Goal: Information Seeking & Learning: Learn about a topic

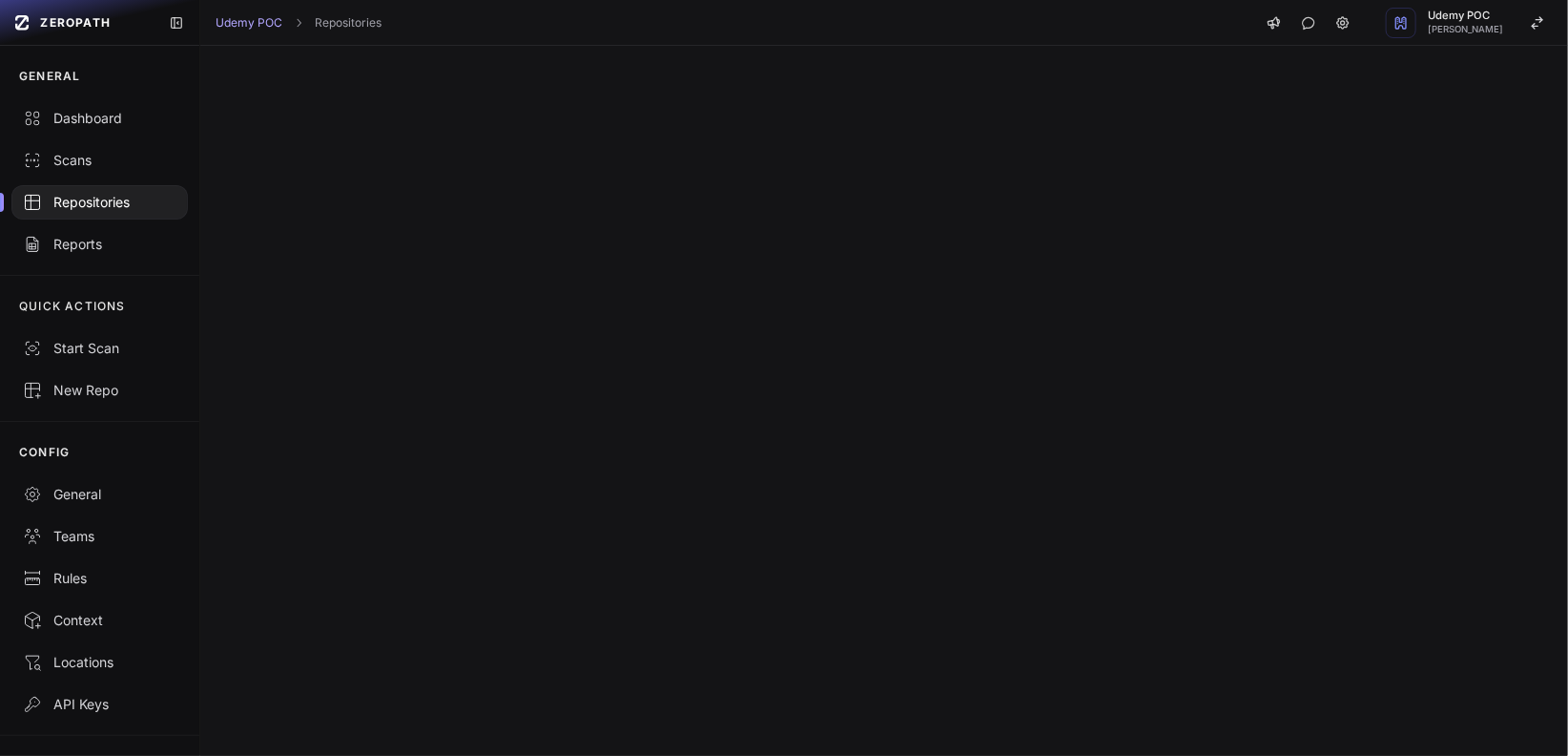
click at [88, 162] on div "Scans" at bounding box center [99, 160] width 154 height 19
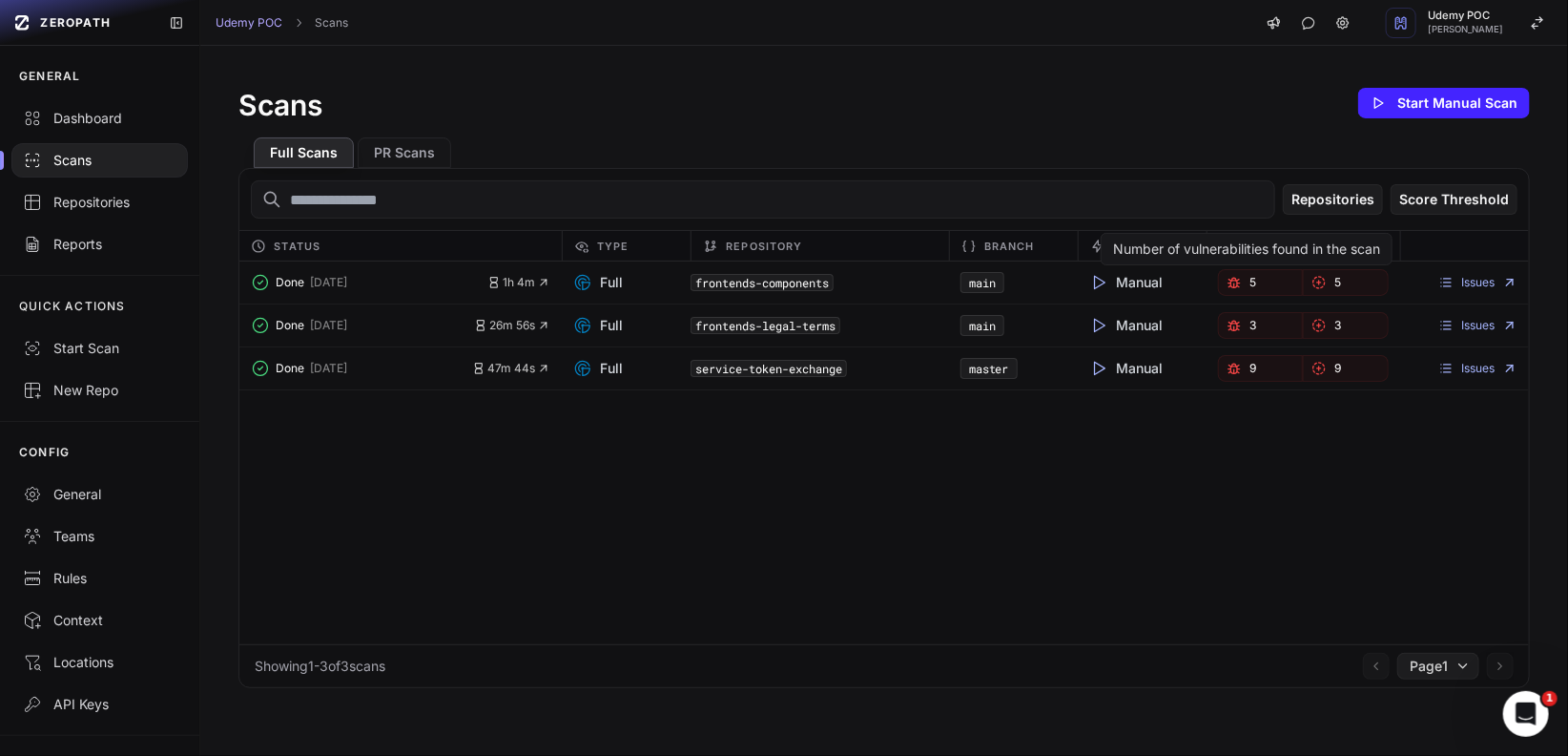
click at [1218, 284] on link "5" at bounding box center [1260, 282] width 85 height 26
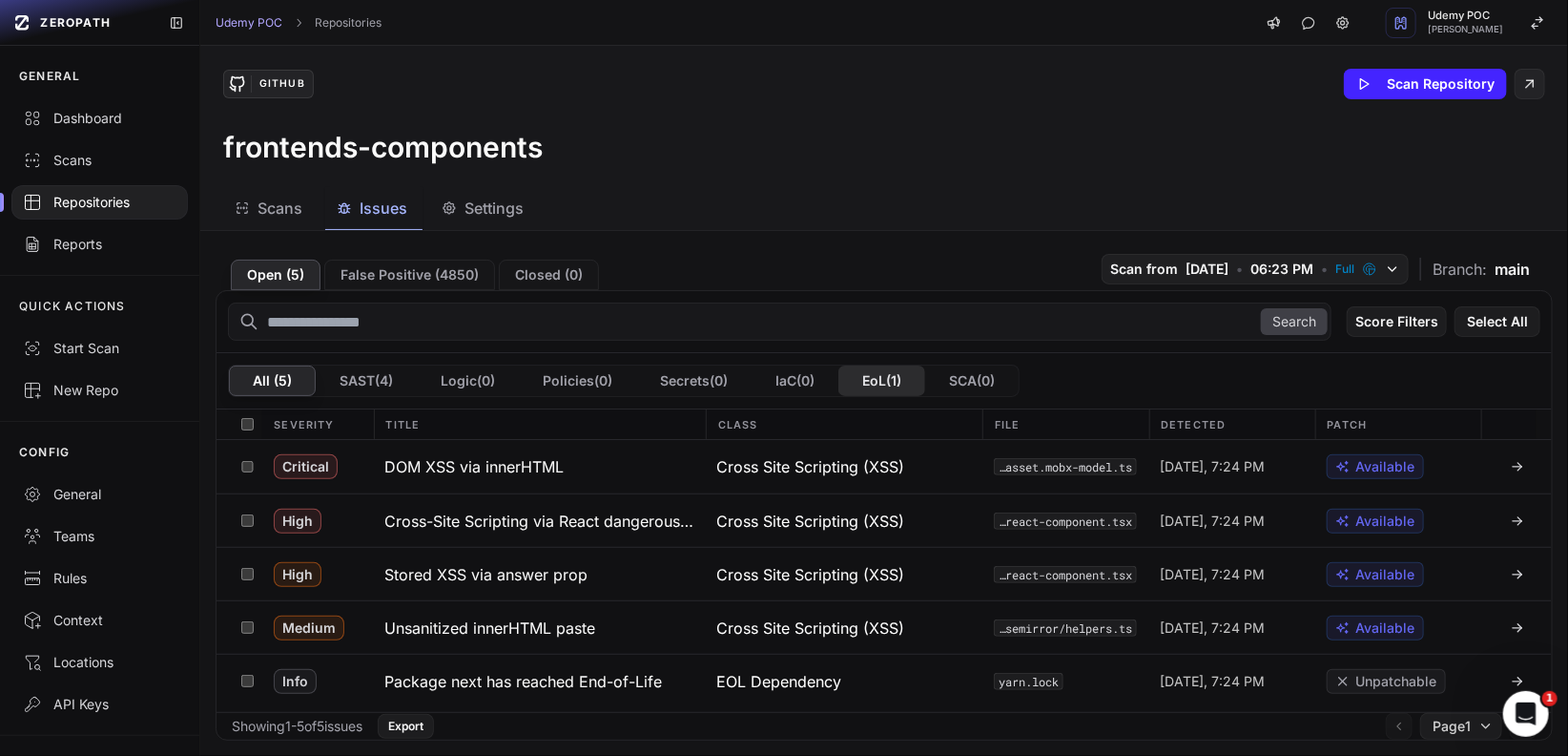
click at [896, 377] on button "EoL ( 1 )" at bounding box center [882, 380] width 87 height 30
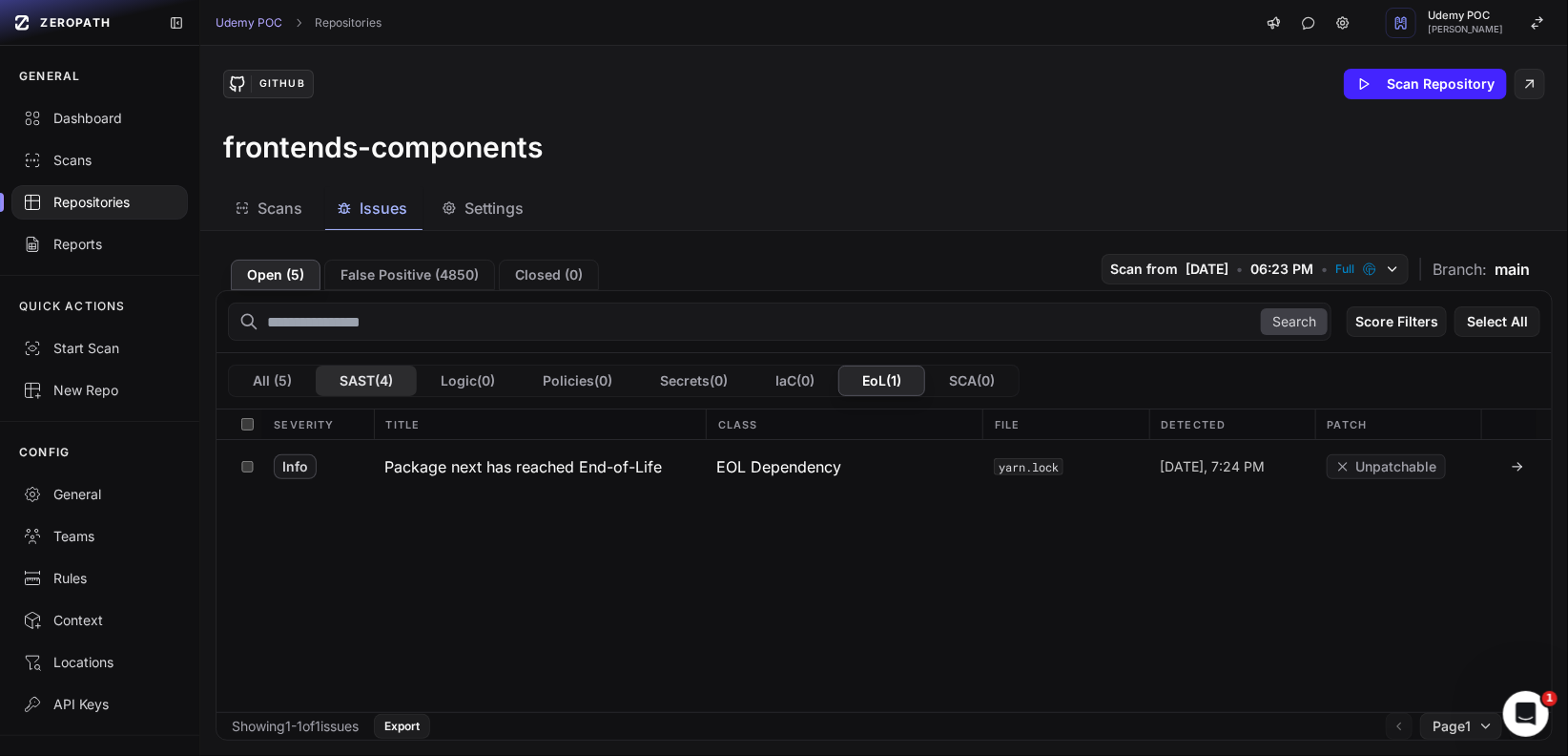
click at [372, 378] on button "SAST ( 4 )" at bounding box center [366, 380] width 101 height 30
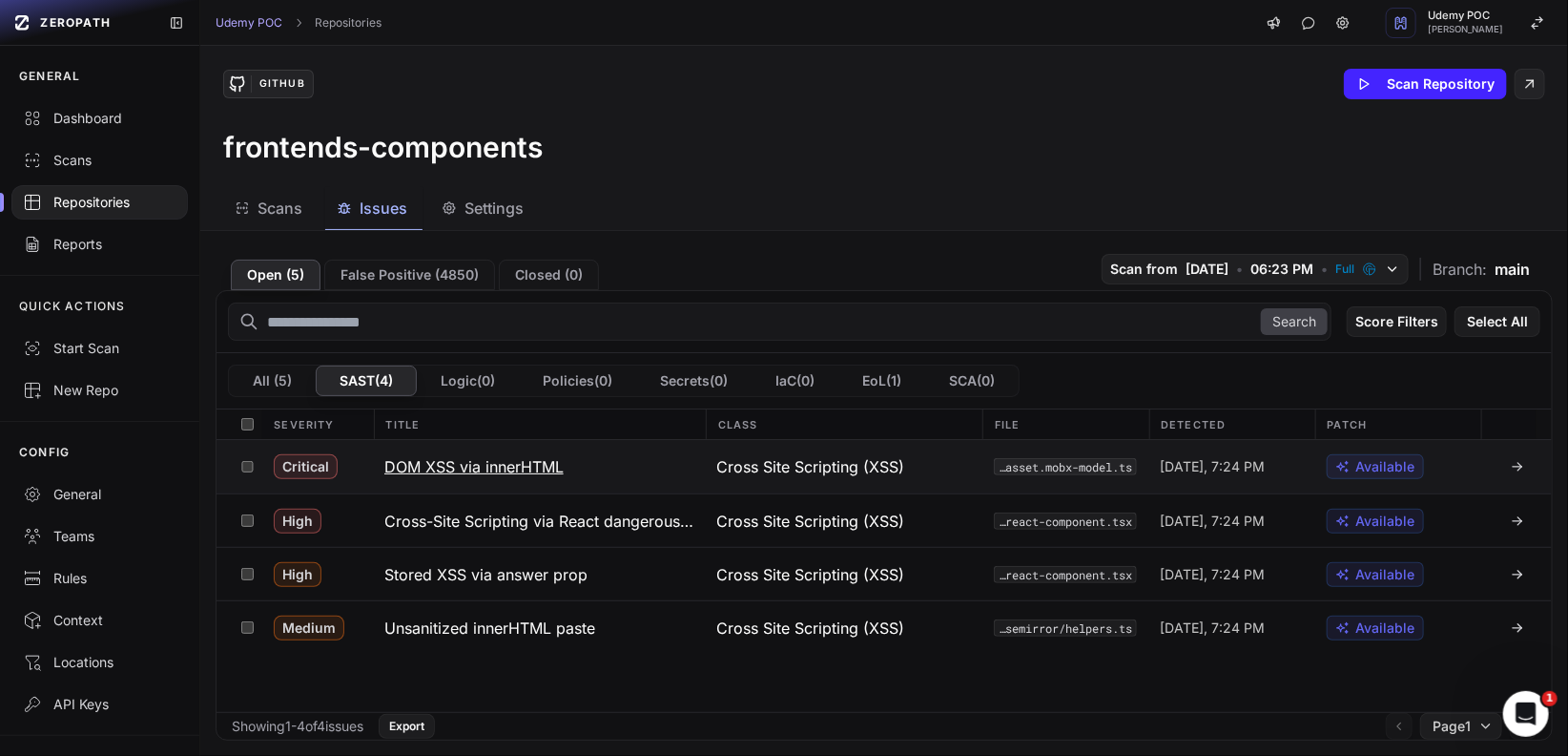
click at [1510, 461] on icon at bounding box center [1518, 467] width 16 height 16
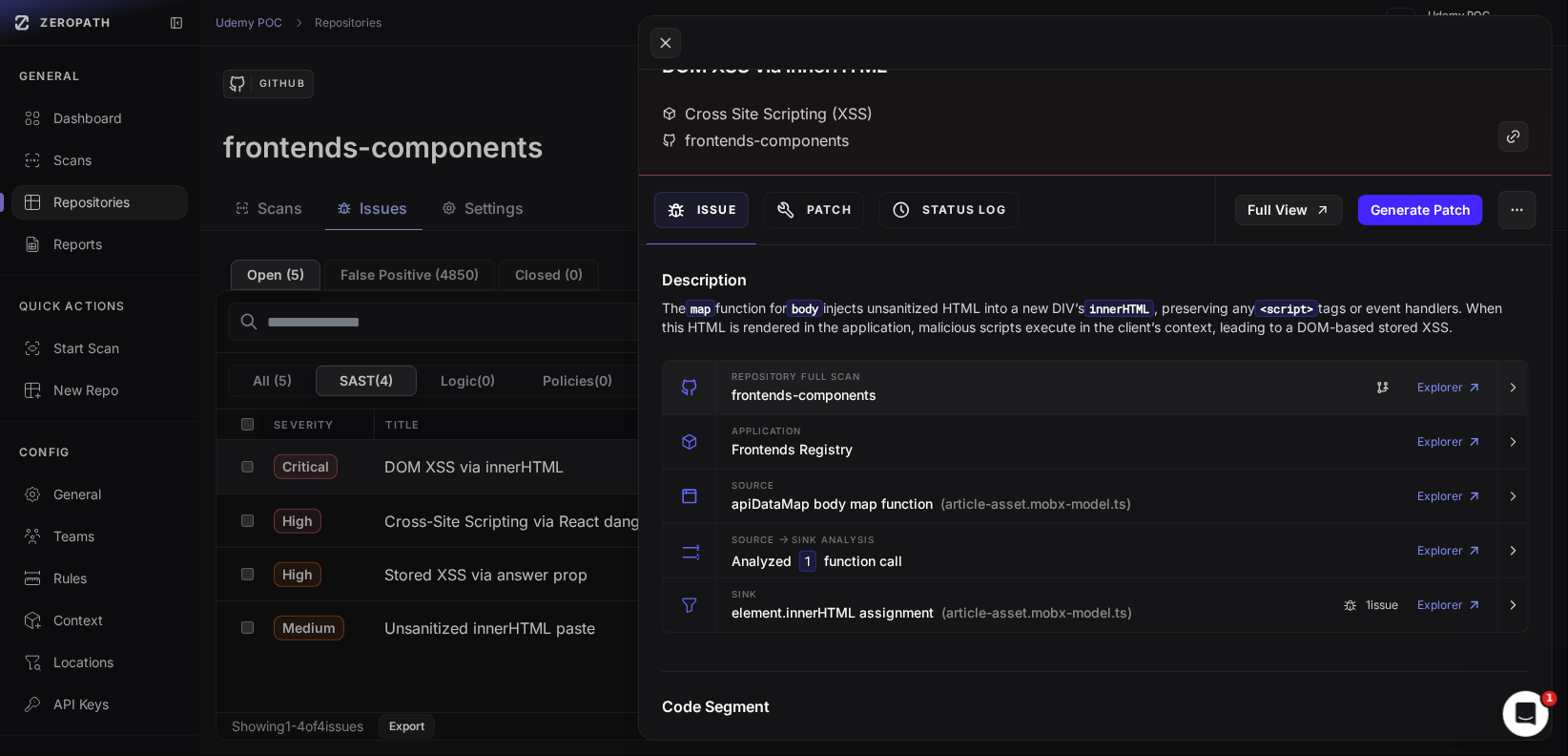
scroll to position [139, 0]
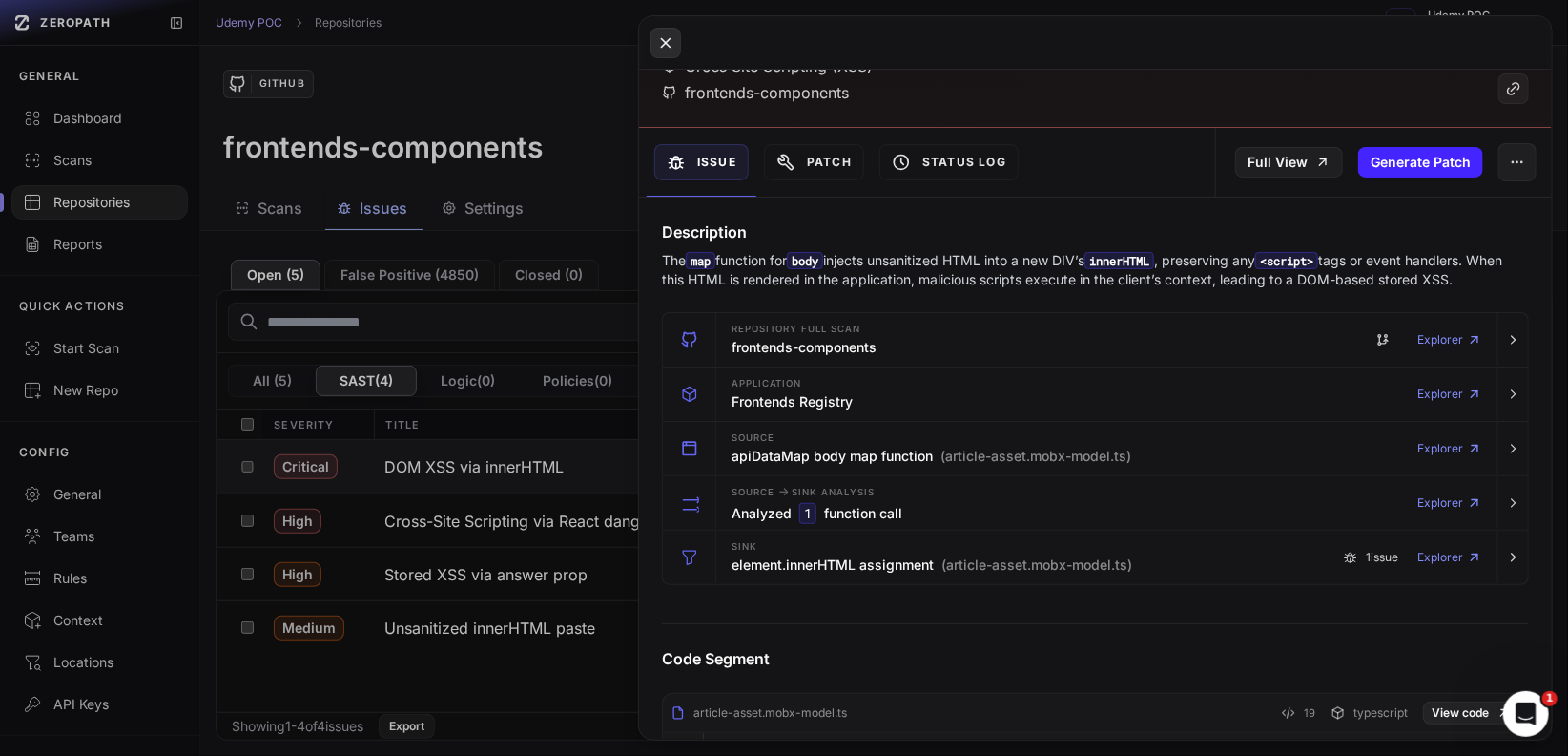
click at [658, 42] on icon at bounding box center [666, 42] width 18 height 23
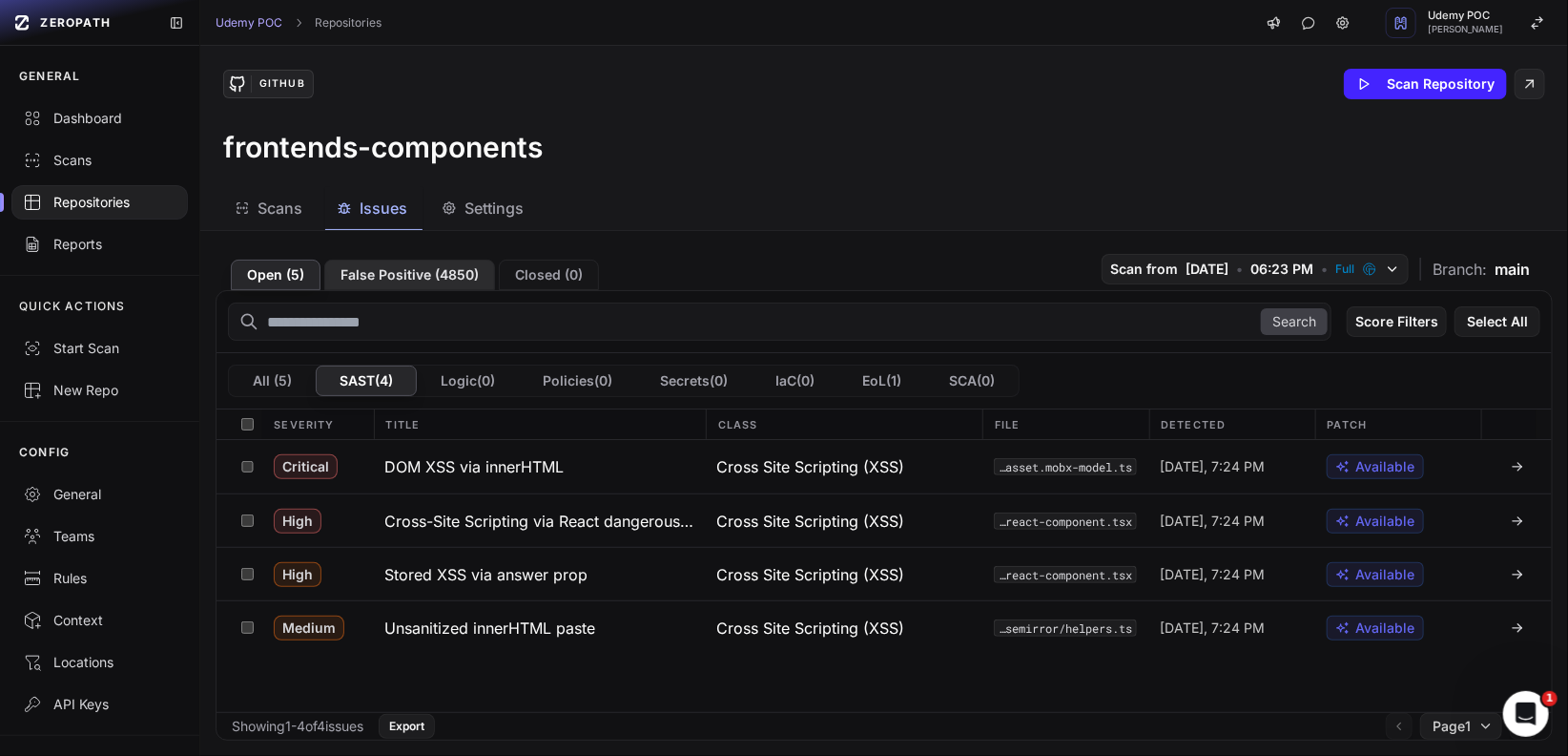
click at [426, 270] on button "False Positive ( 4850 )" at bounding box center [410, 275] width 171 height 30
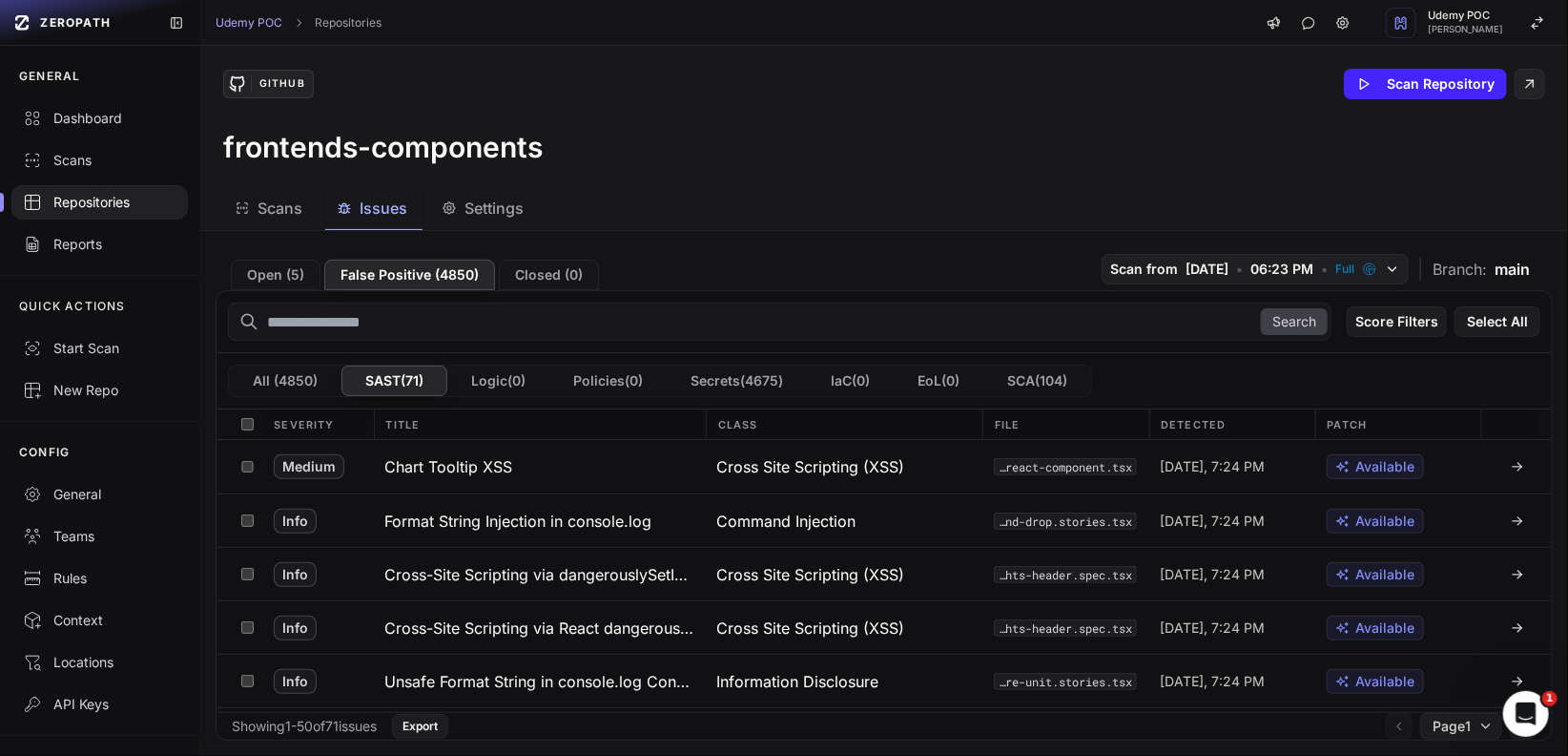
click at [104, 202] on div "Repositories" at bounding box center [99, 202] width 154 height 19
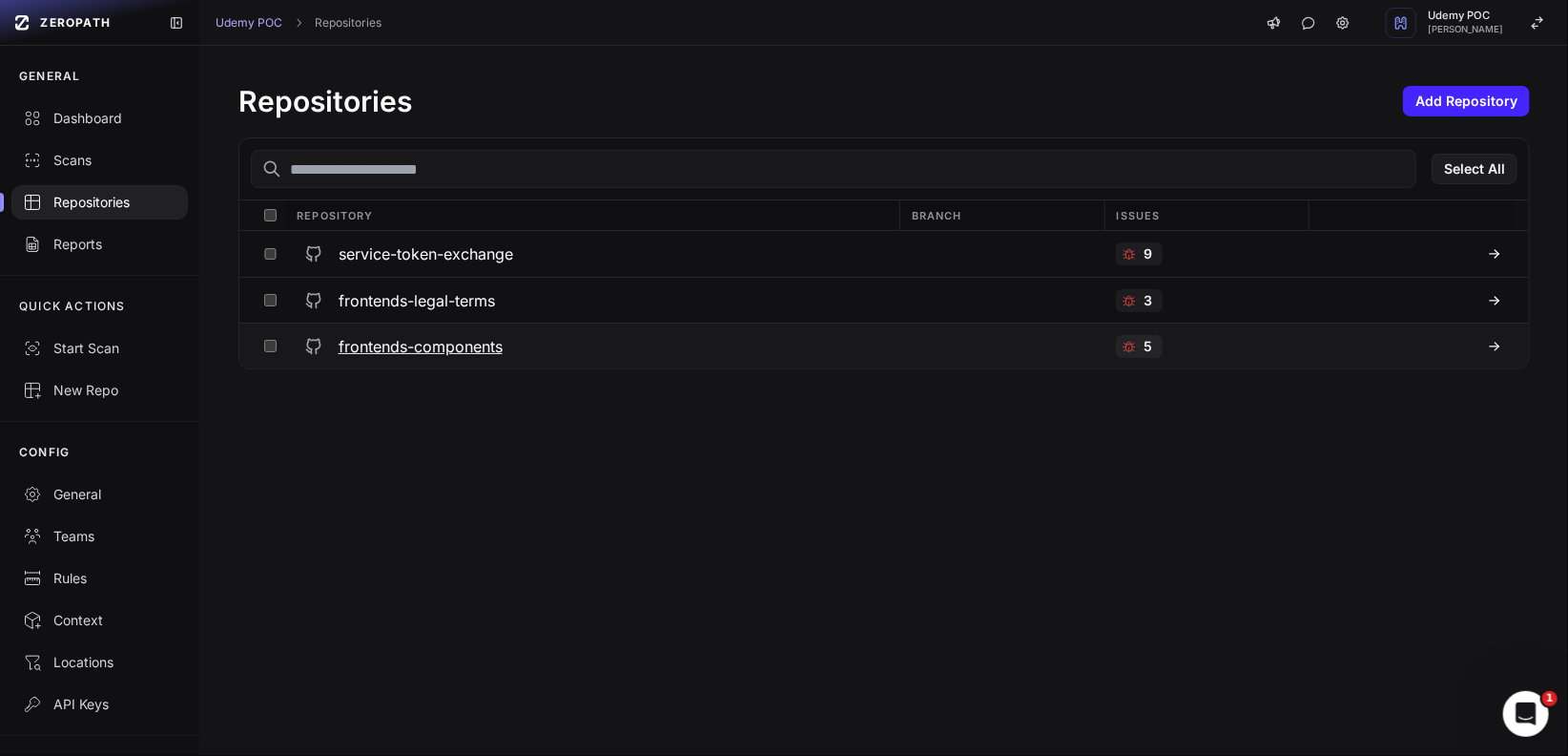
click at [413, 346] on h3 "frontends-components" at bounding box center [420, 346] width 164 height 23
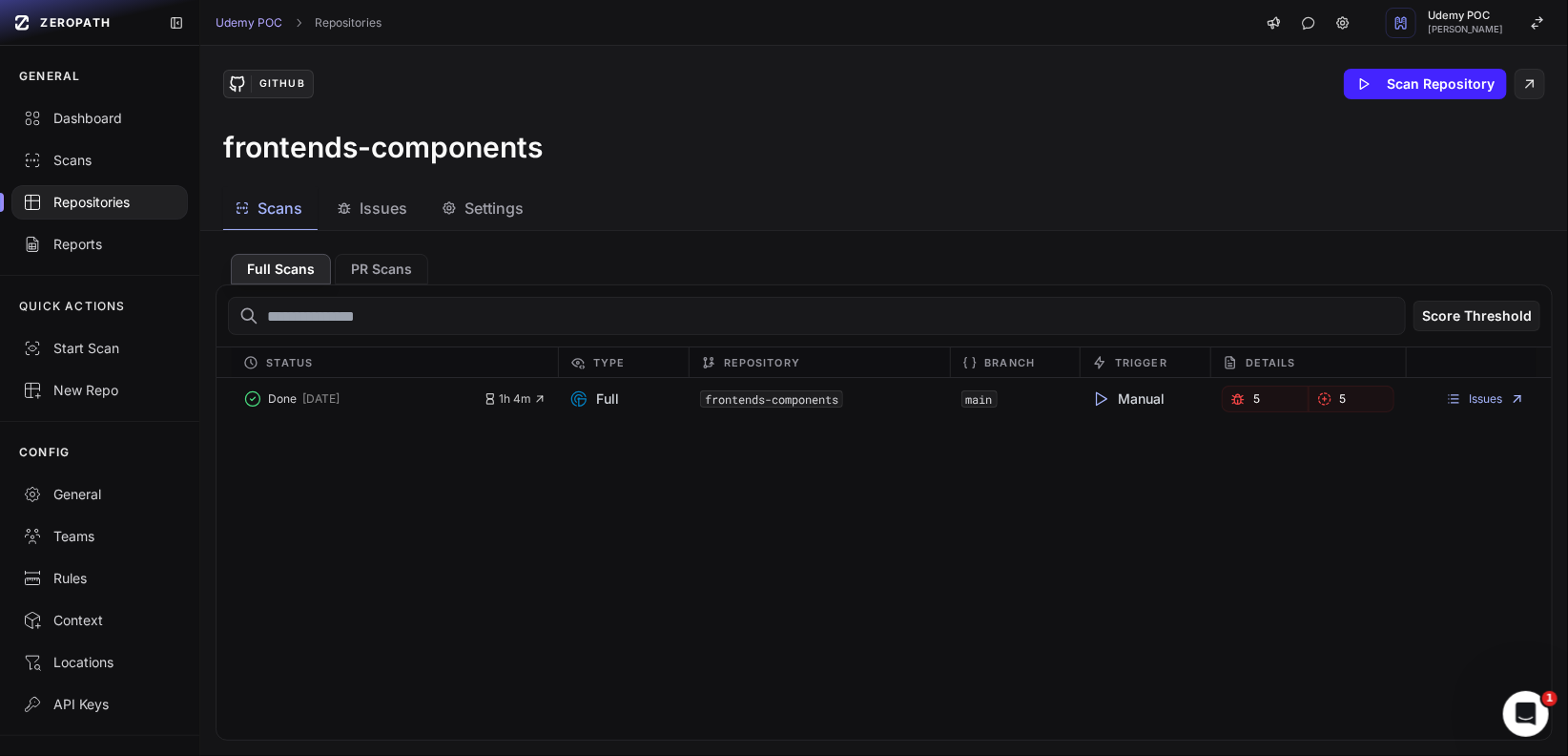
click at [397, 218] on span "Issues" at bounding box center [383, 208] width 48 height 23
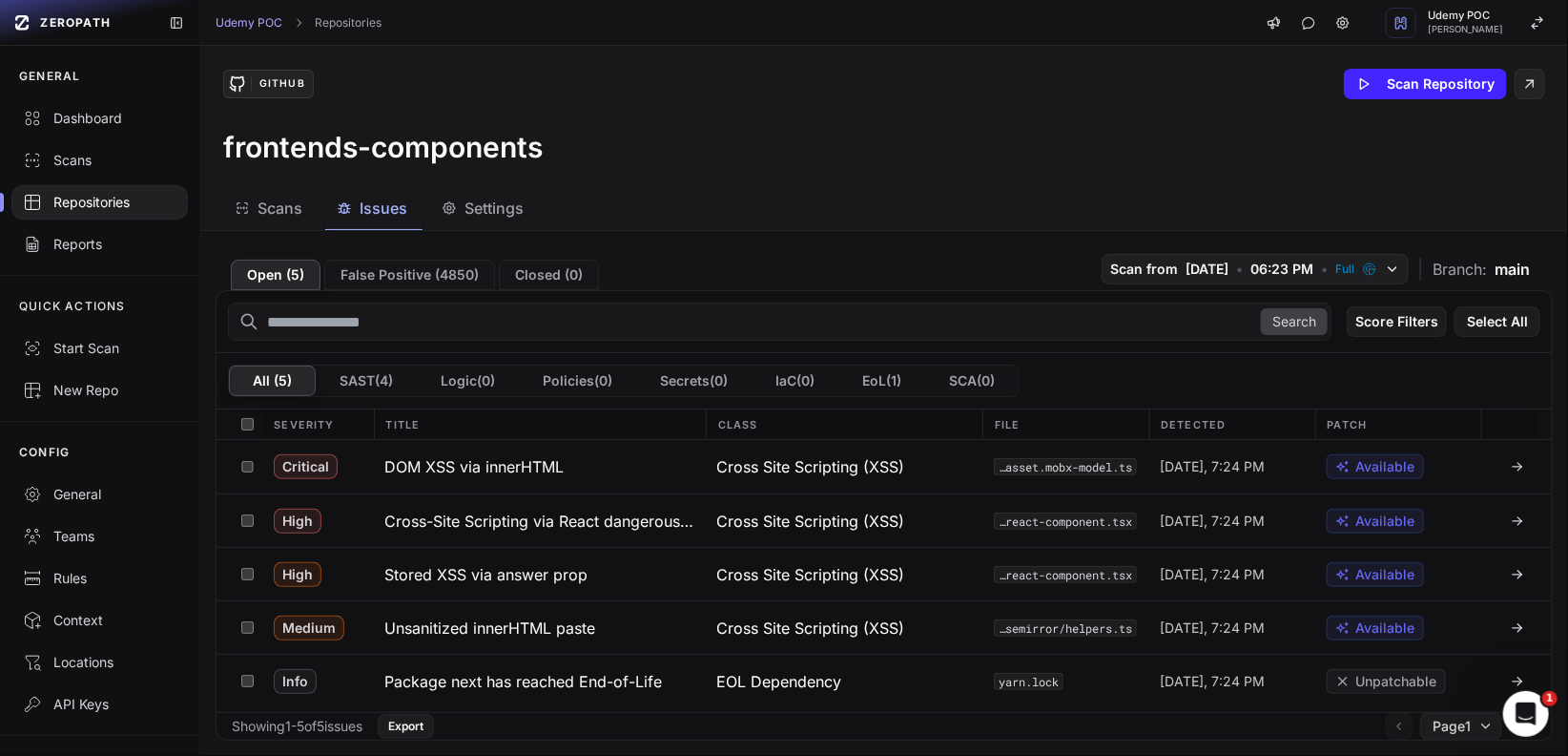
click at [88, 203] on div "Repositories" at bounding box center [99, 202] width 154 height 19
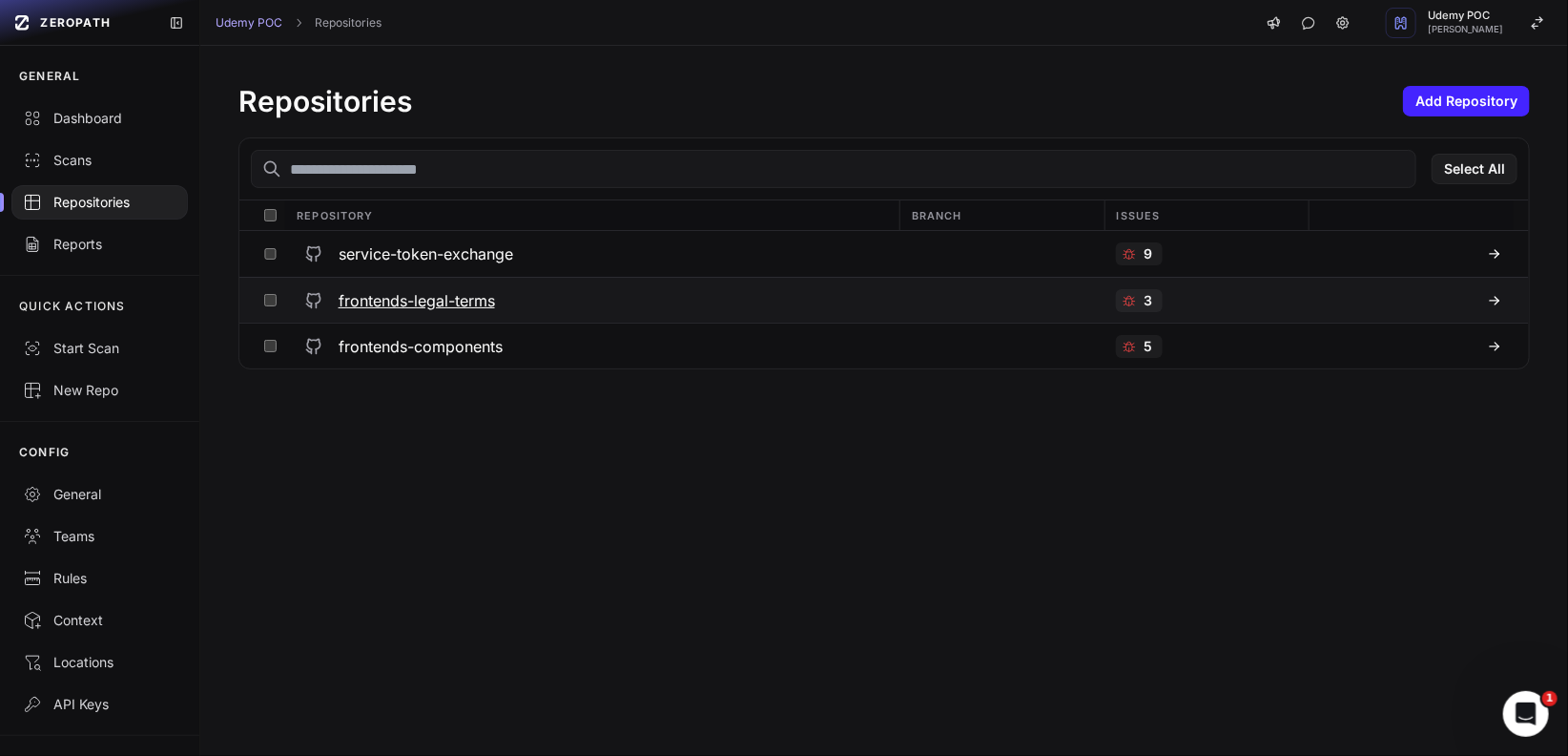
click at [424, 308] on h3 "frontends-legal-terms" at bounding box center [417, 300] width 157 height 23
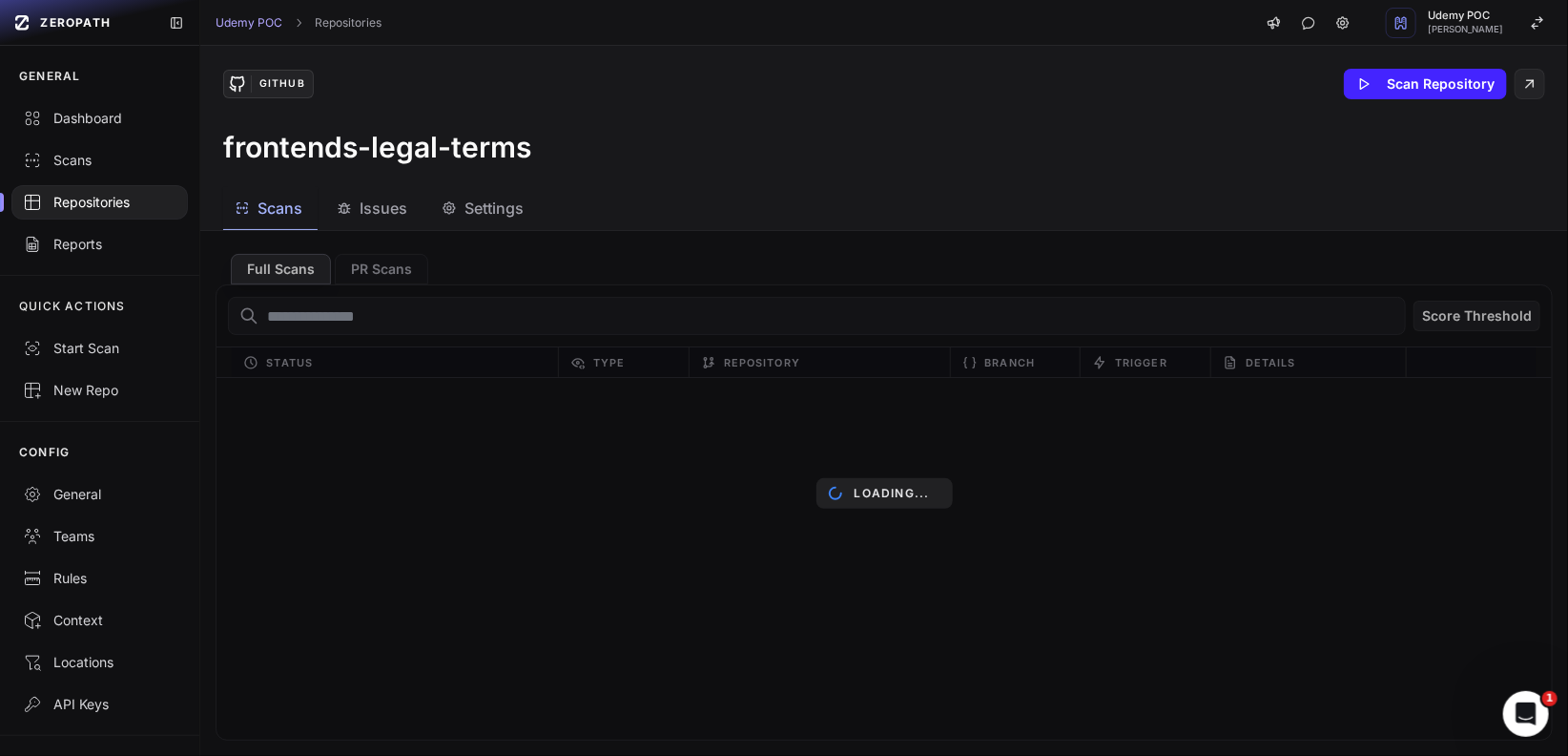
click at [379, 210] on span "Issues" at bounding box center [383, 208] width 48 height 23
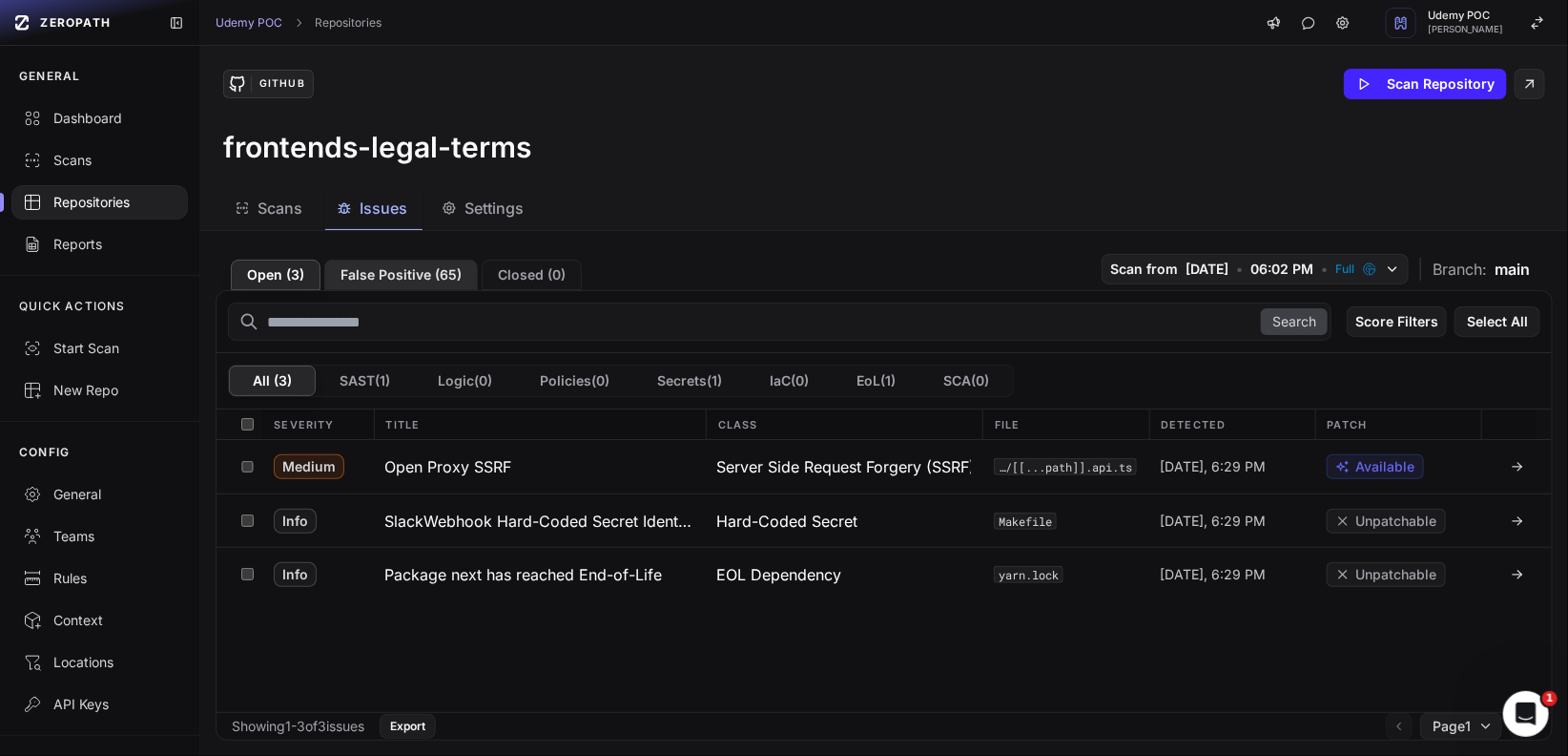
click at [432, 282] on button "False Positive ( 65 )" at bounding box center [401, 275] width 154 height 30
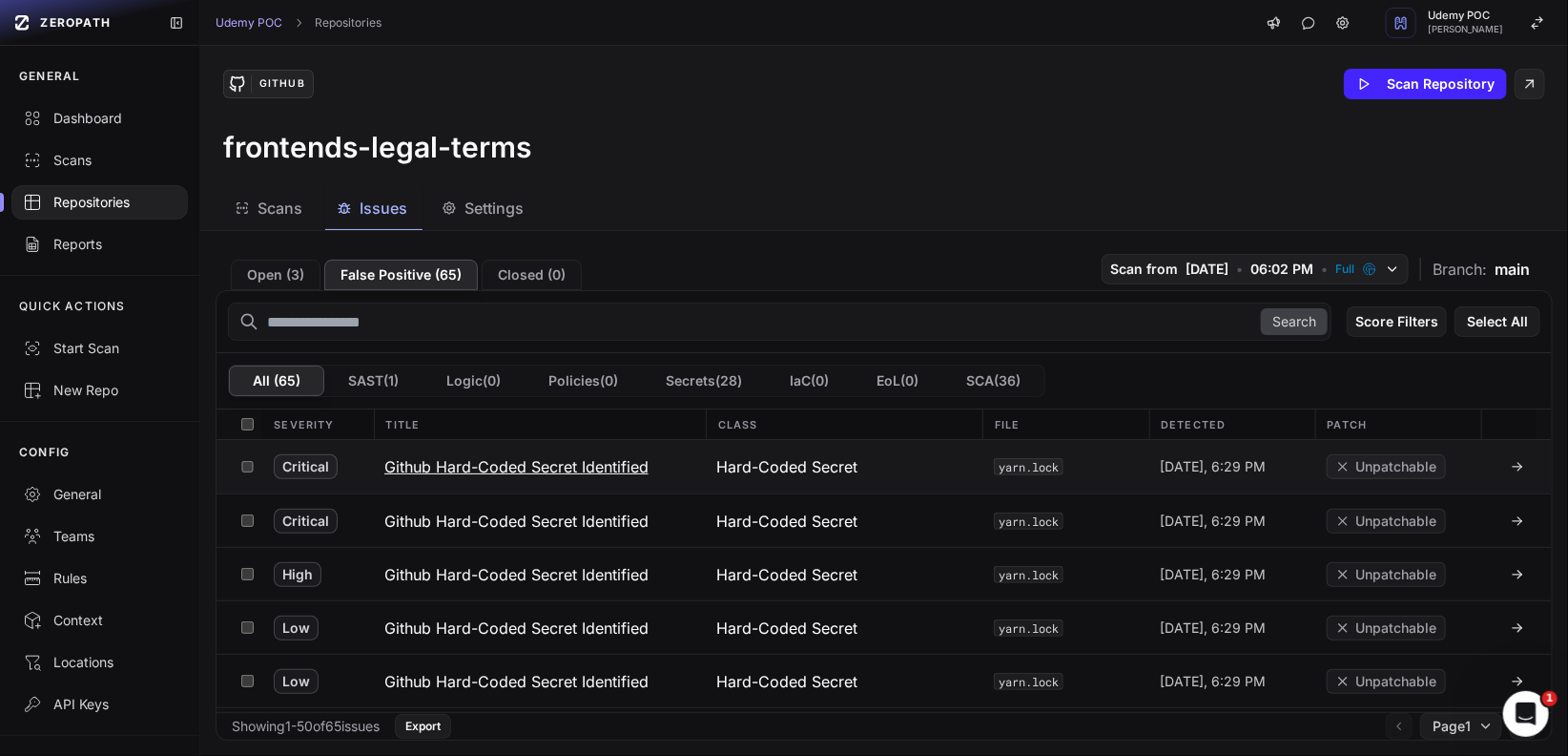
click at [471, 463] on h3 "Github Hard-Coded Secret Identified" at bounding box center [516, 466] width 265 height 23
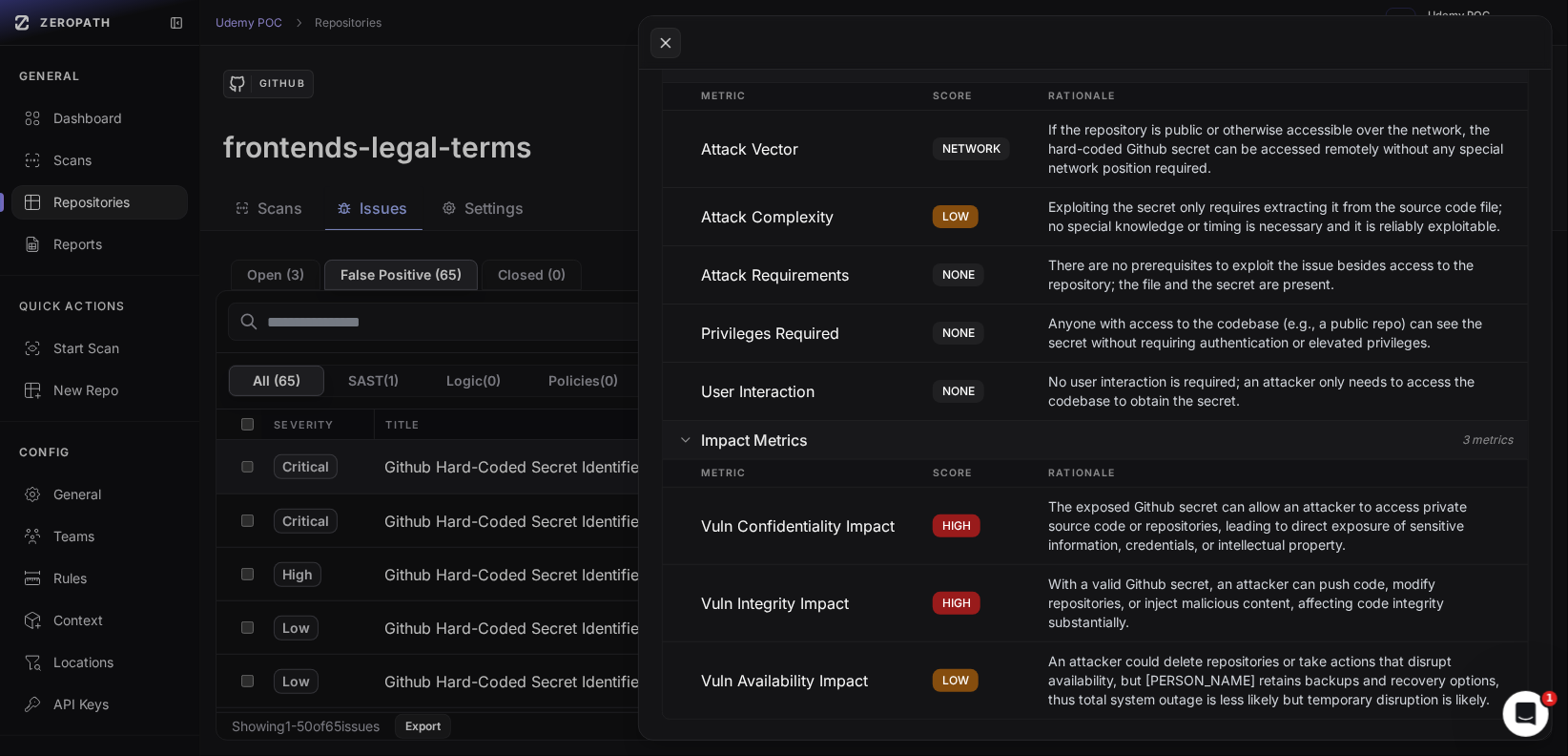
scroll to position [1701, 0]
click at [669, 45] on icon at bounding box center [666, 42] width 18 height 23
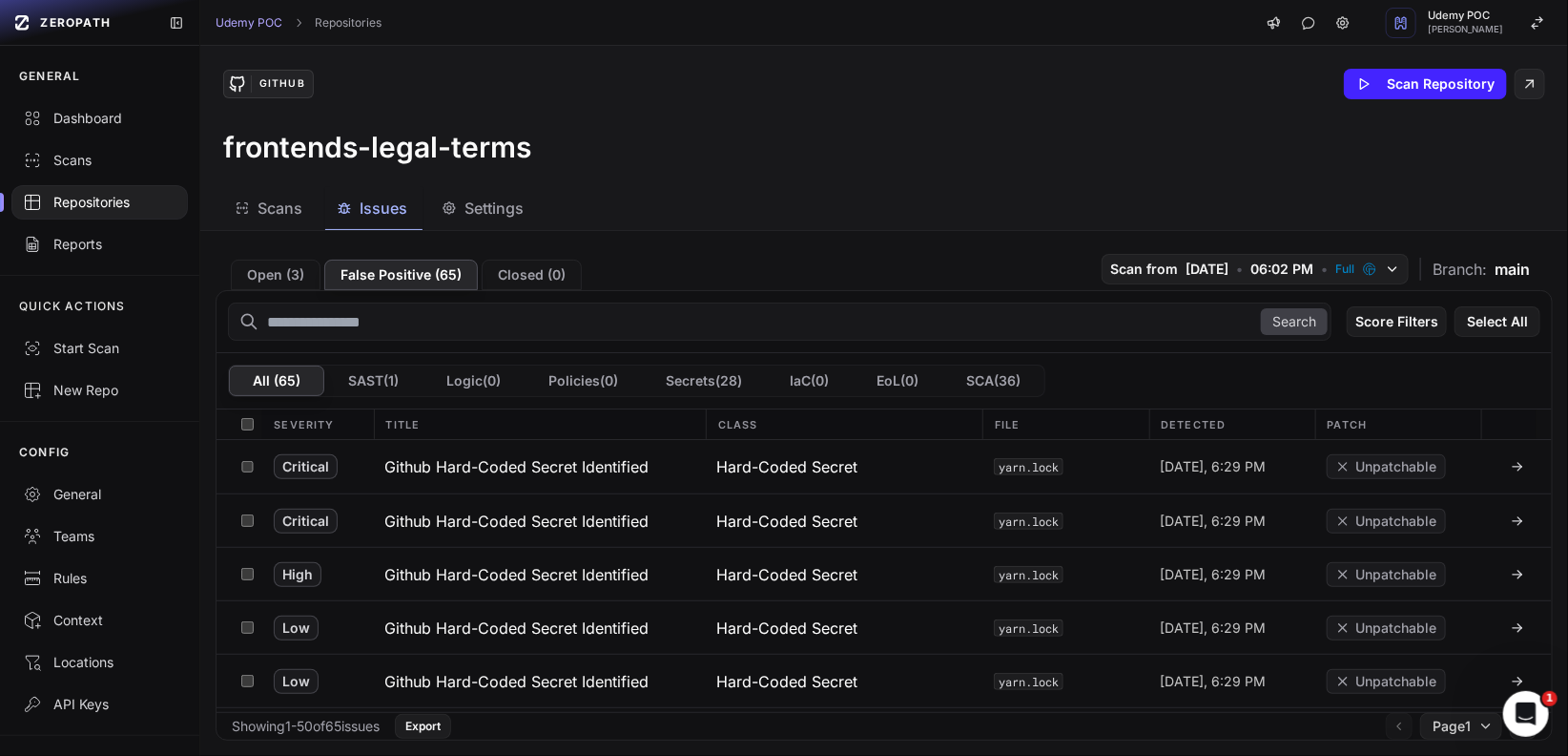
click at [509, 206] on span "Settings" at bounding box center [494, 208] width 59 height 23
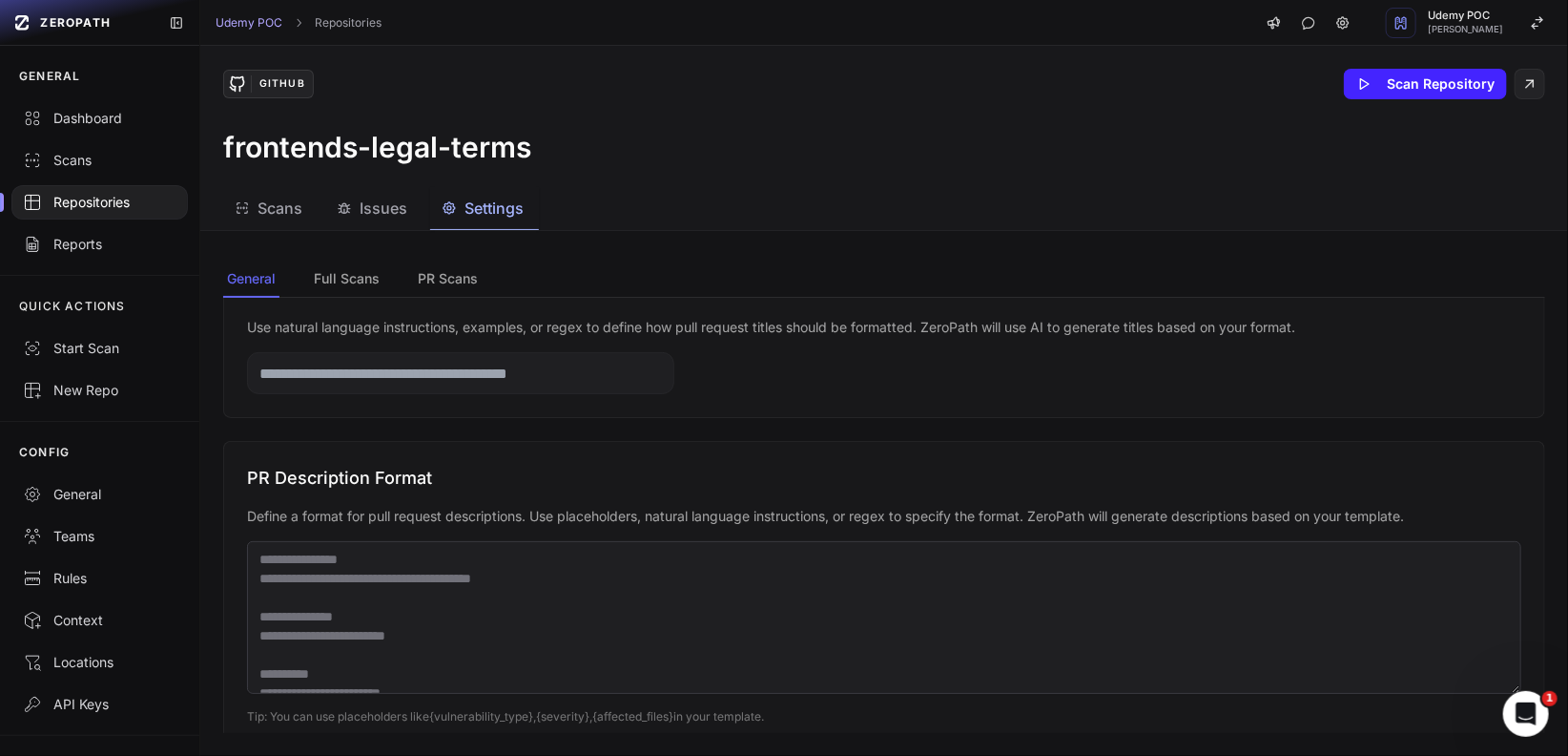
scroll to position [931, 0]
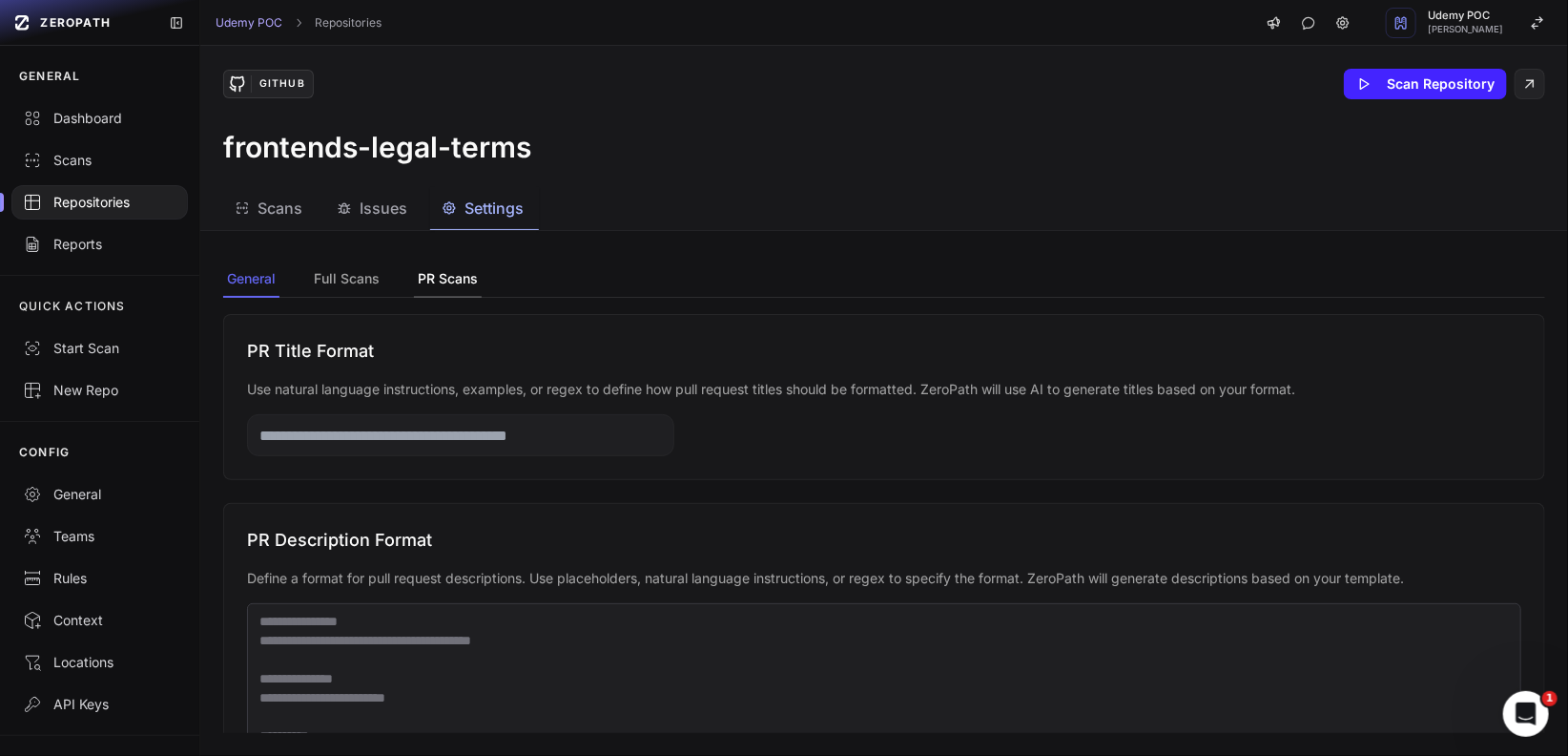
click at [448, 281] on button "PR Scans" at bounding box center [447, 279] width 68 height 36
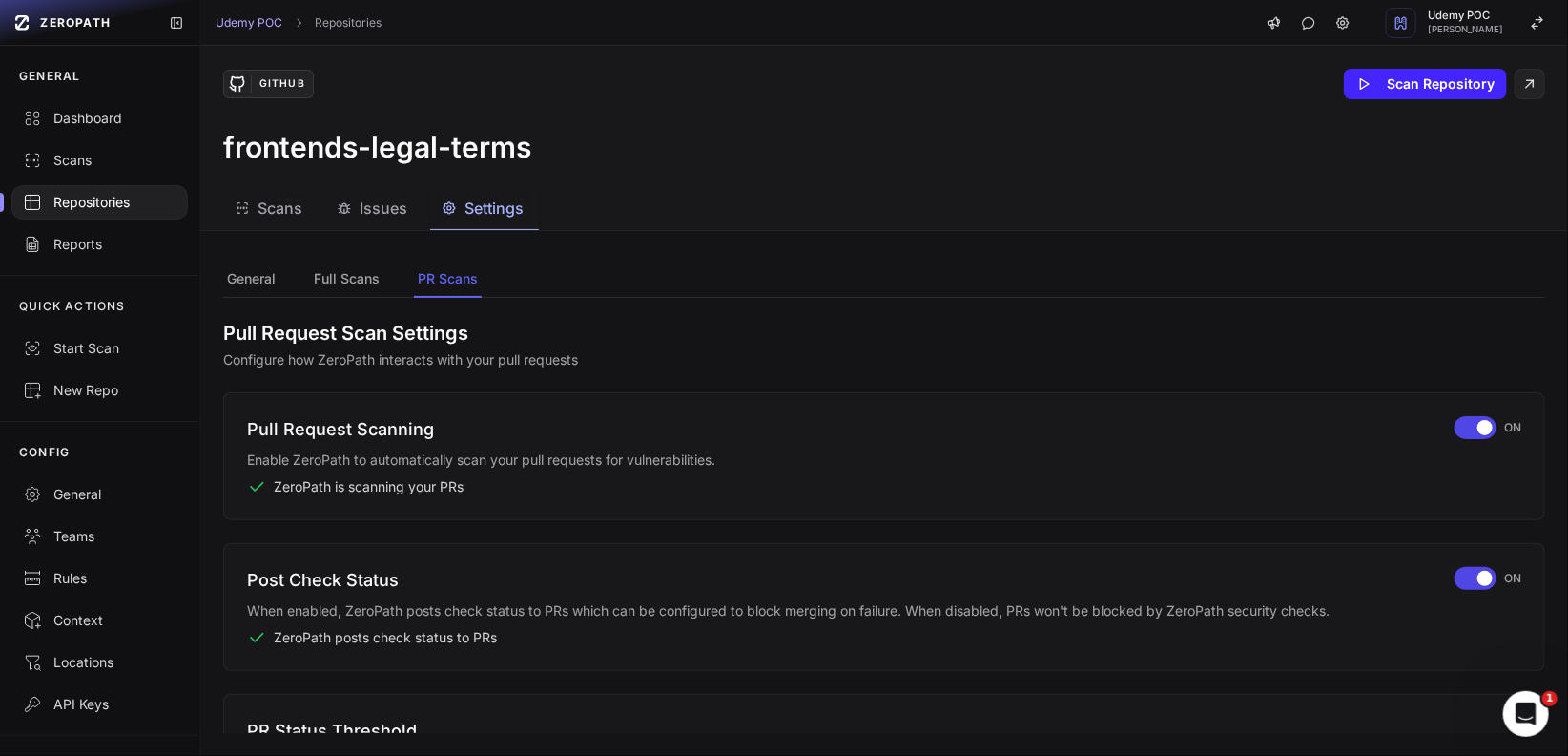
scroll to position [0, 0]
click at [375, 209] on span "Issues" at bounding box center [383, 208] width 48 height 23
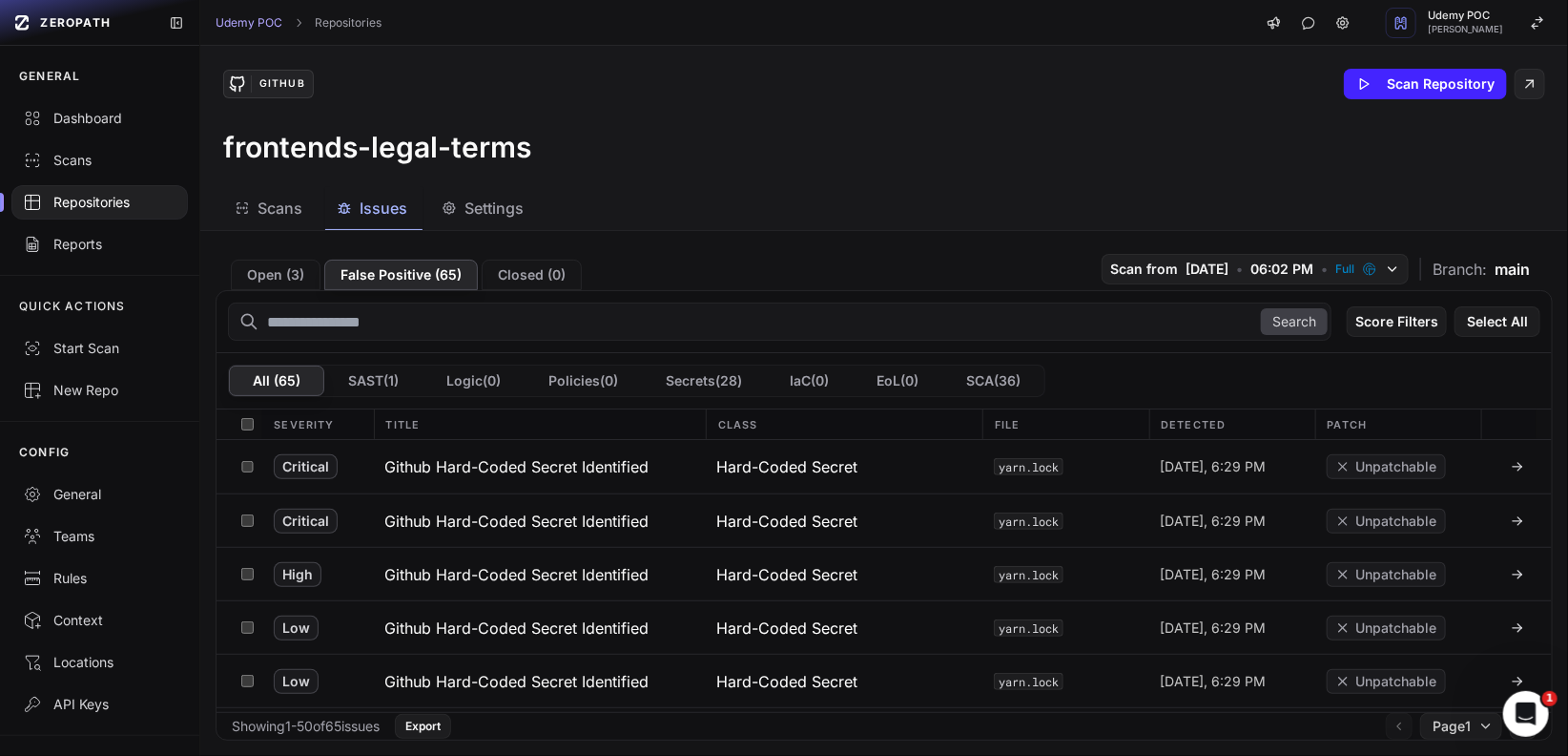
click at [267, 206] on span "Scans" at bounding box center [280, 208] width 45 height 23
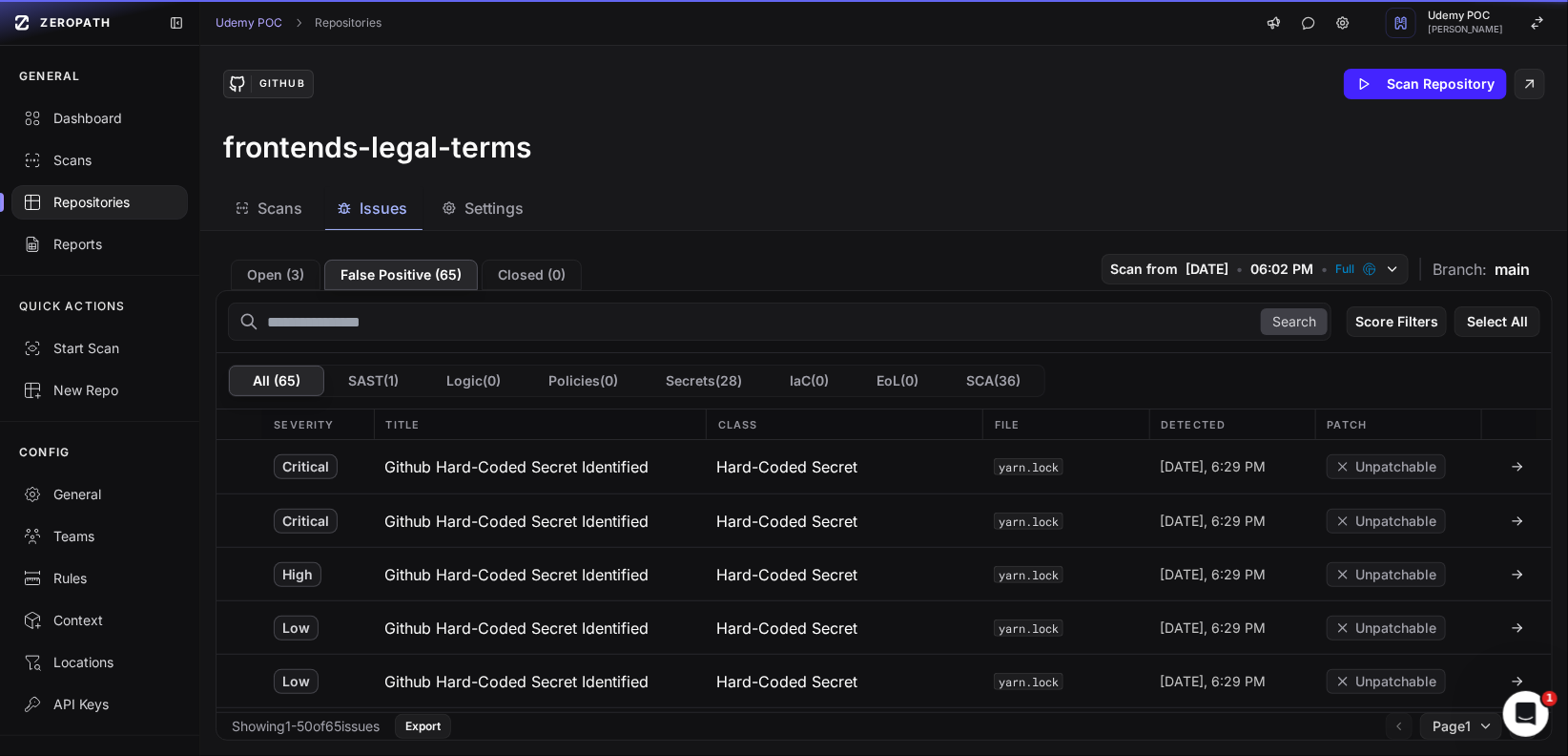
click at [383, 208] on span "Issues" at bounding box center [383, 208] width 48 height 23
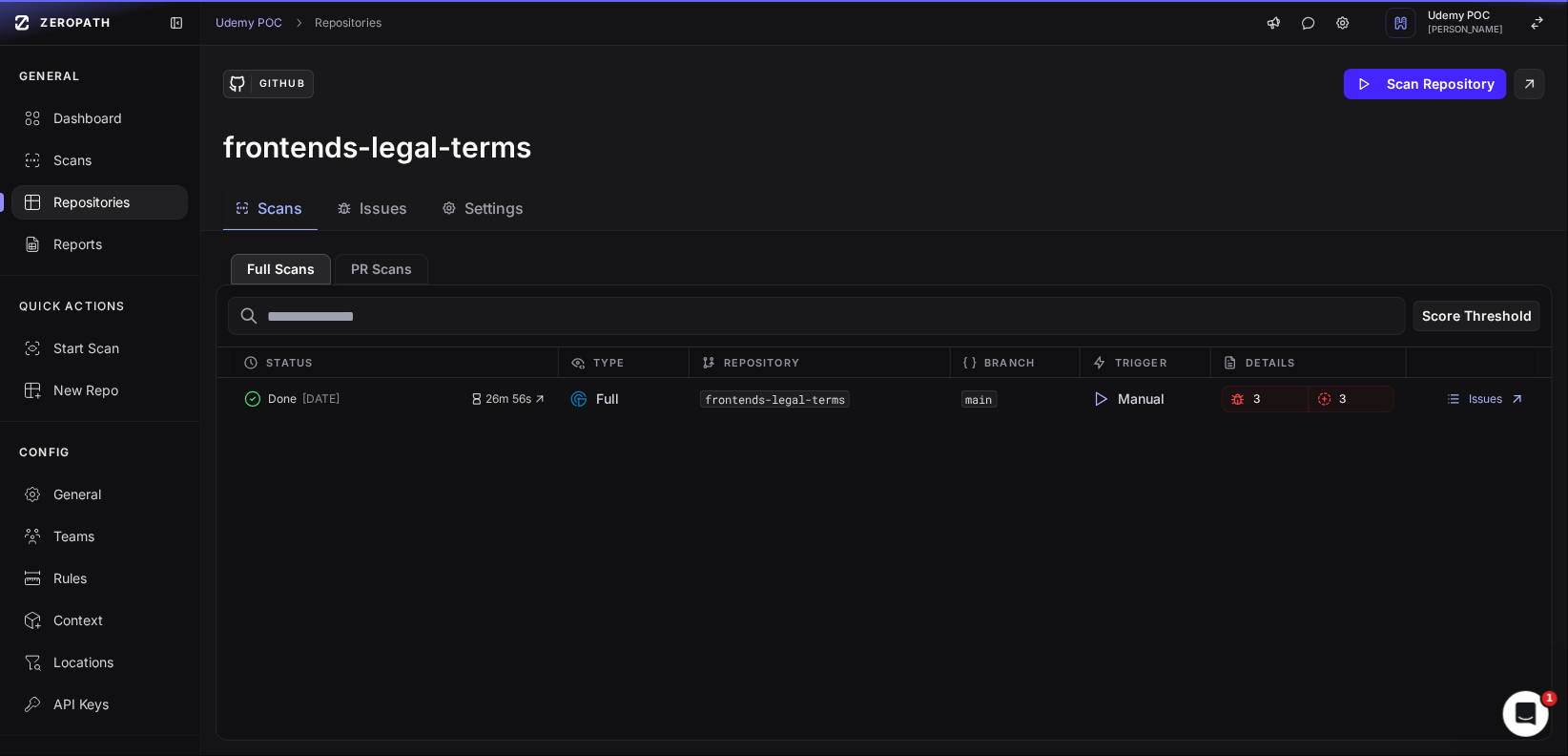
click at [278, 213] on span "Scans" at bounding box center [280, 208] width 45 height 23
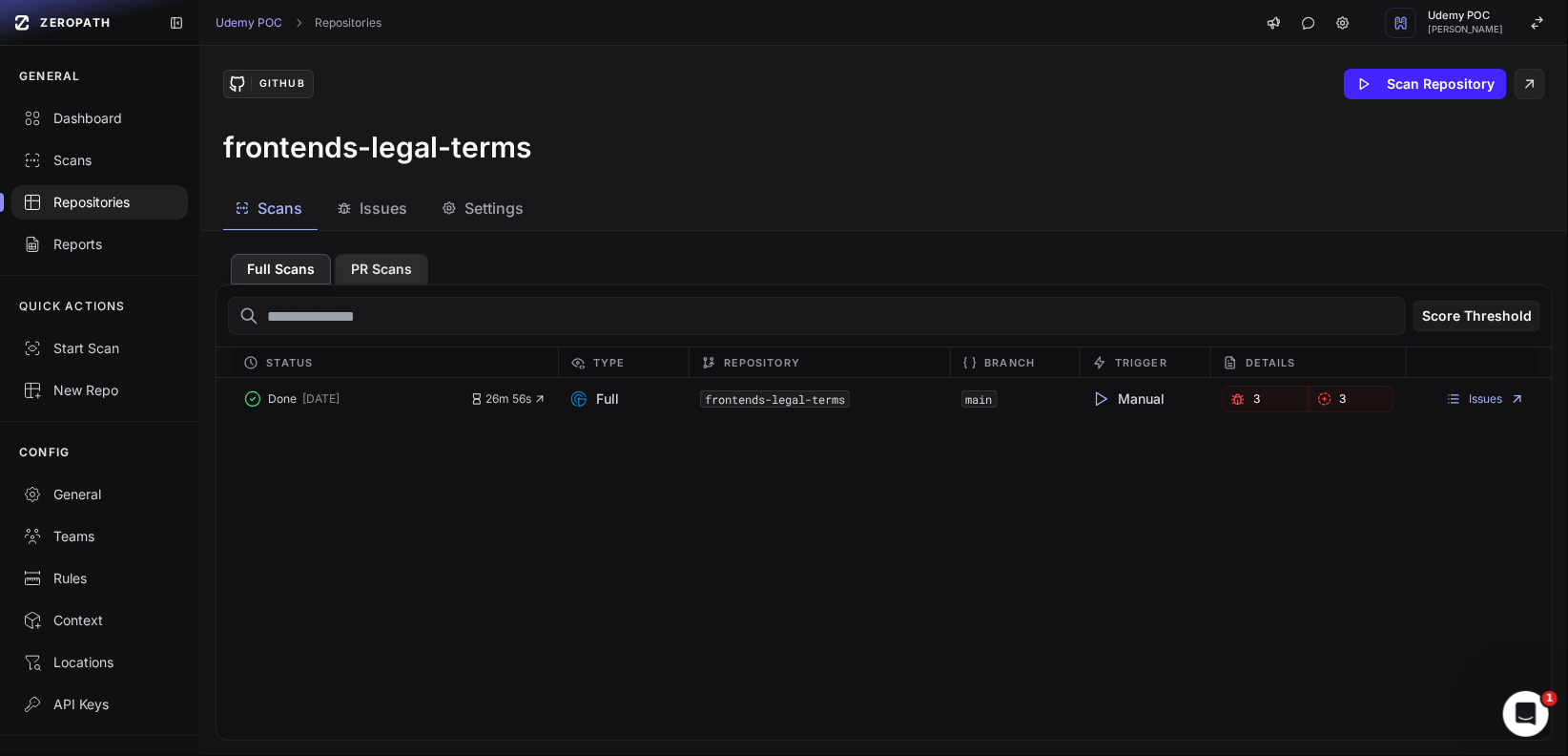
click at [386, 265] on button "PR Scans" at bounding box center [381, 269] width 93 height 30
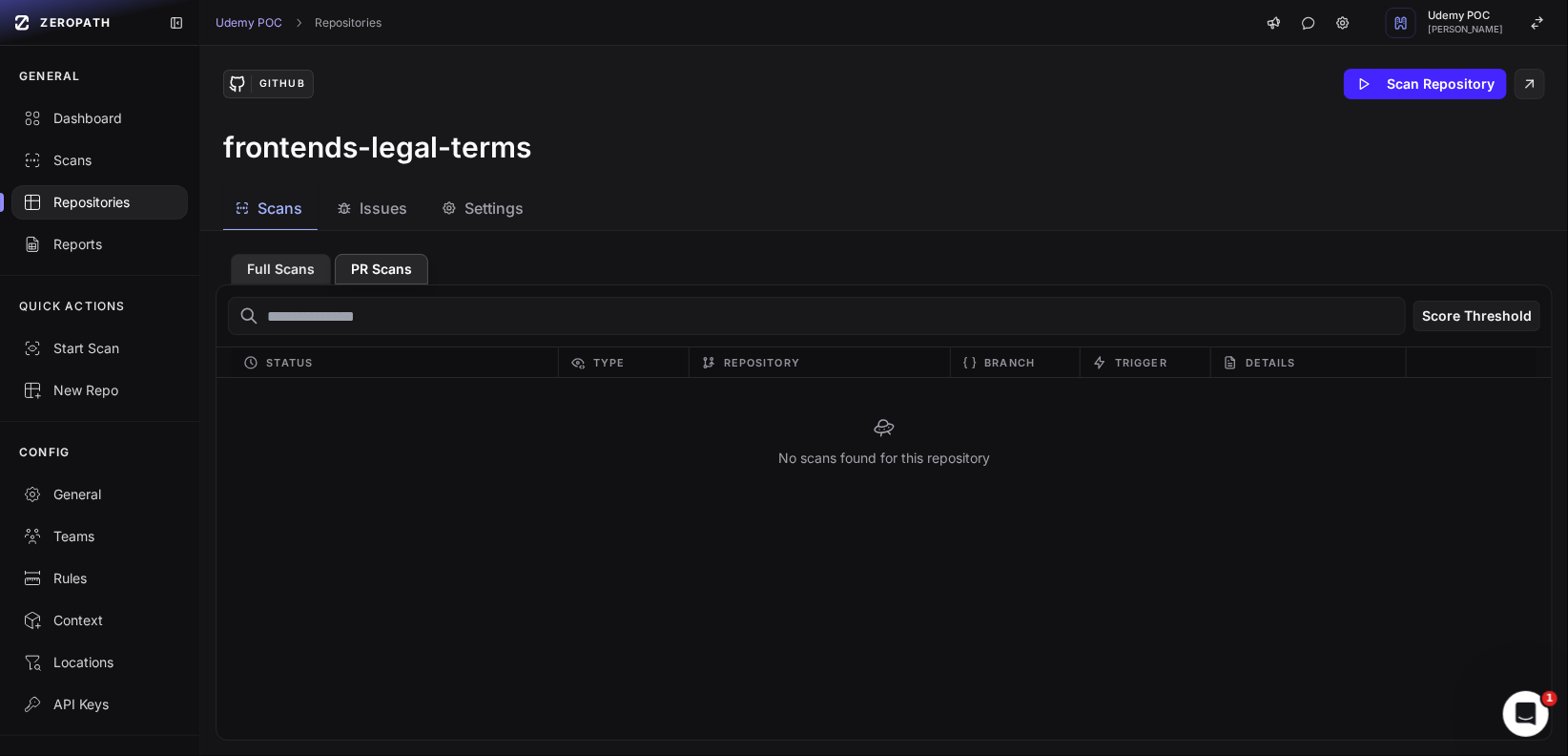
click at [292, 273] on button "Full Scans" at bounding box center [281, 269] width 100 height 30
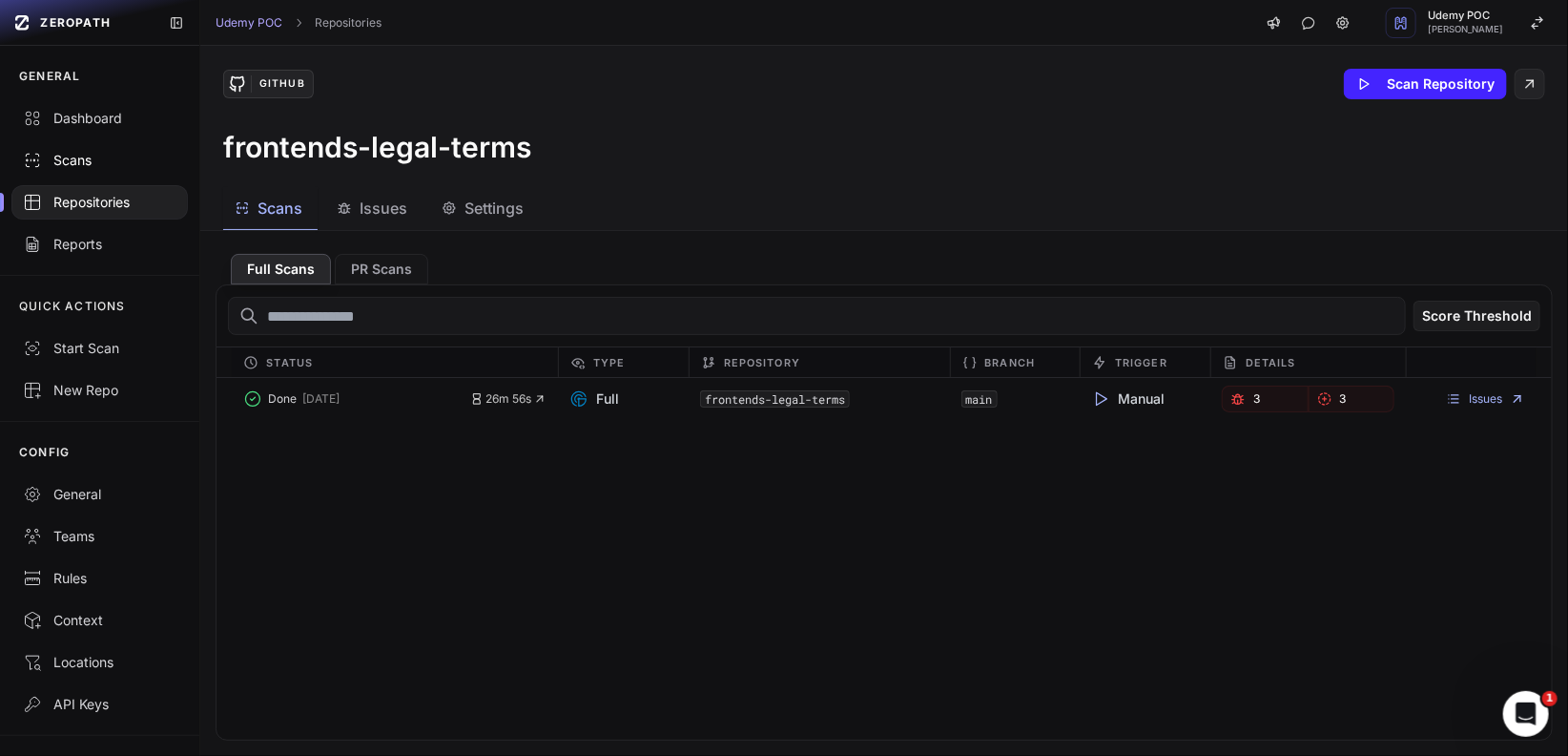
click at [79, 164] on div "Scans" at bounding box center [99, 160] width 154 height 19
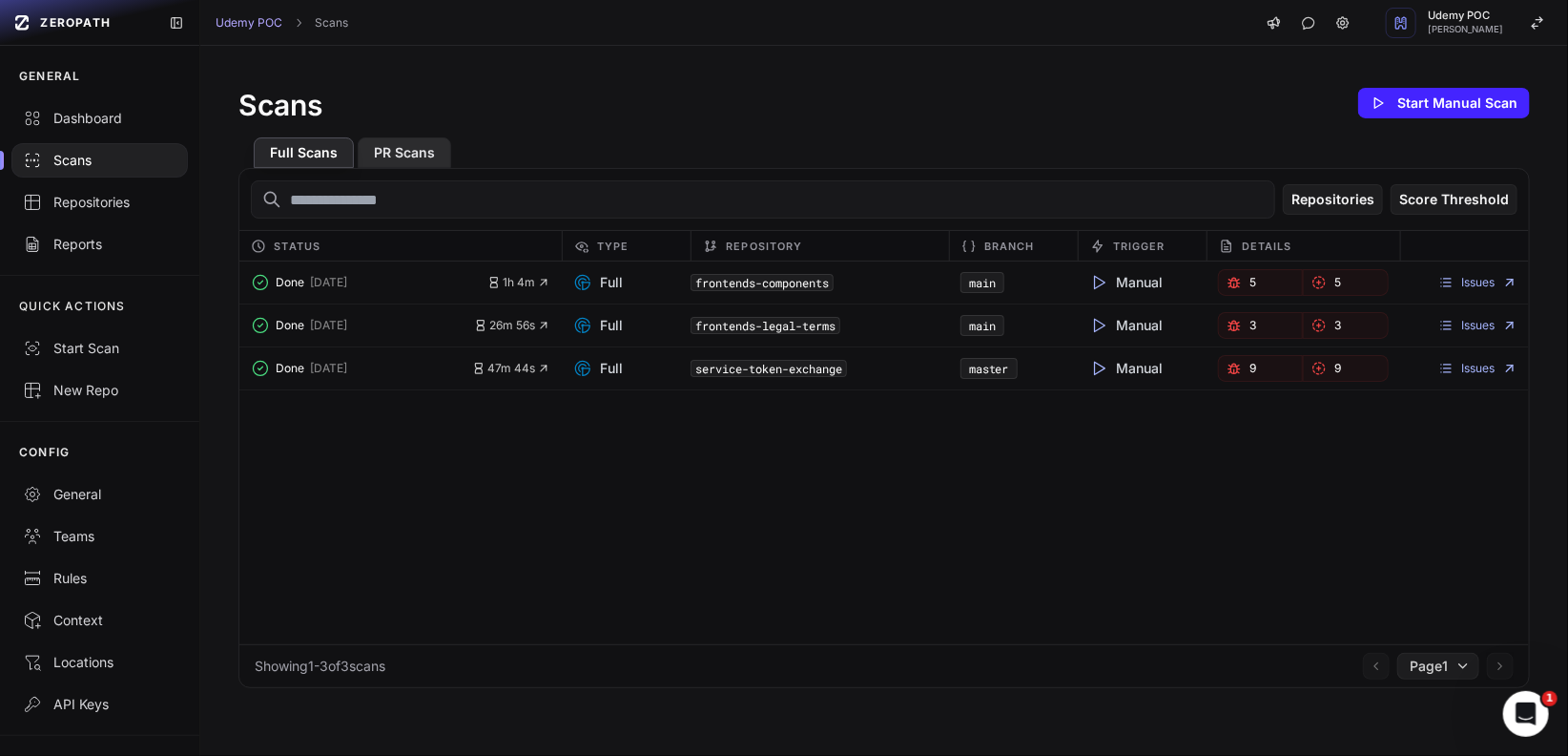
click at [415, 152] on button "PR Scans" at bounding box center [404, 152] width 93 height 30
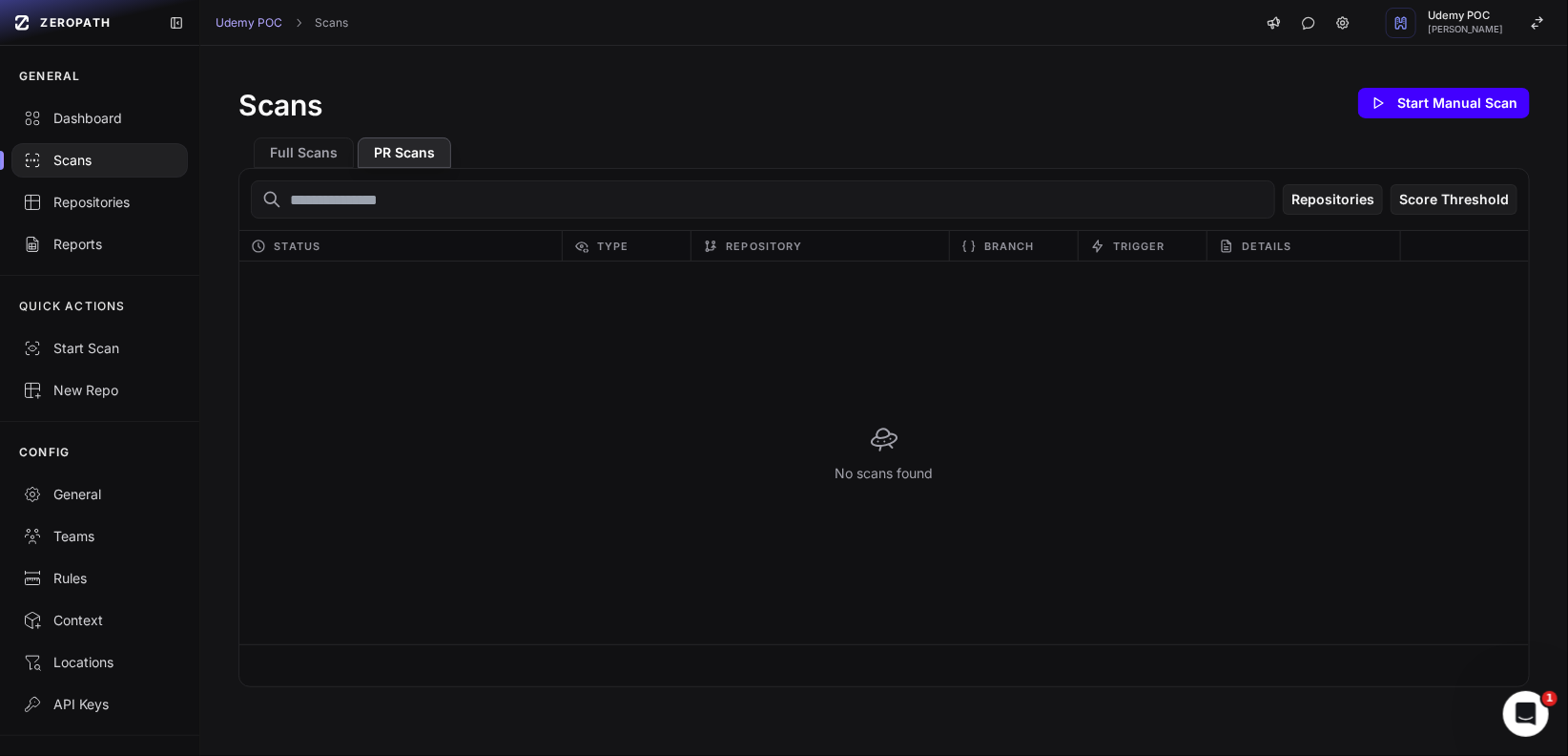
click at [1445, 108] on button "Start Manual Scan" at bounding box center [1444, 103] width 172 height 30
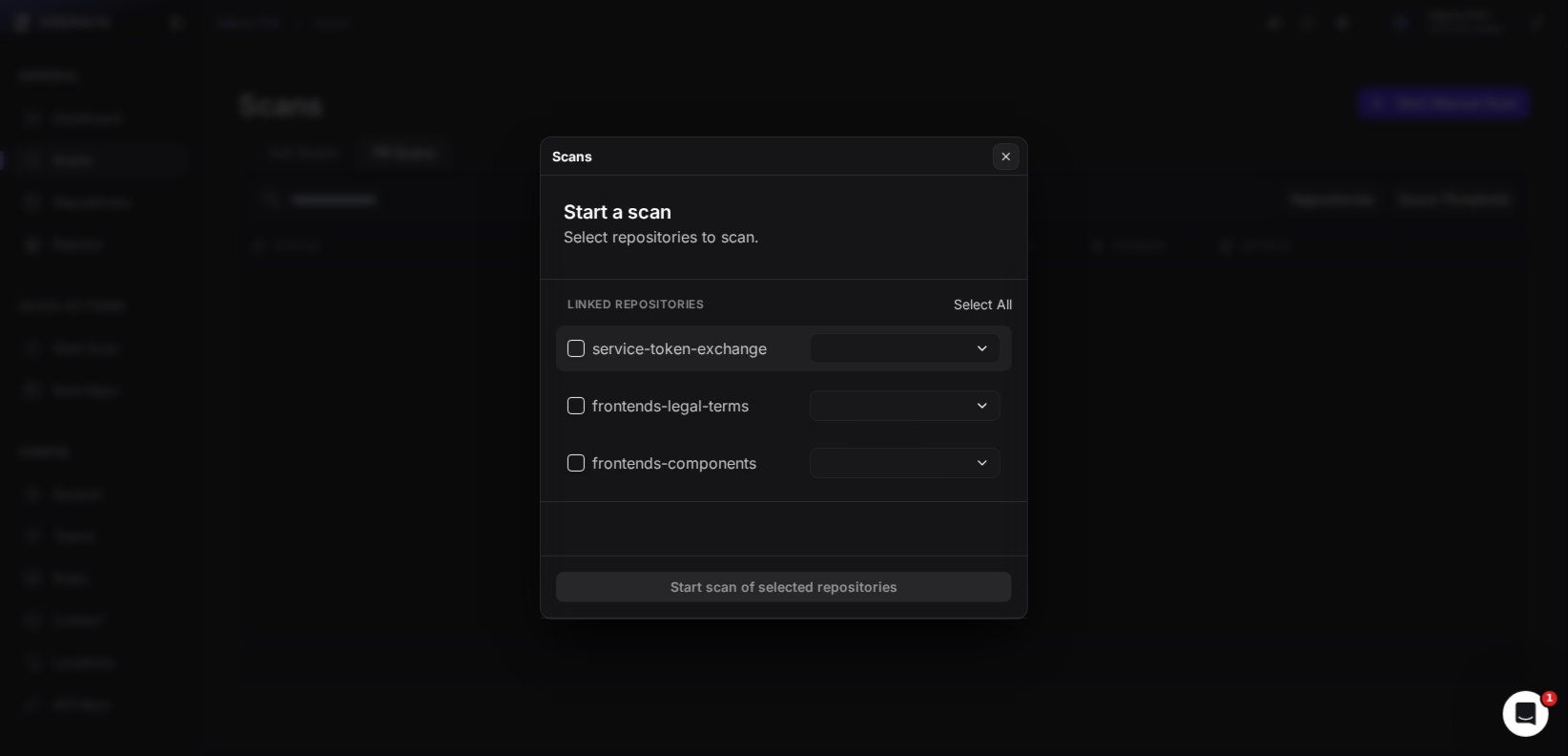
click at [991, 350] on button at bounding box center [905, 348] width 191 height 30
click at [1004, 160] on icon at bounding box center [1006, 156] width 7 height 7
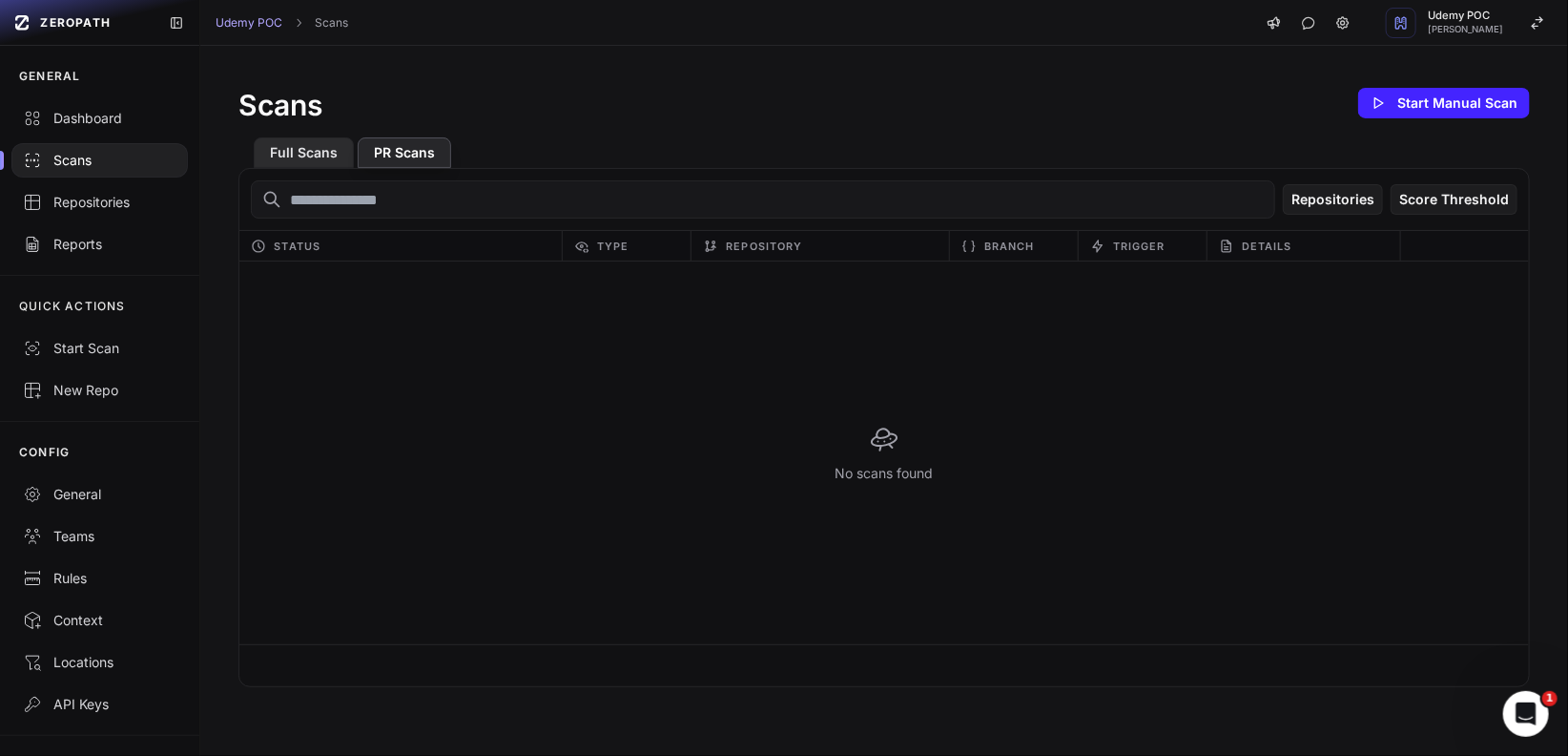
click at [322, 154] on button "Full Scans" at bounding box center [304, 152] width 100 height 30
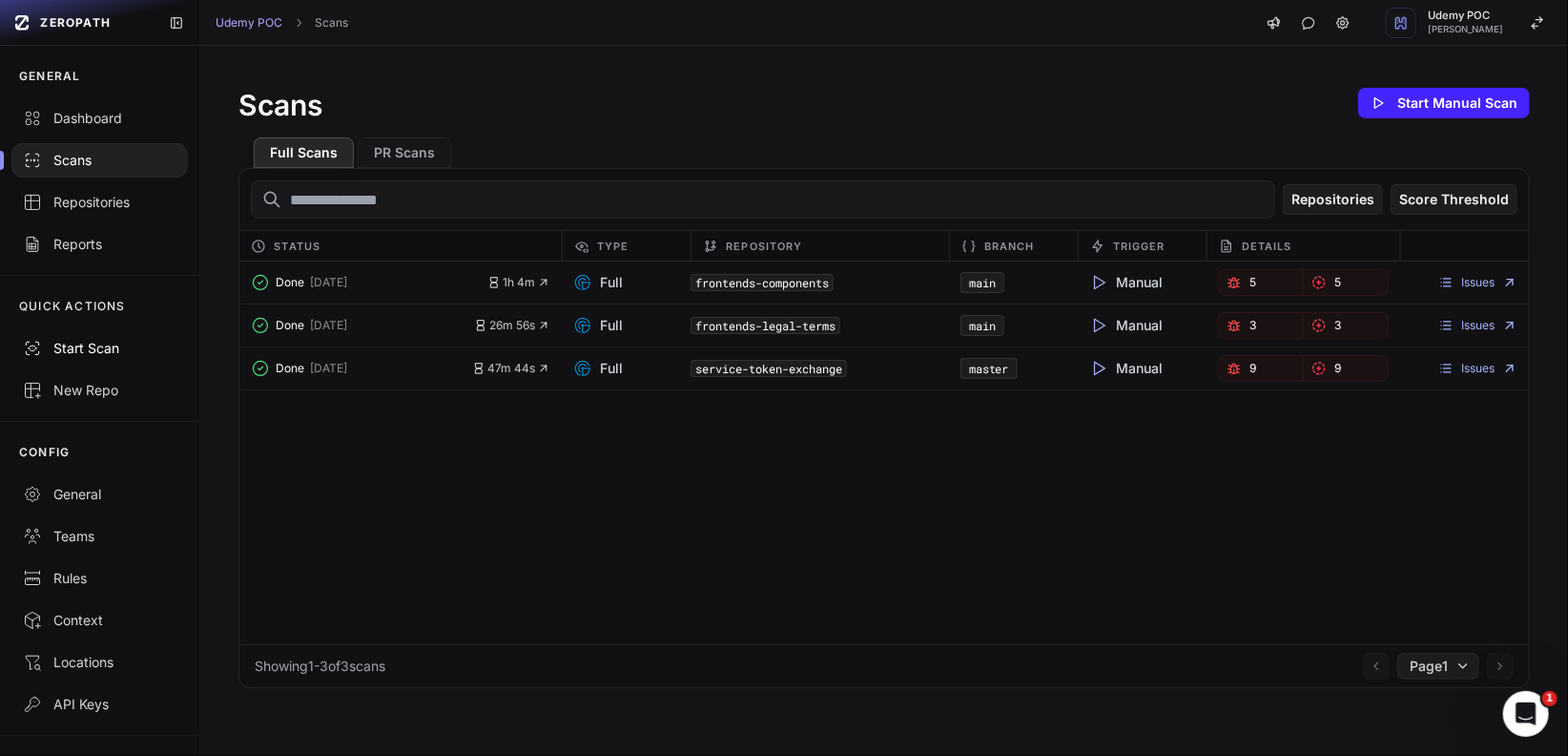
click at [109, 353] on div "Start Scan" at bounding box center [99, 348] width 154 height 19
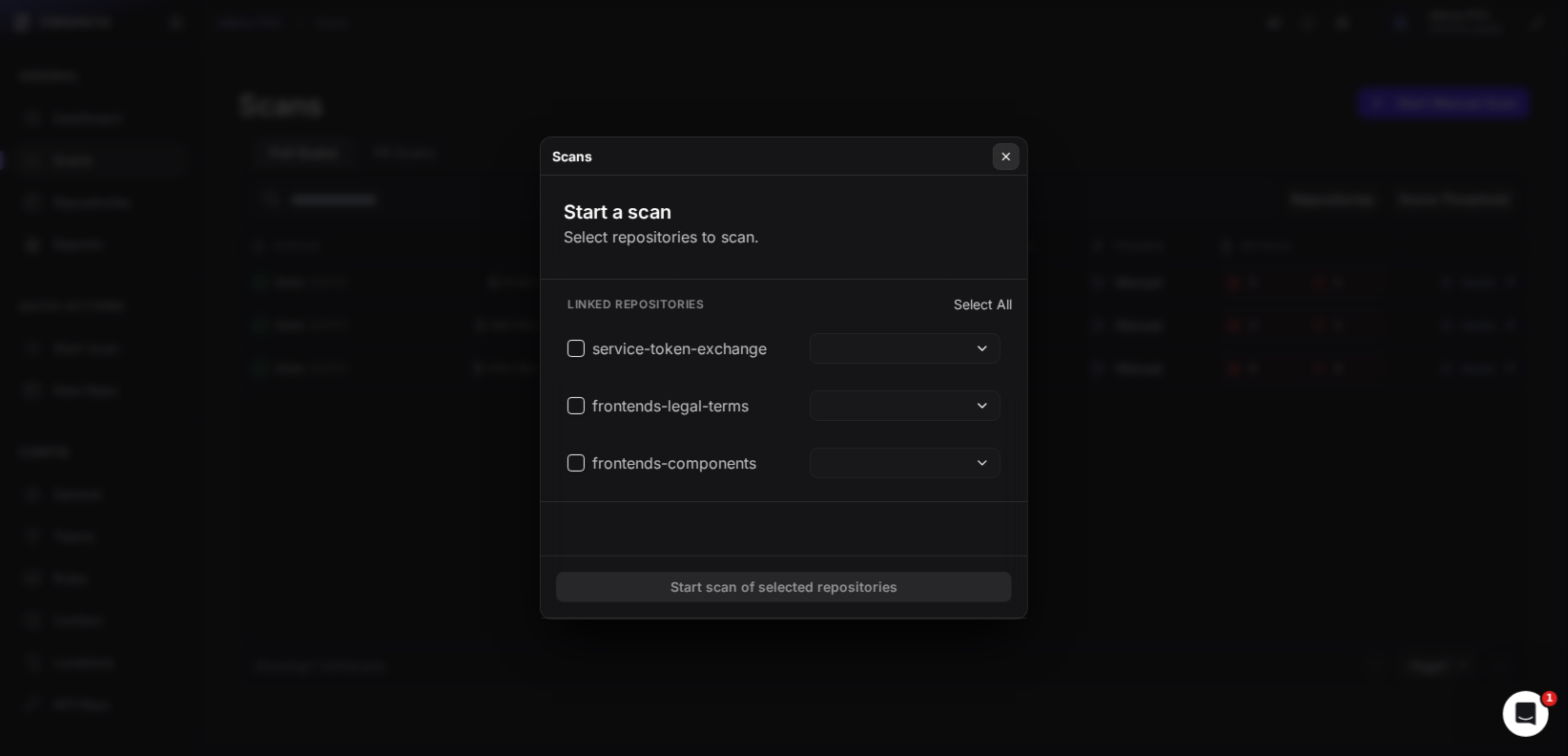
click at [1015, 159] on button at bounding box center [1005, 156] width 26 height 26
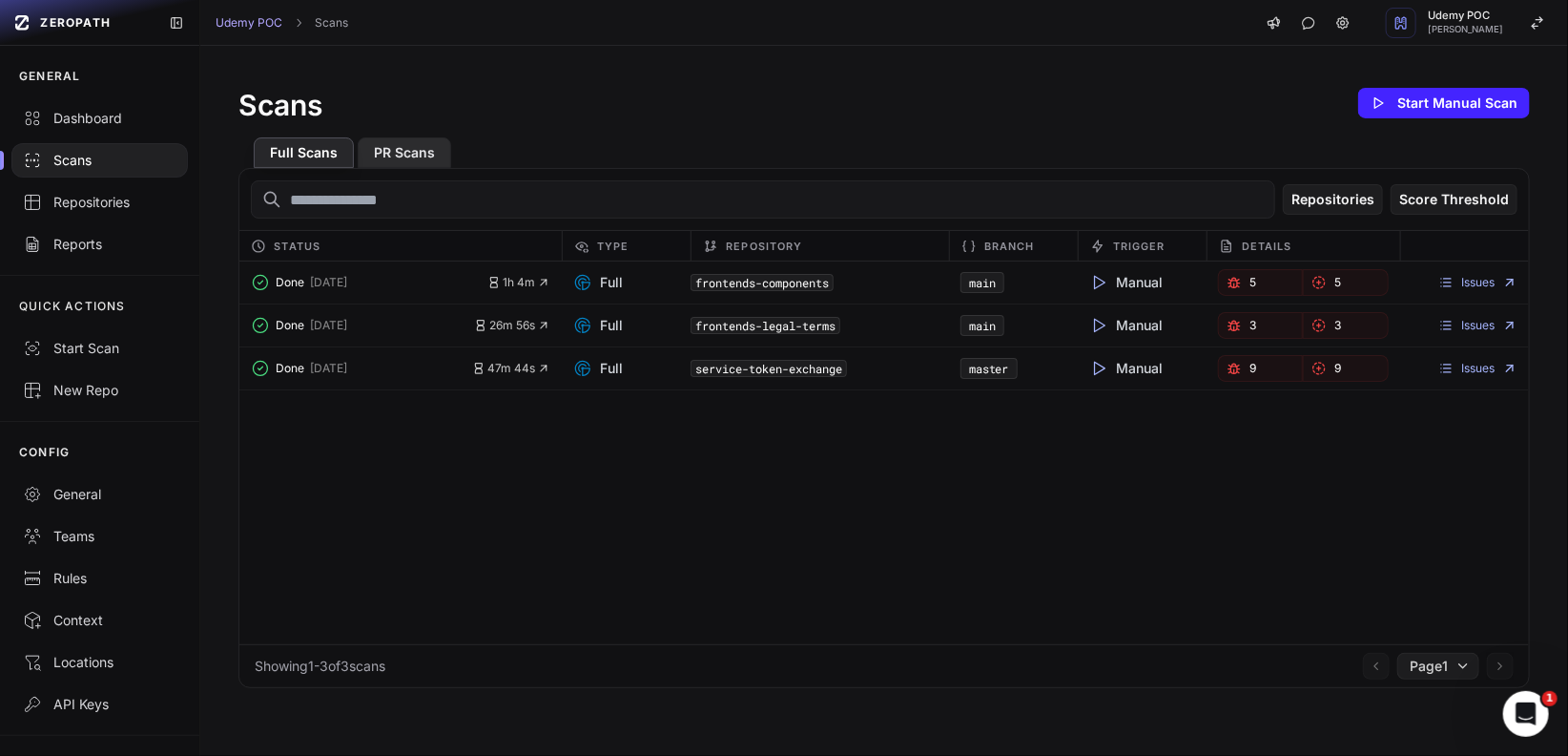
click at [384, 158] on button "PR Scans" at bounding box center [404, 152] width 93 height 30
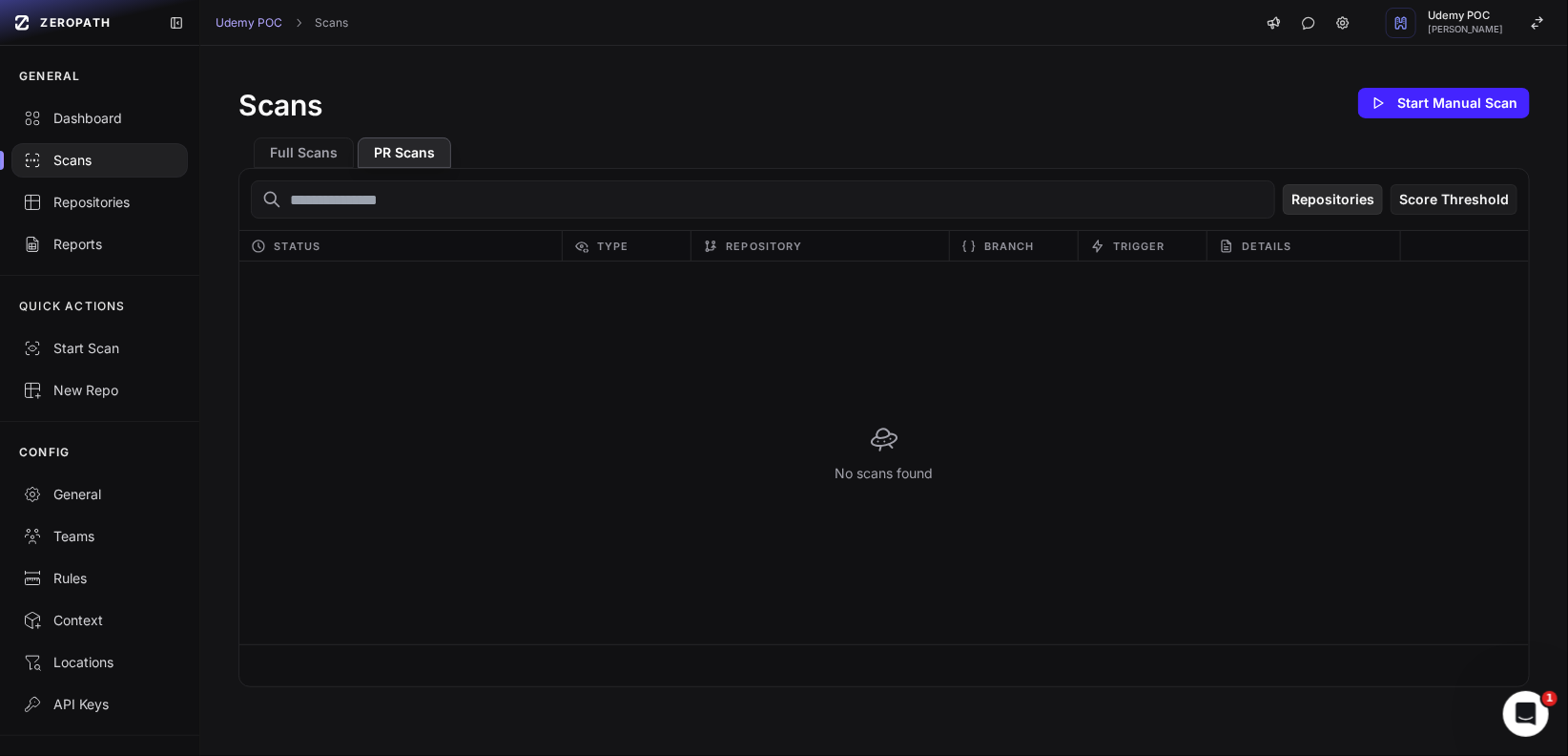
click at [1317, 200] on button "Repositories" at bounding box center [1333, 199] width 100 height 30
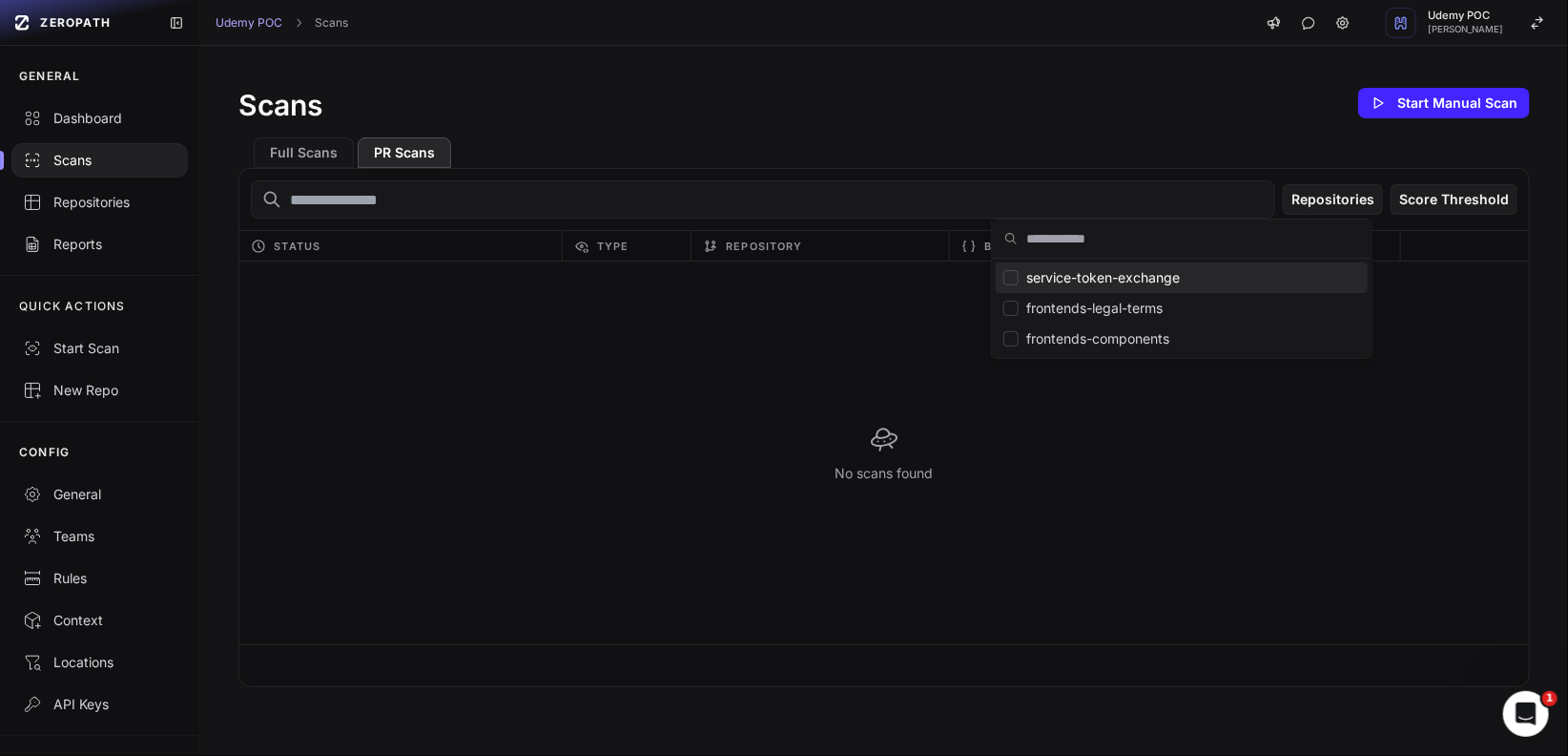
click at [1011, 278] on div "Suggestions" at bounding box center [1011, 277] width 16 height 16
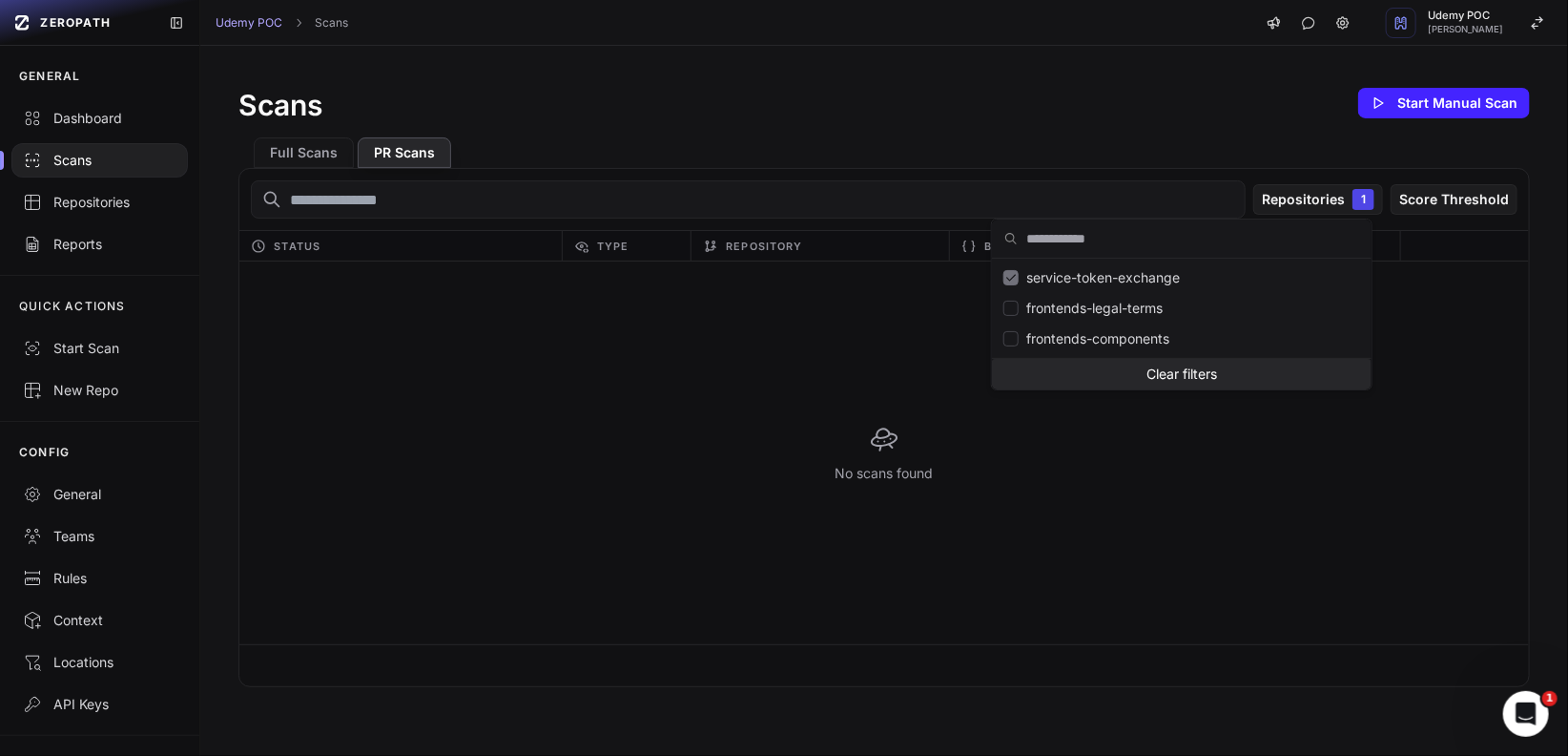
click at [1322, 456] on div "No scans found" at bounding box center [884, 453] width 1290 height 382
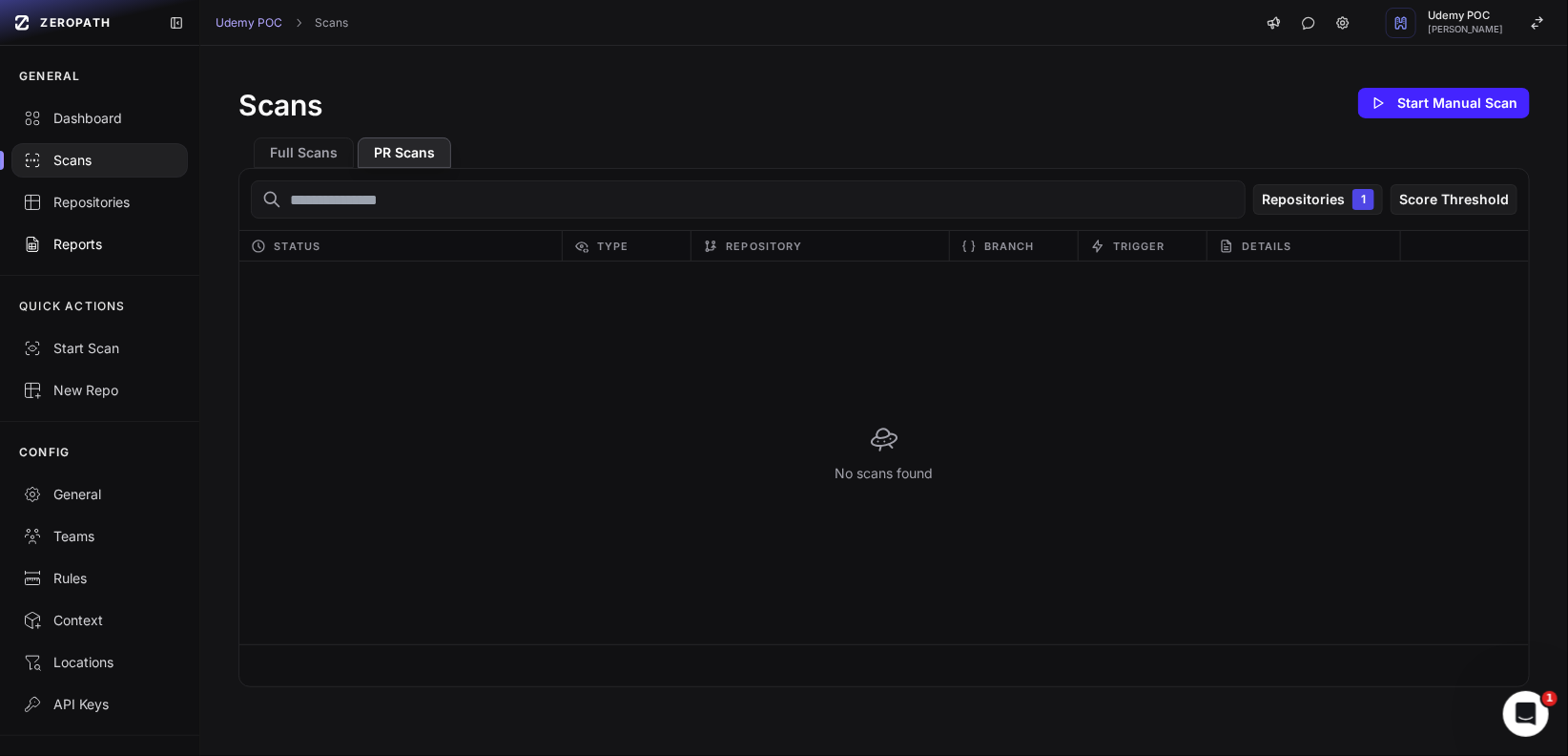
click at [97, 250] on div "Reports" at bounding box center [99, 243] width 154 height 19
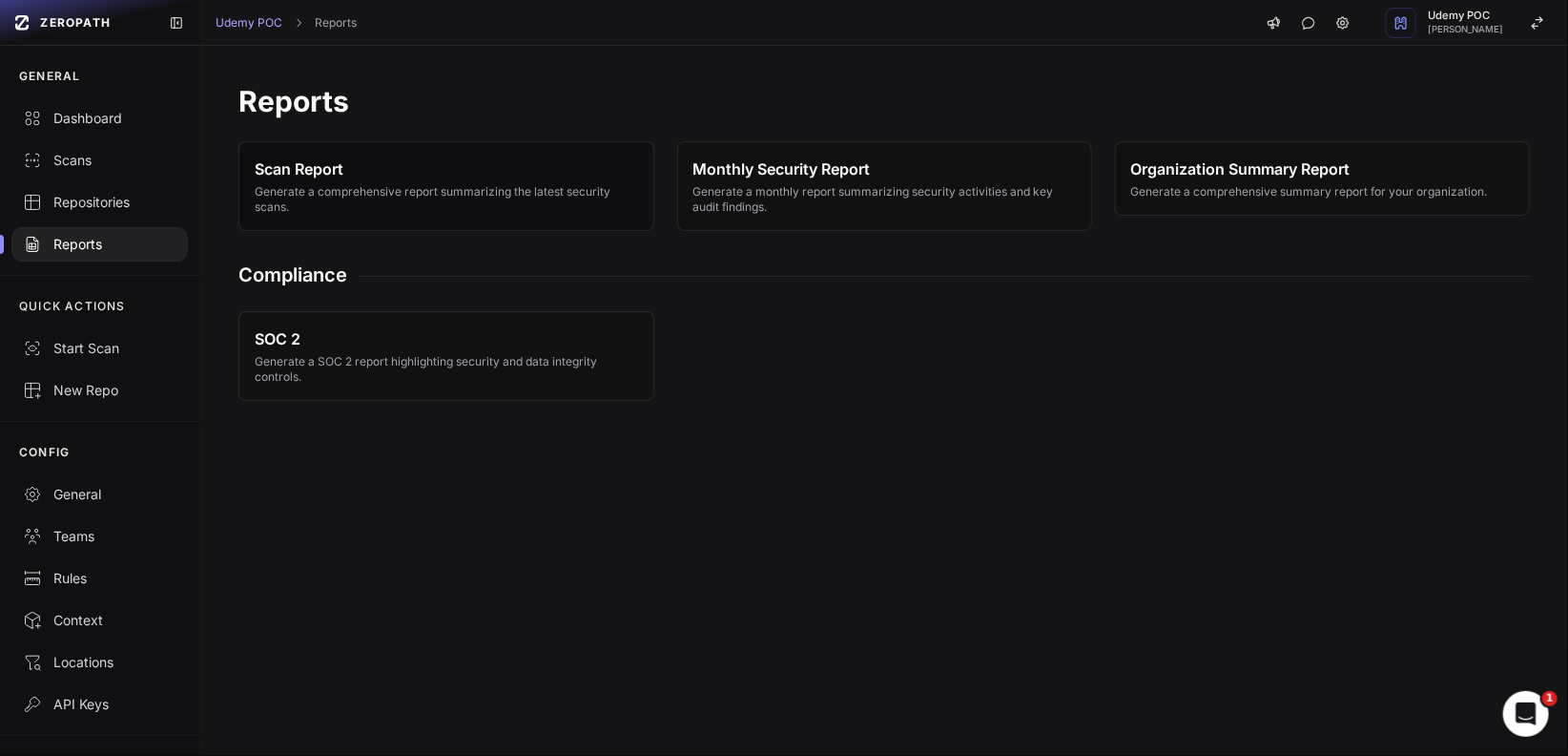
click at [299, 191] on span "Generate a comprehensive report summarizing the latest security scans." at bounding box center [446, 199] width 382 height 30
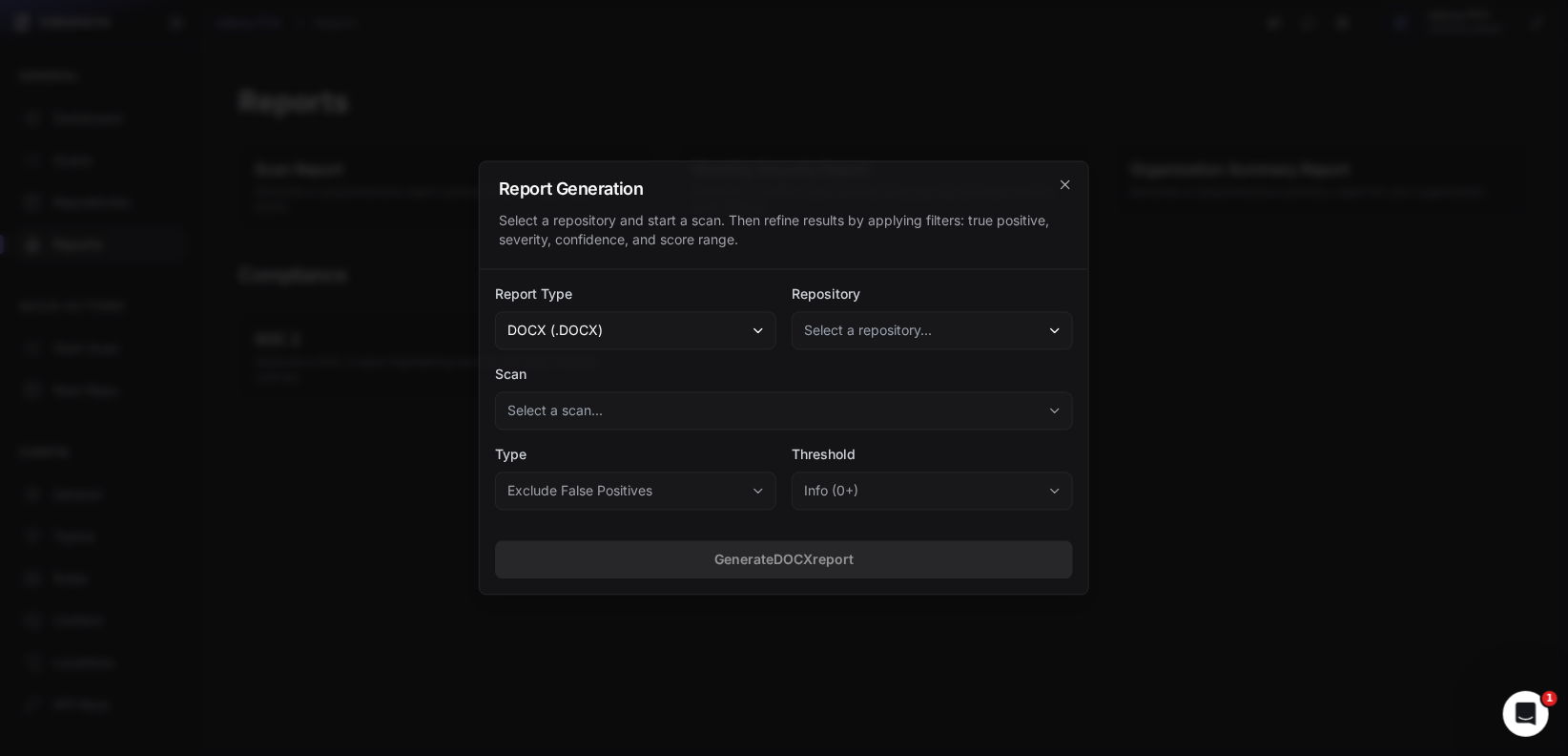
click at [883, 328] on span "Select a repository..." at bounding box center [868, 330] width 127 height 19
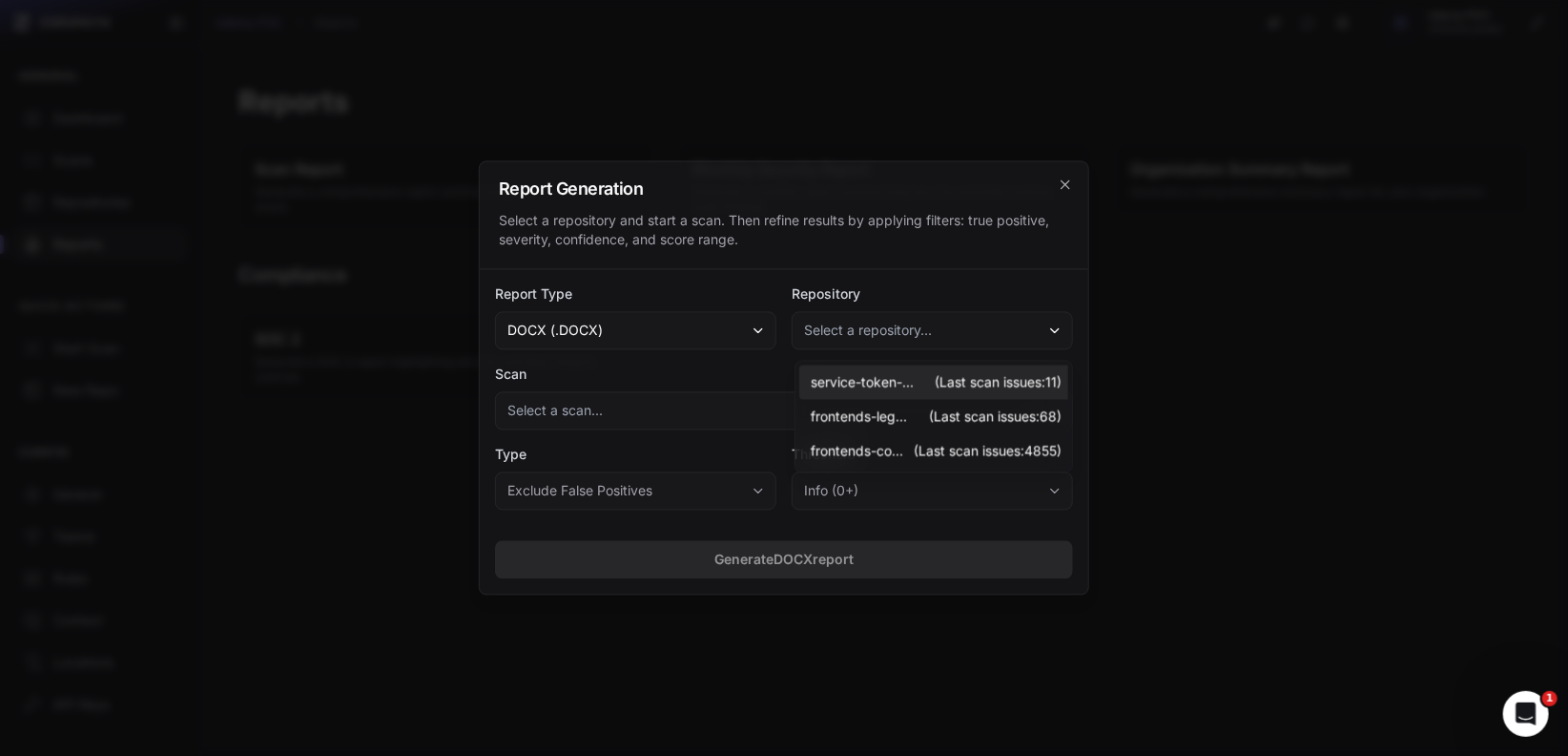
click at [868, 389] on span "service-token-exchange" at bounding box center [861, 382] width 103 height 19
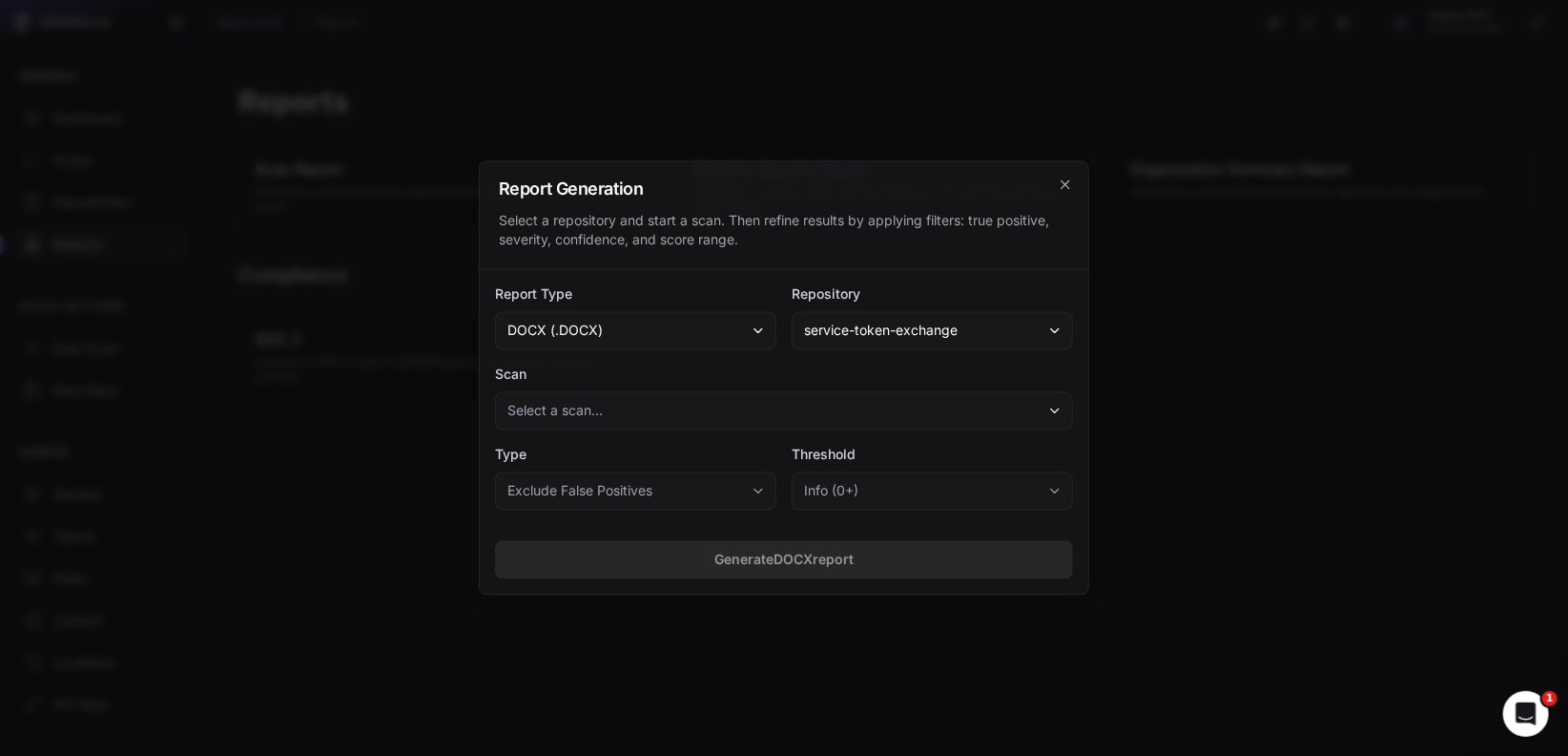
click at [630, 406] on button "Select a scan..." at bounding box center [784, 411] width 578 height 38
click at [571, 467] on span "[ Full Scan ]" at bounding box center [542, 462] width 66 height 19
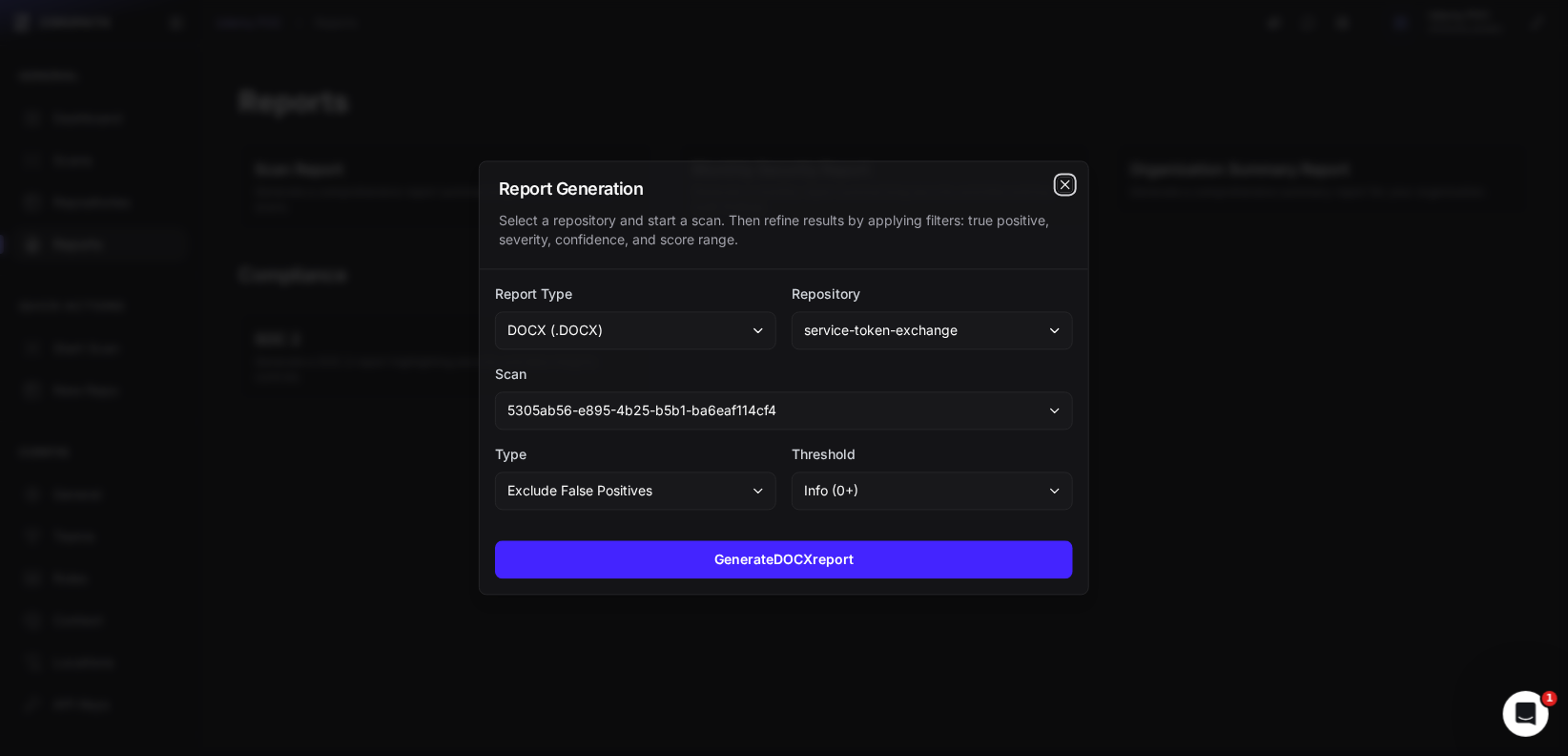
click at [1063, 182] on icon "cross 2," at bounding box center [1064, 184] width 9 height 9
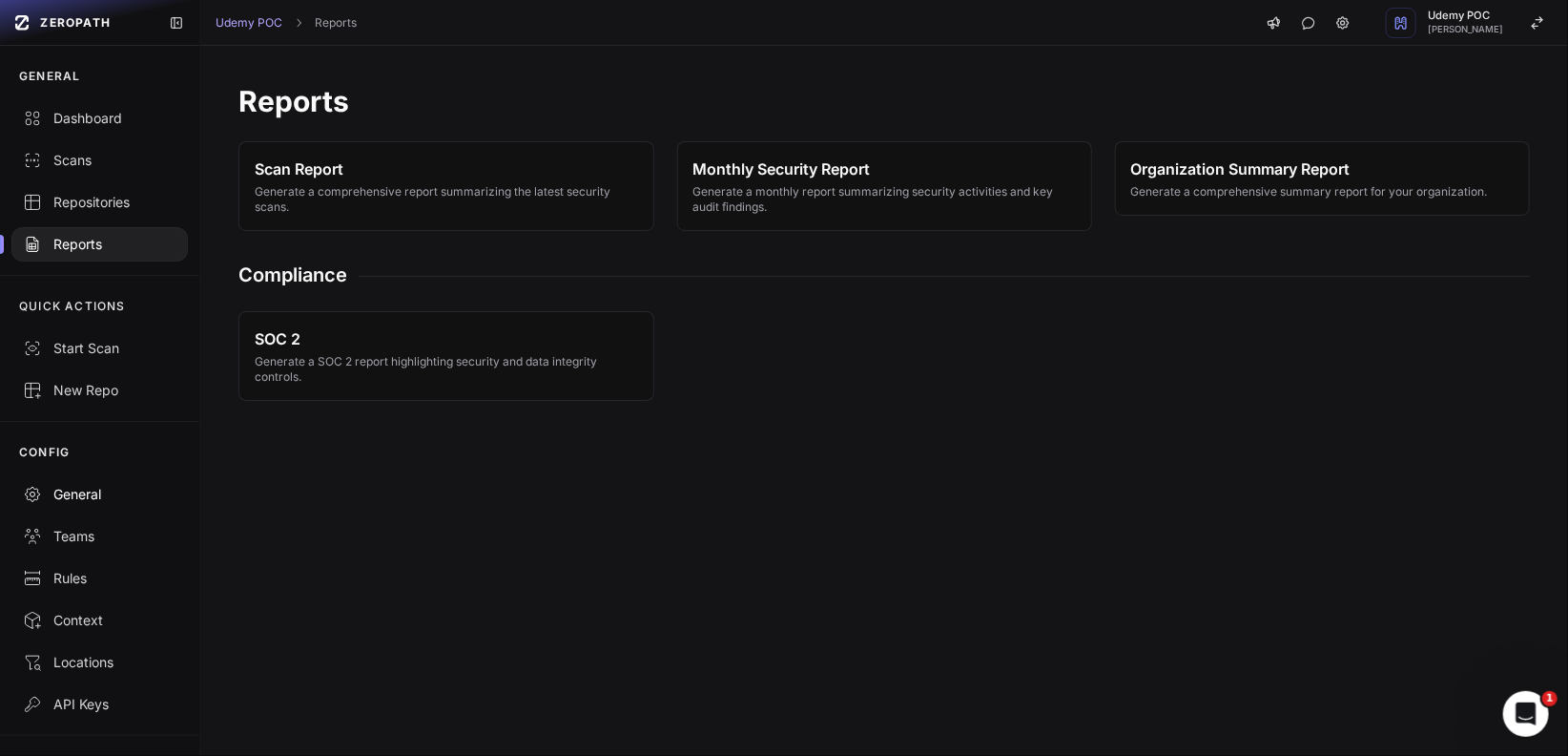
click at [93, 503] on link "General" at bounding box center [99, 494] width 199 height 42
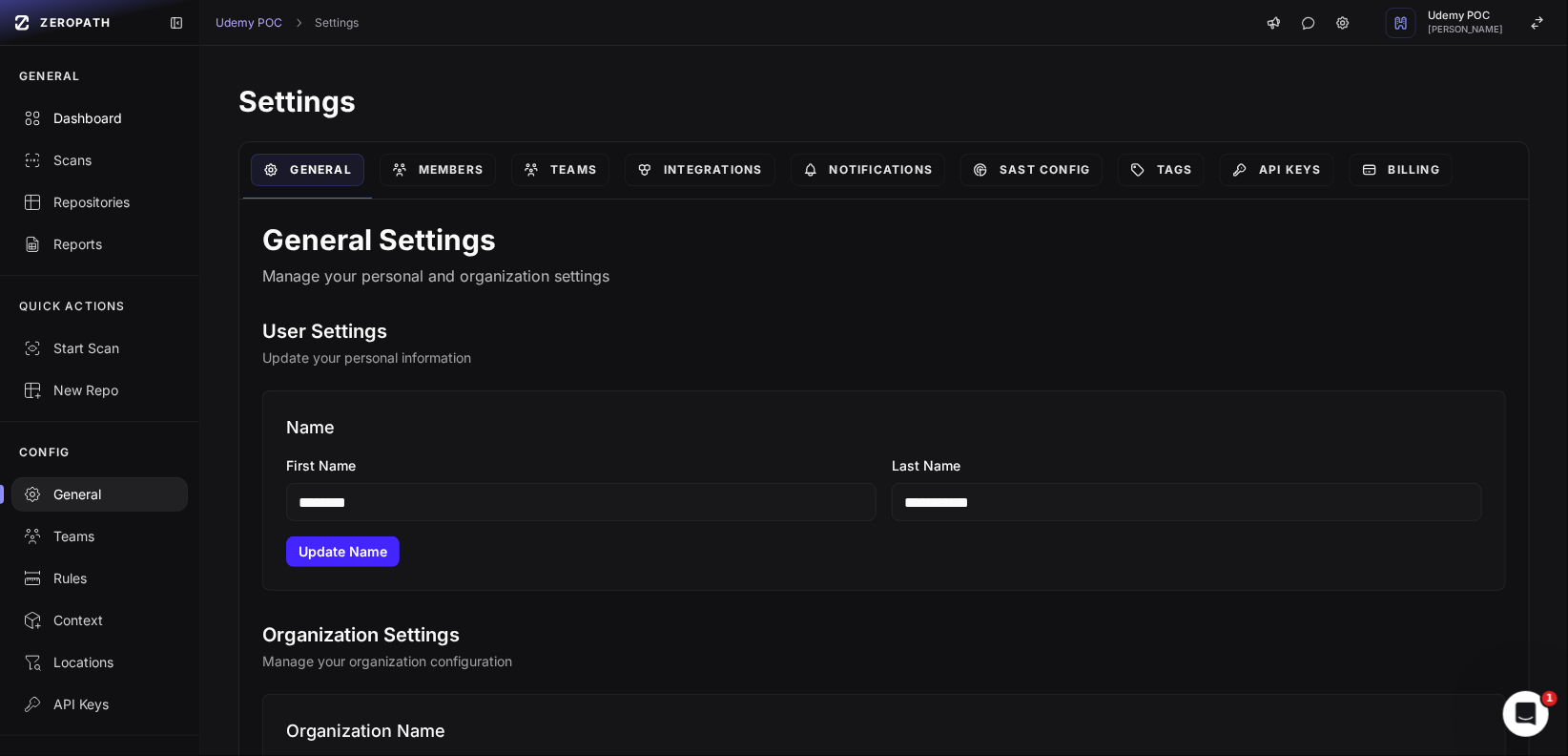
click at [116, 120] on div "Dashboard" at bounding box center [99, 118] width 154 height 19
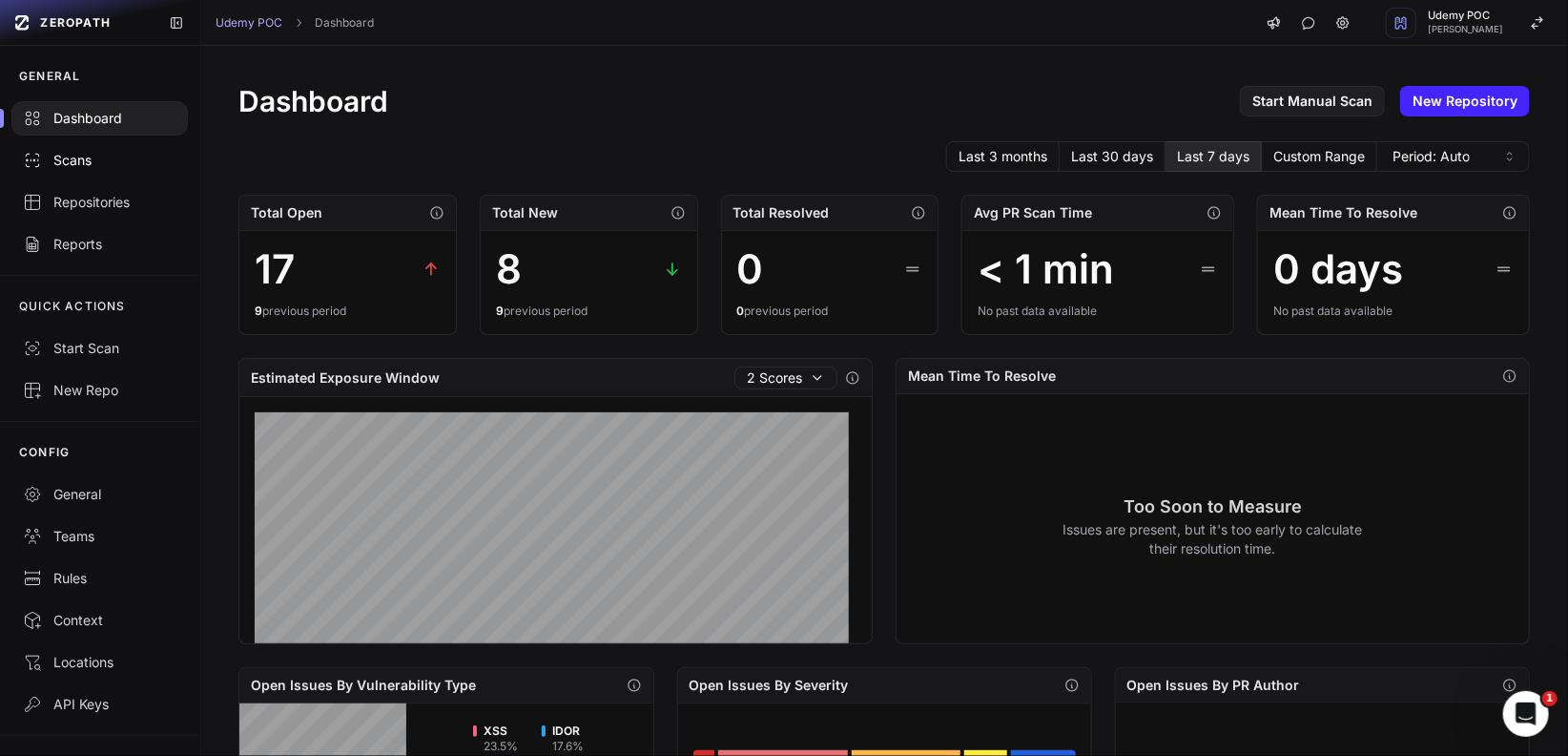
click at [77, 158] on div "Scans" at bounding box center [99, 160] width 154 height 19
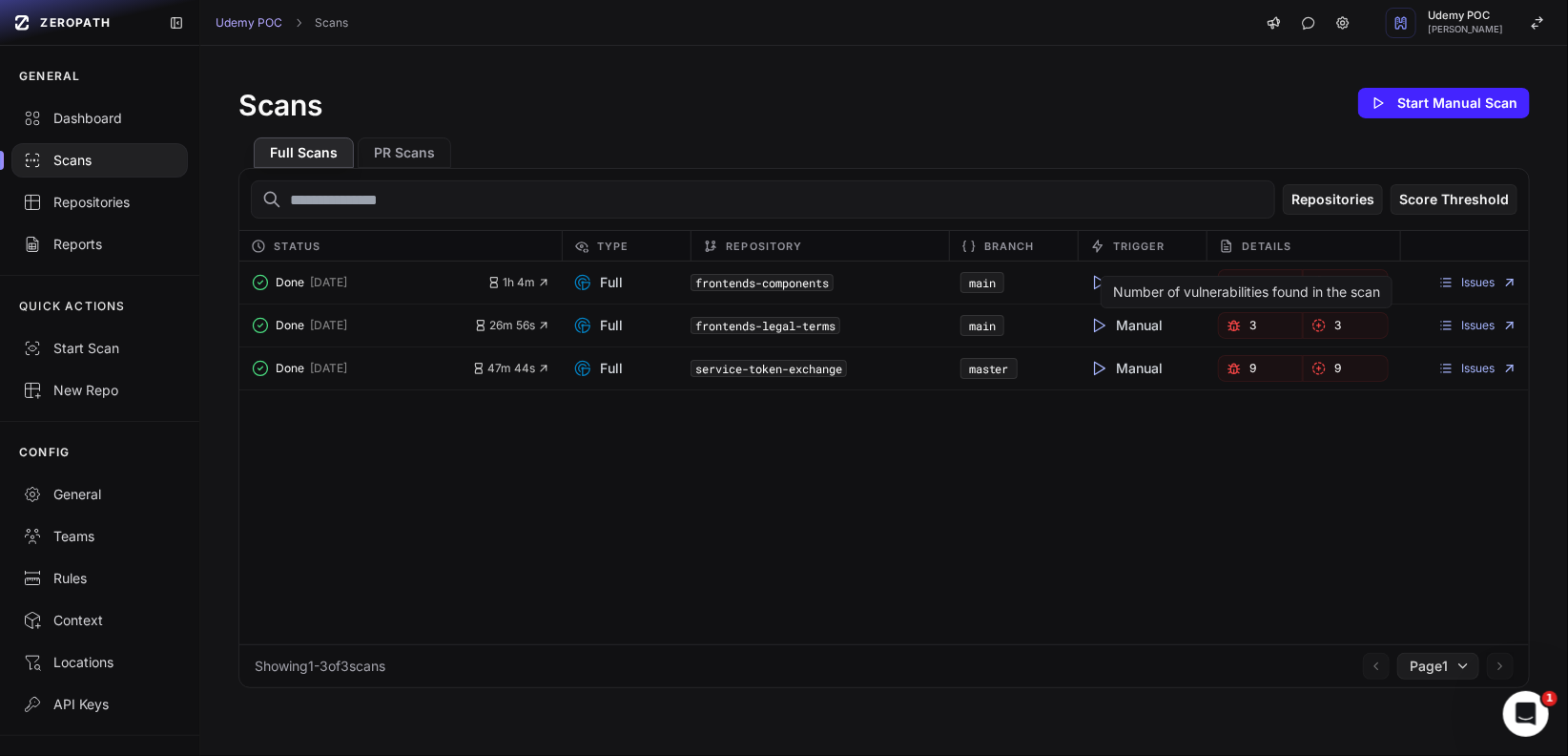
click at [1244, 332] on link "3" at bounding box center [1260, 325] width 85 height 26
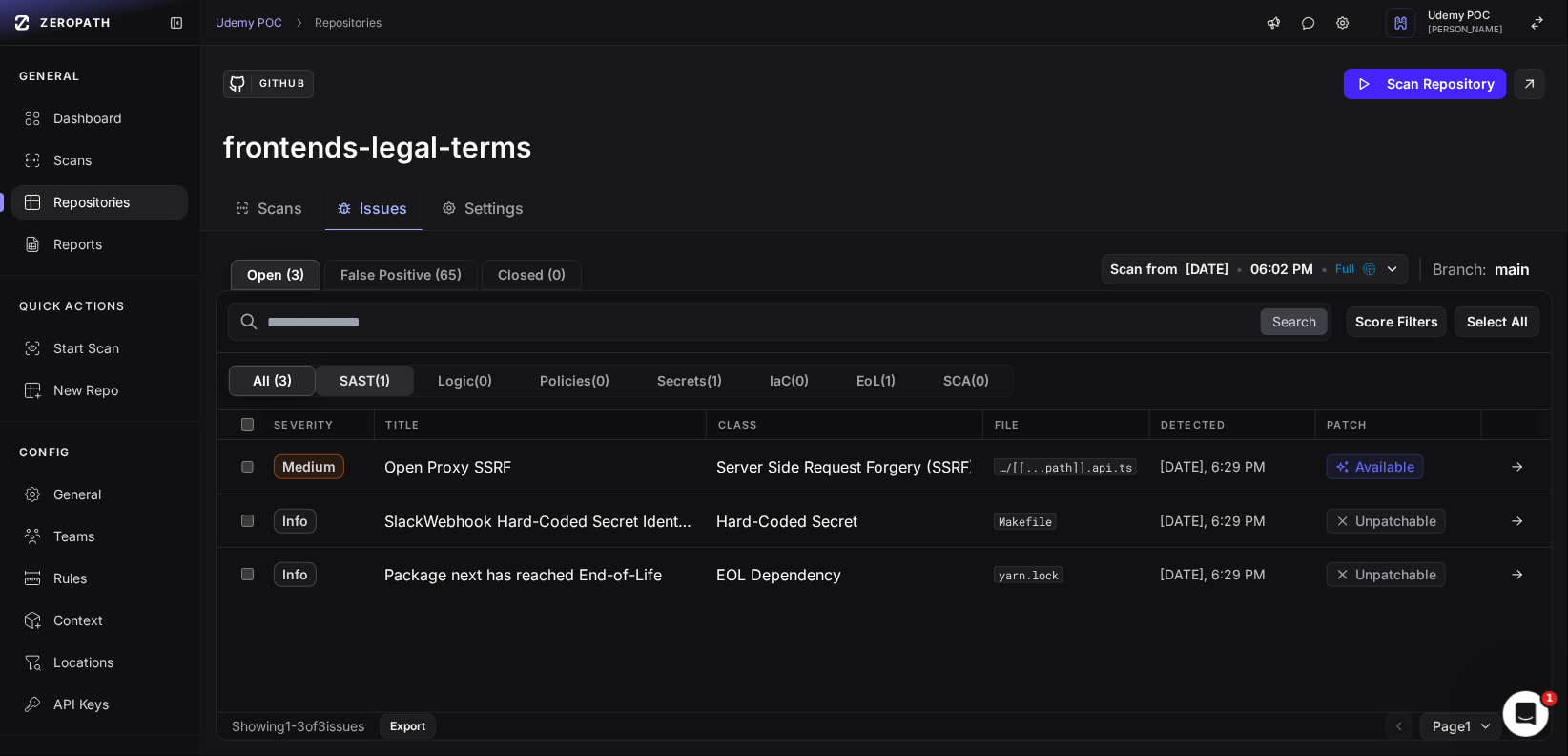
click at [359, 383] on button "SAST ( 1 )" at bounding box center [365, 380] width 98 height 30
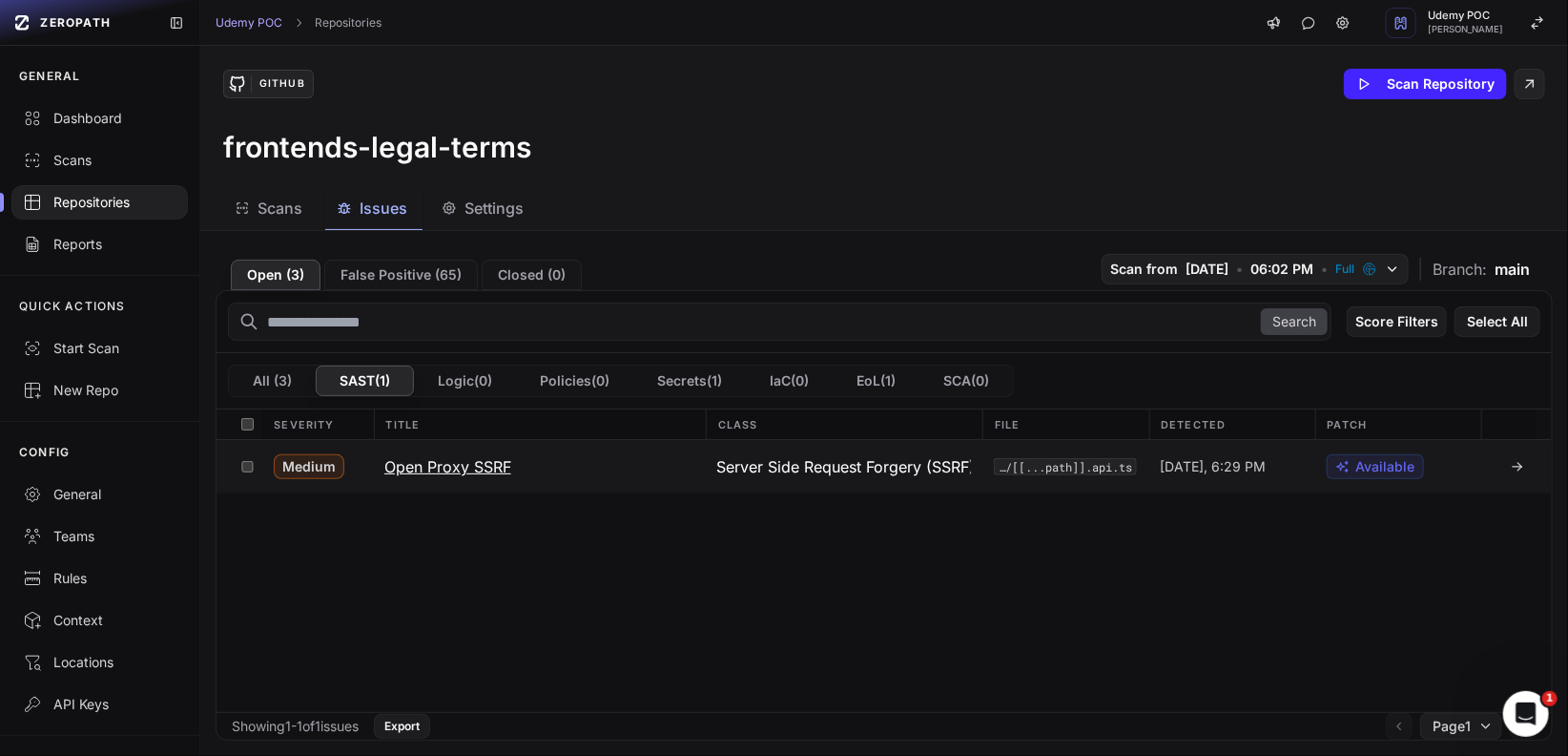
click at [1519, 463] on icon at bounding box center [1521, 465] width 4 height 4
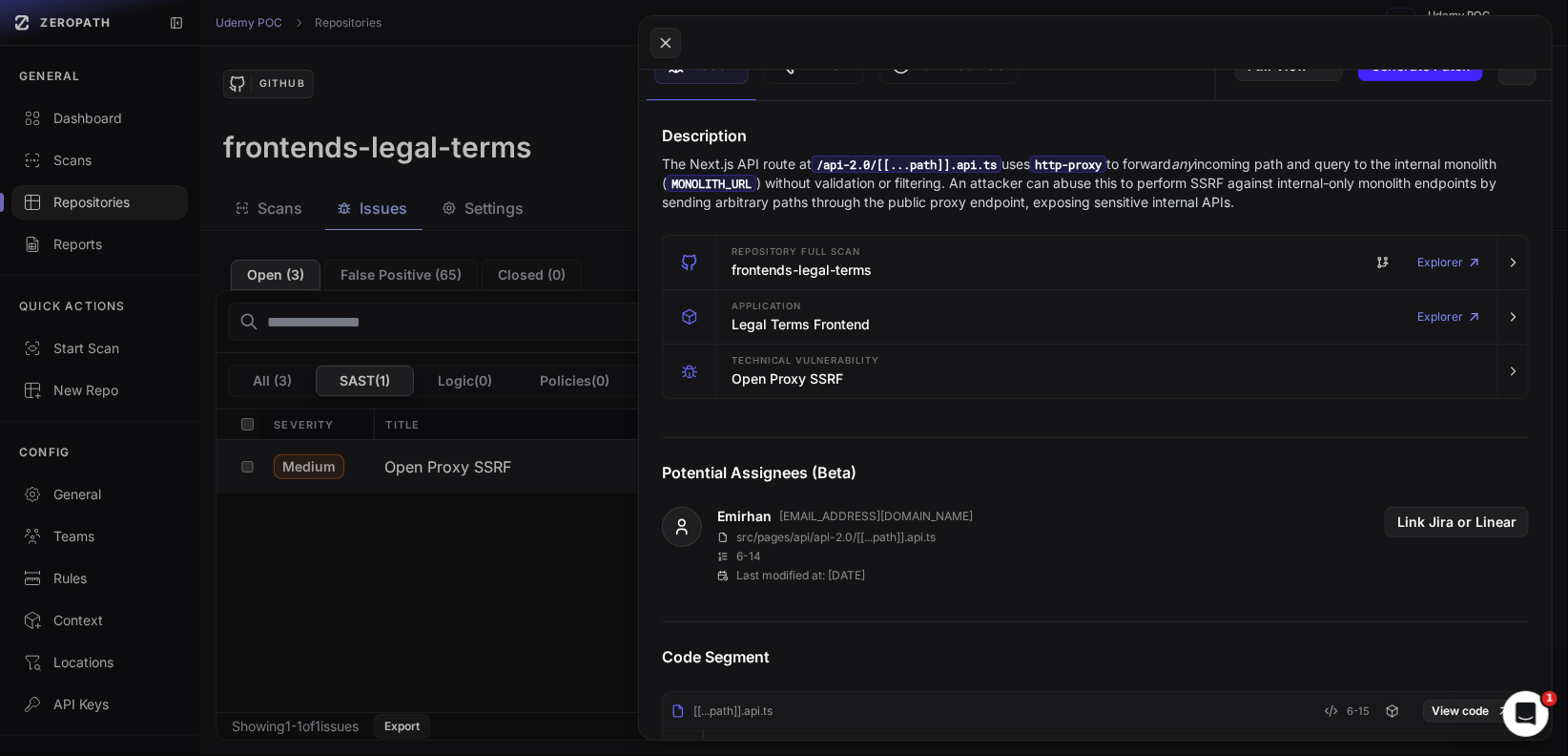
scroll to position [202, 0]
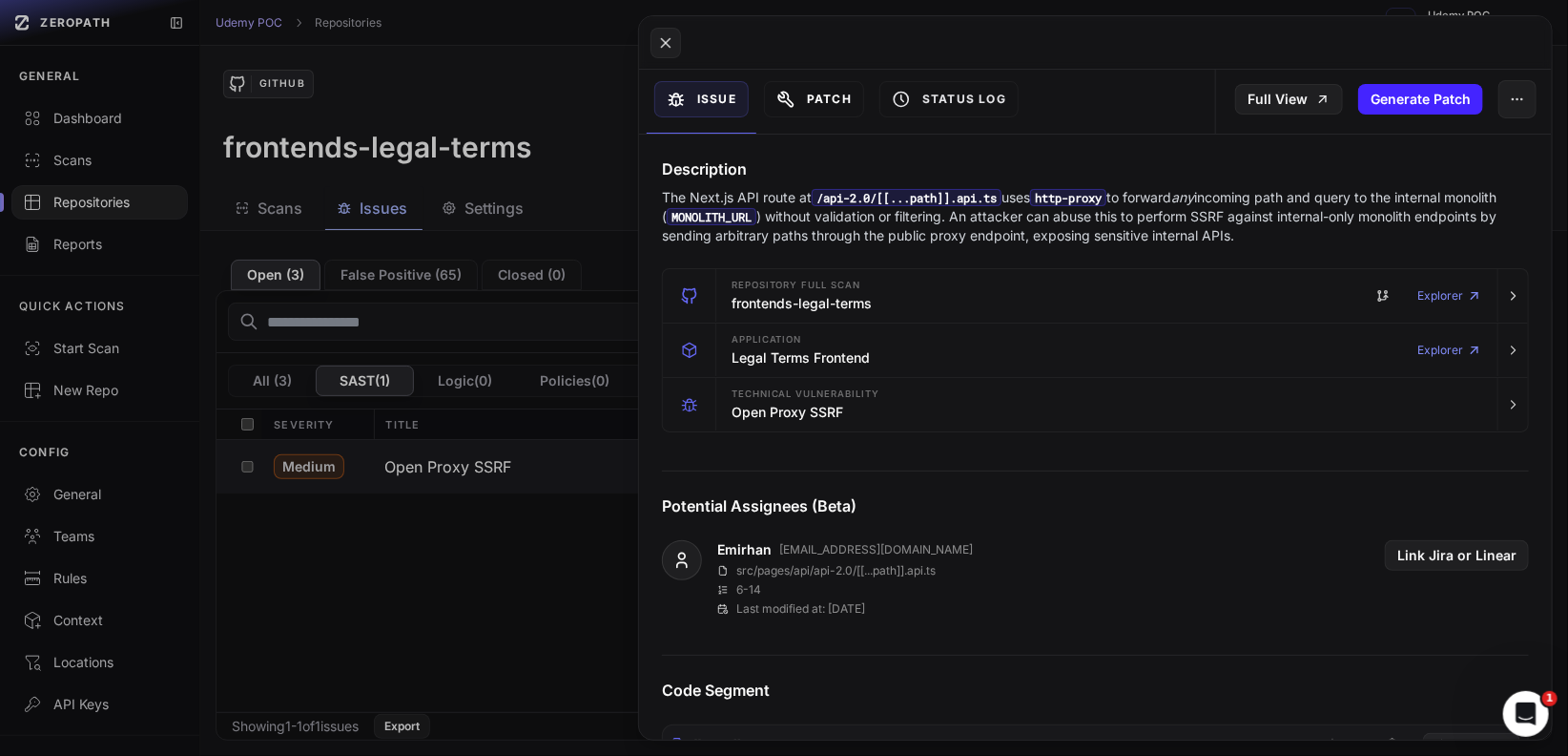
click at [835, 95] on button "Patch" at bounding box center [814, 99] width 100 height 36
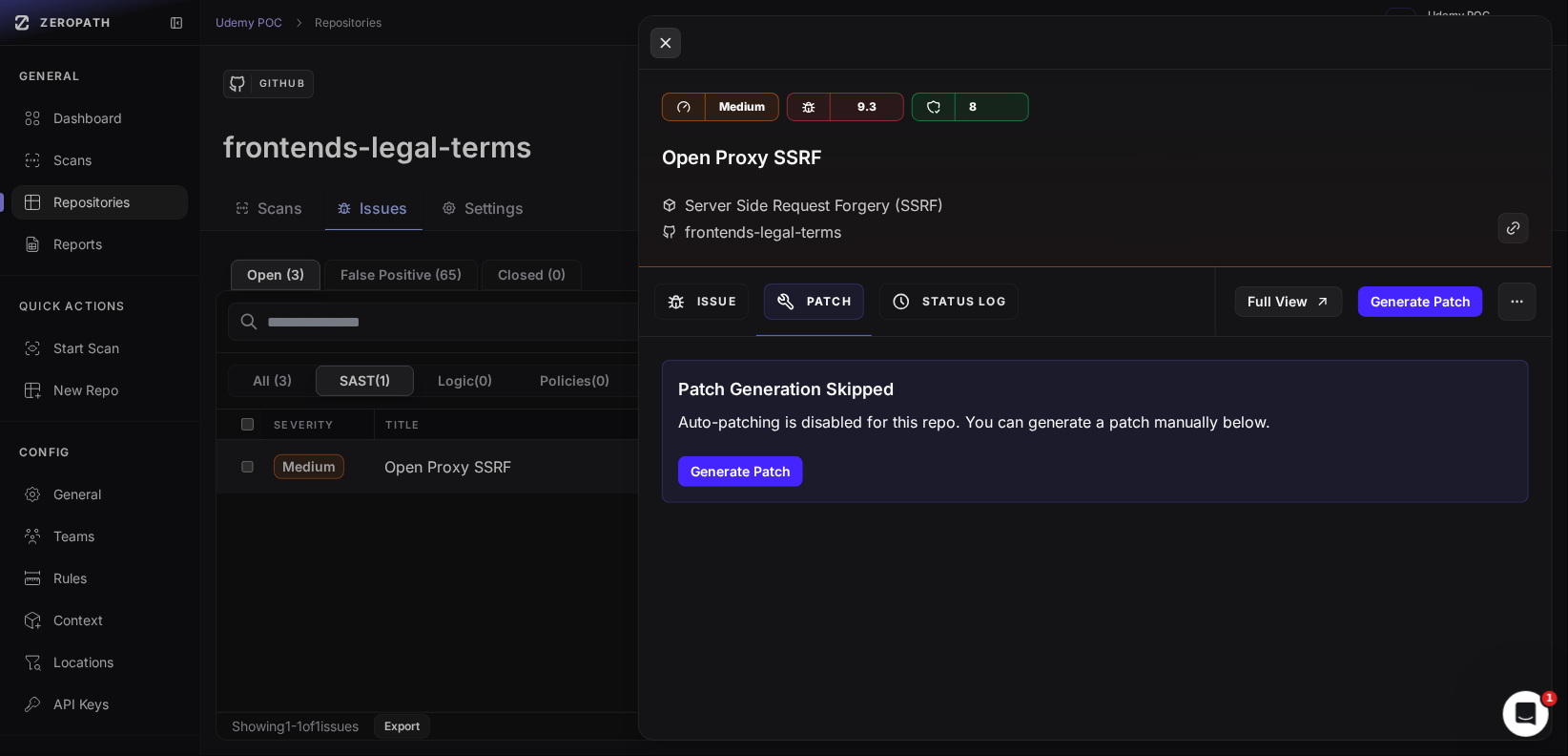
click at [667, 38] on icon at bounding box center [666, 42] width 18 height 23
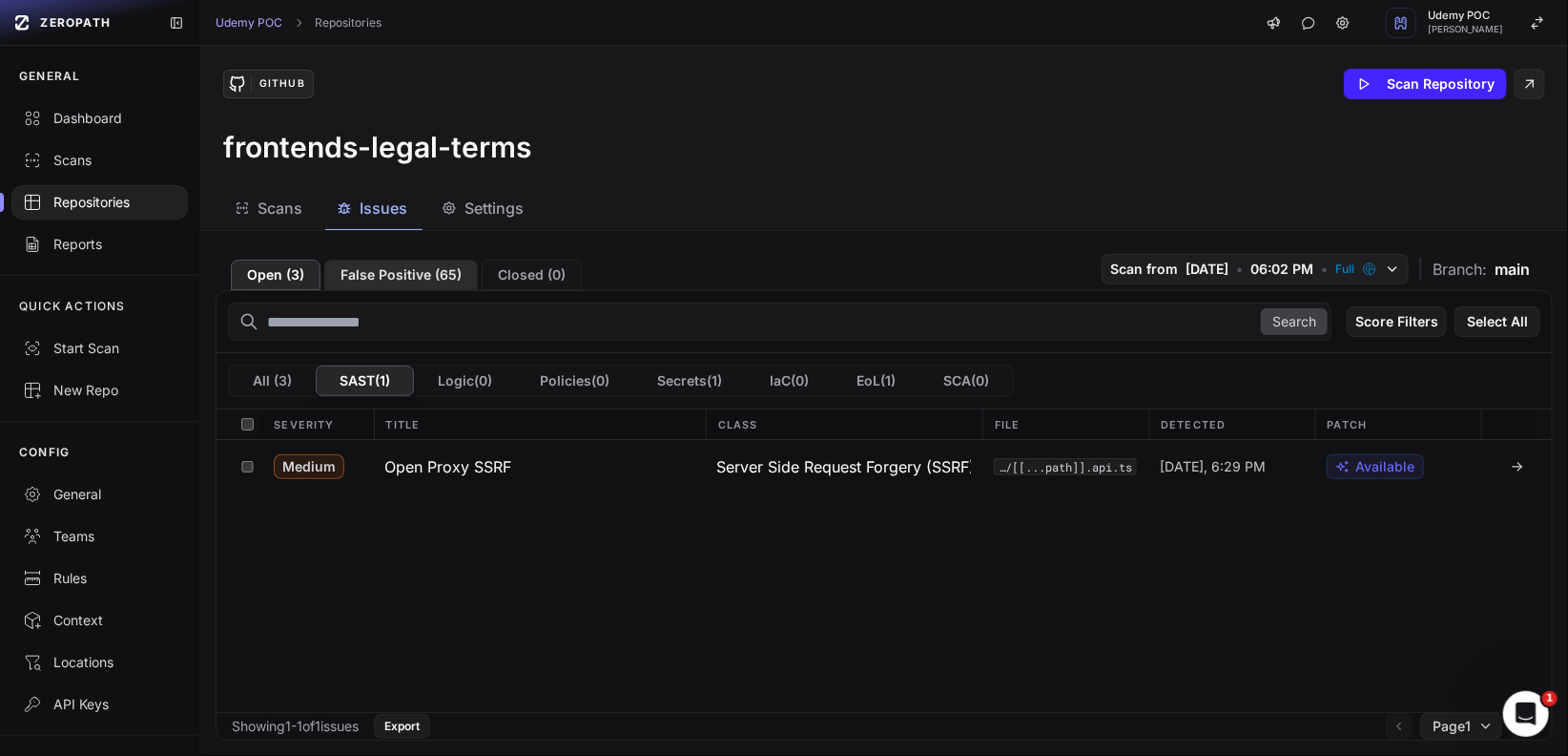
click at [405, 273] on button "False Positive ( 65 )" at bounding box center [401, 275] width 154 height 30
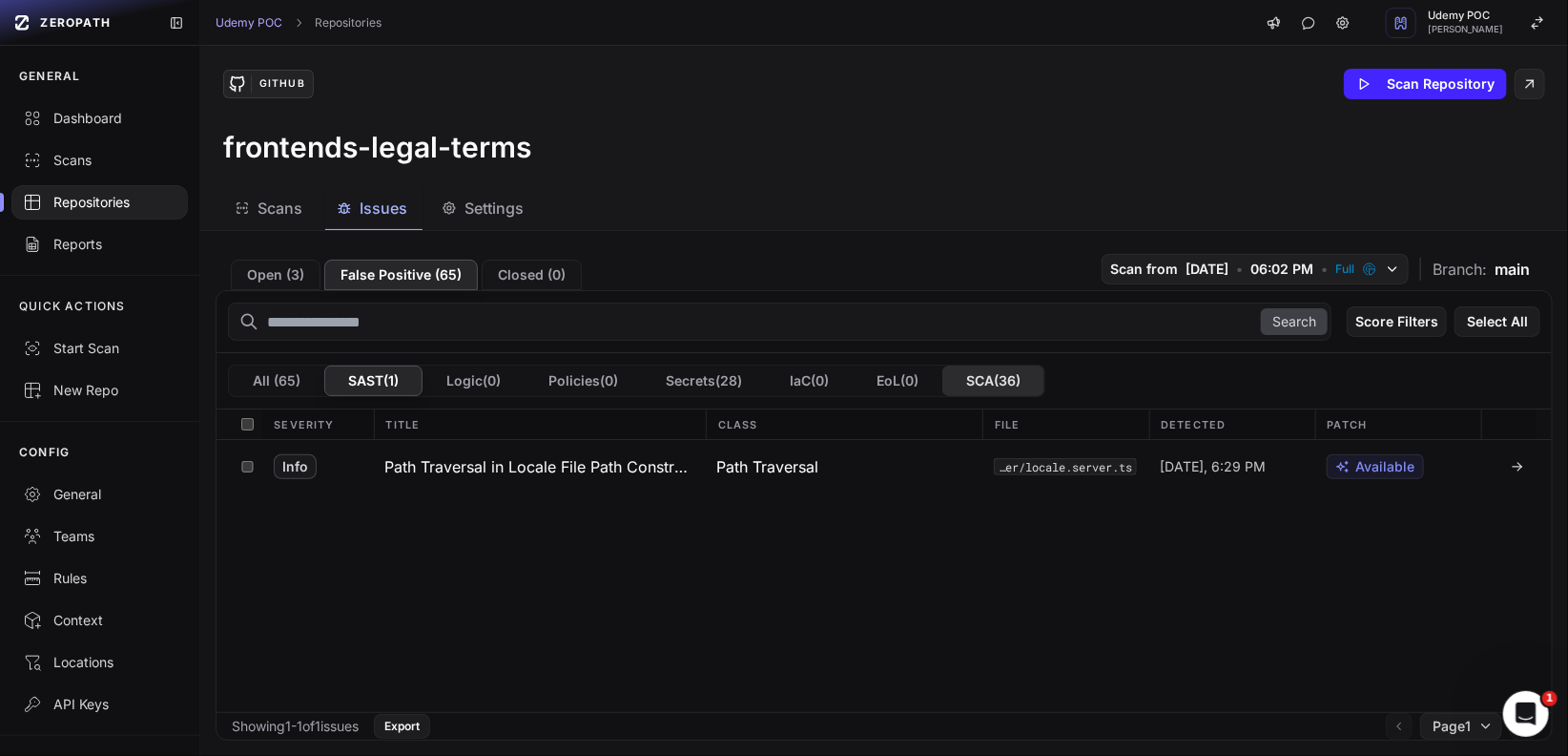
click at [997, 379] on button "SCA ( 36 )" at bounding box center [994, 380] width 102 height 30
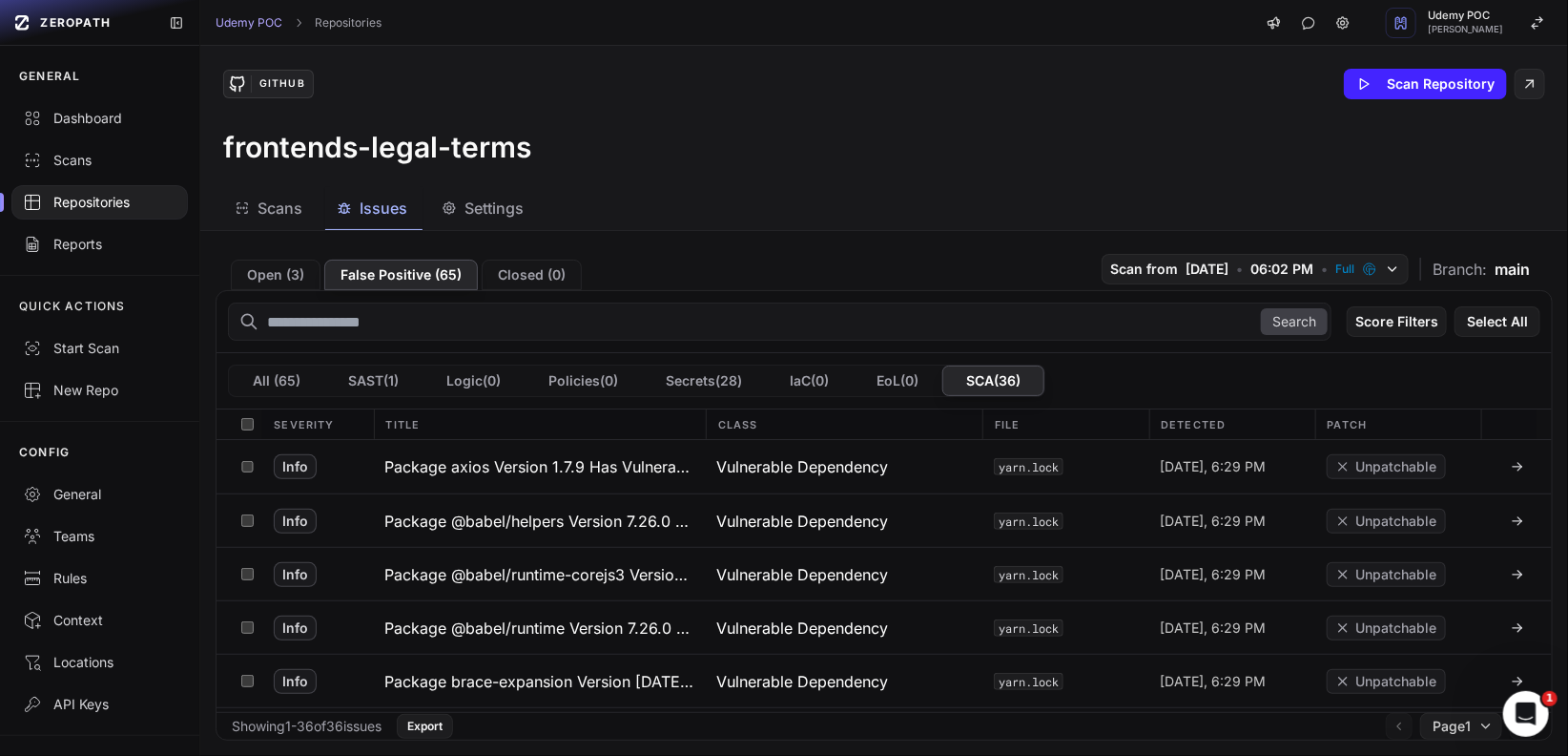
click at [121, 205] on div "Repositories" at bounding box center [99, 202] width 154 height 19
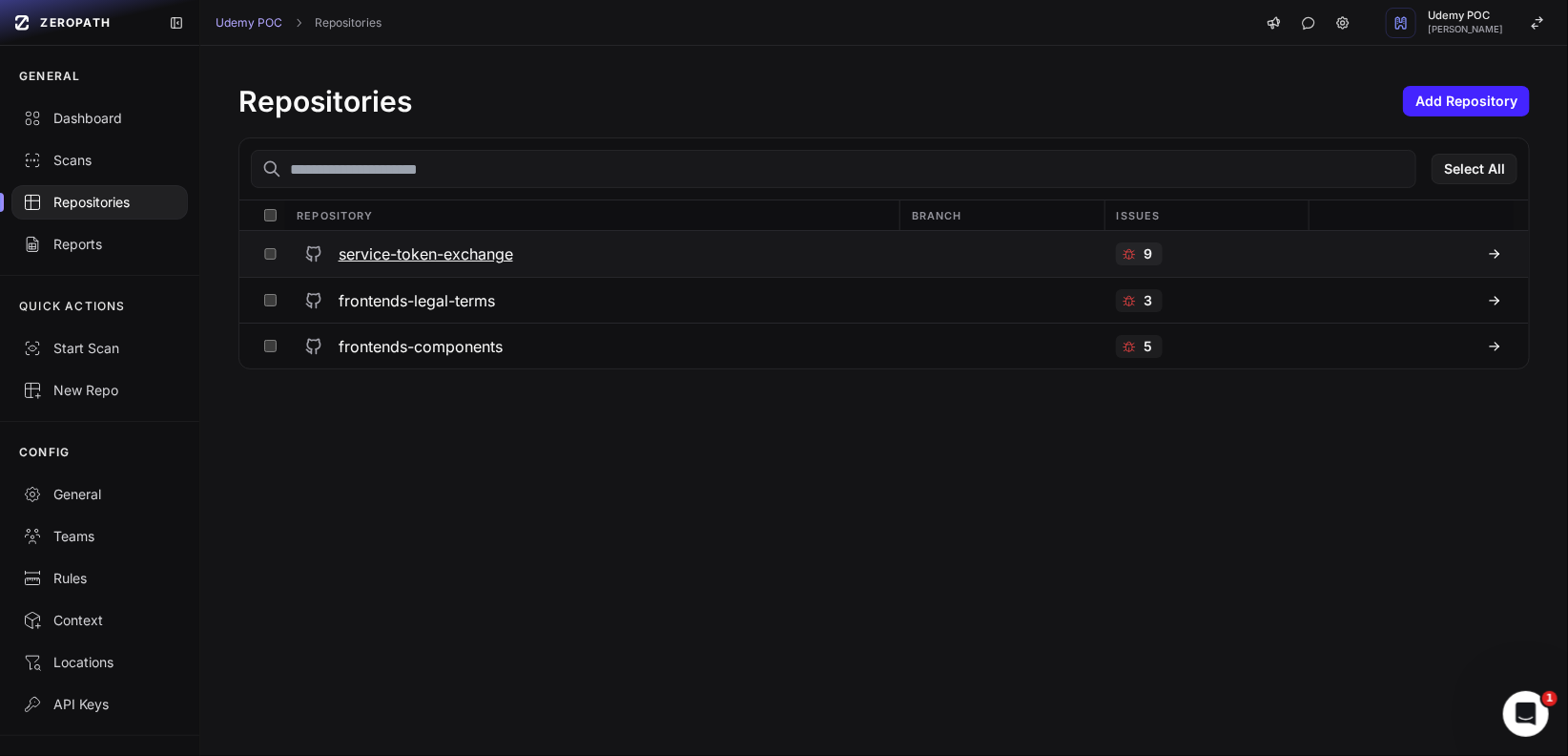
click at [409, 250] on h3 "service-token-exchange" at bounding box center [426, 253] width 174 height 23
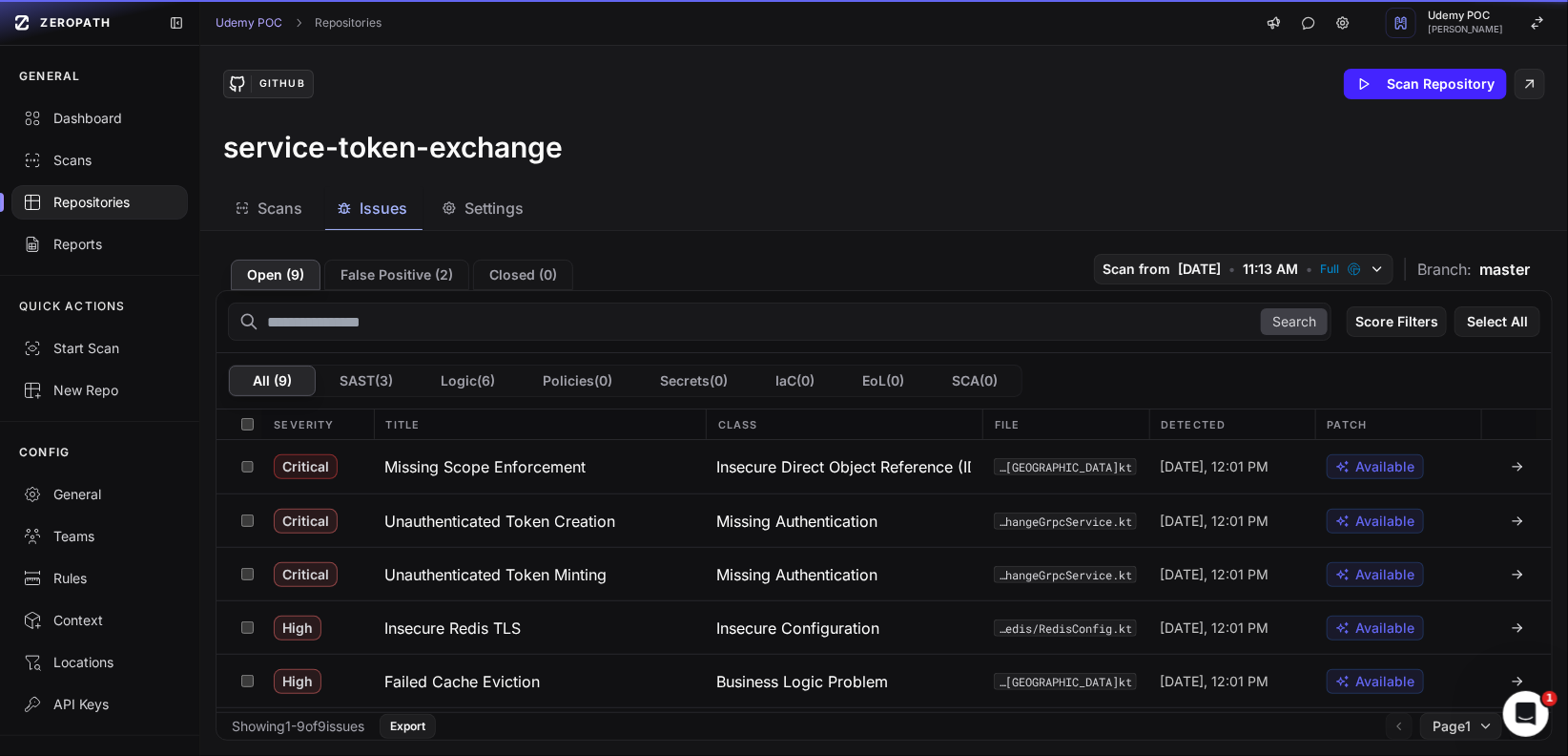
click at [399, 214] on span "Issues" at bounding box center [383, 208] width 48 height 23
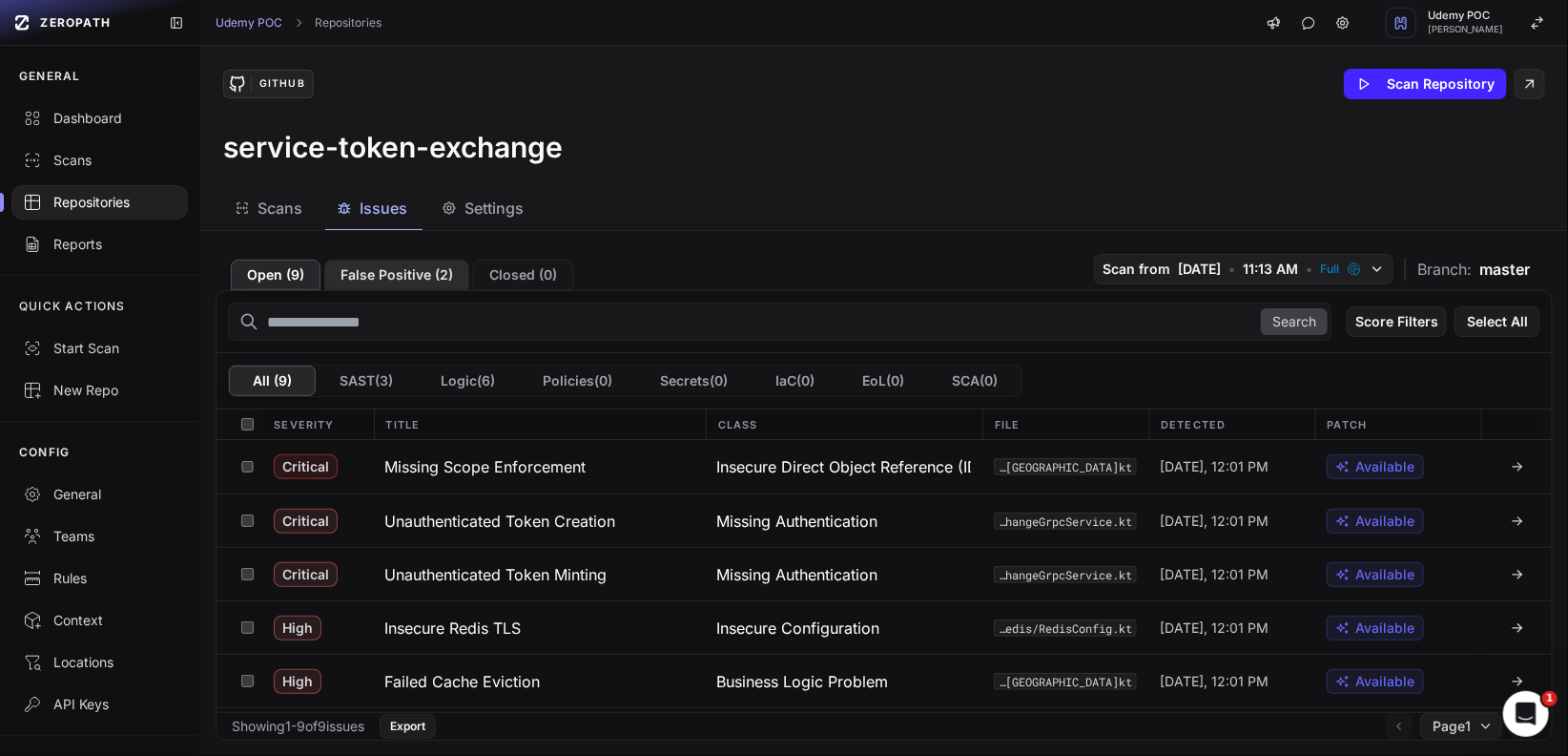
click at [395, 278] on button "False Positive ( 2 )" at bounding box center [397, 275] width 145 height 30
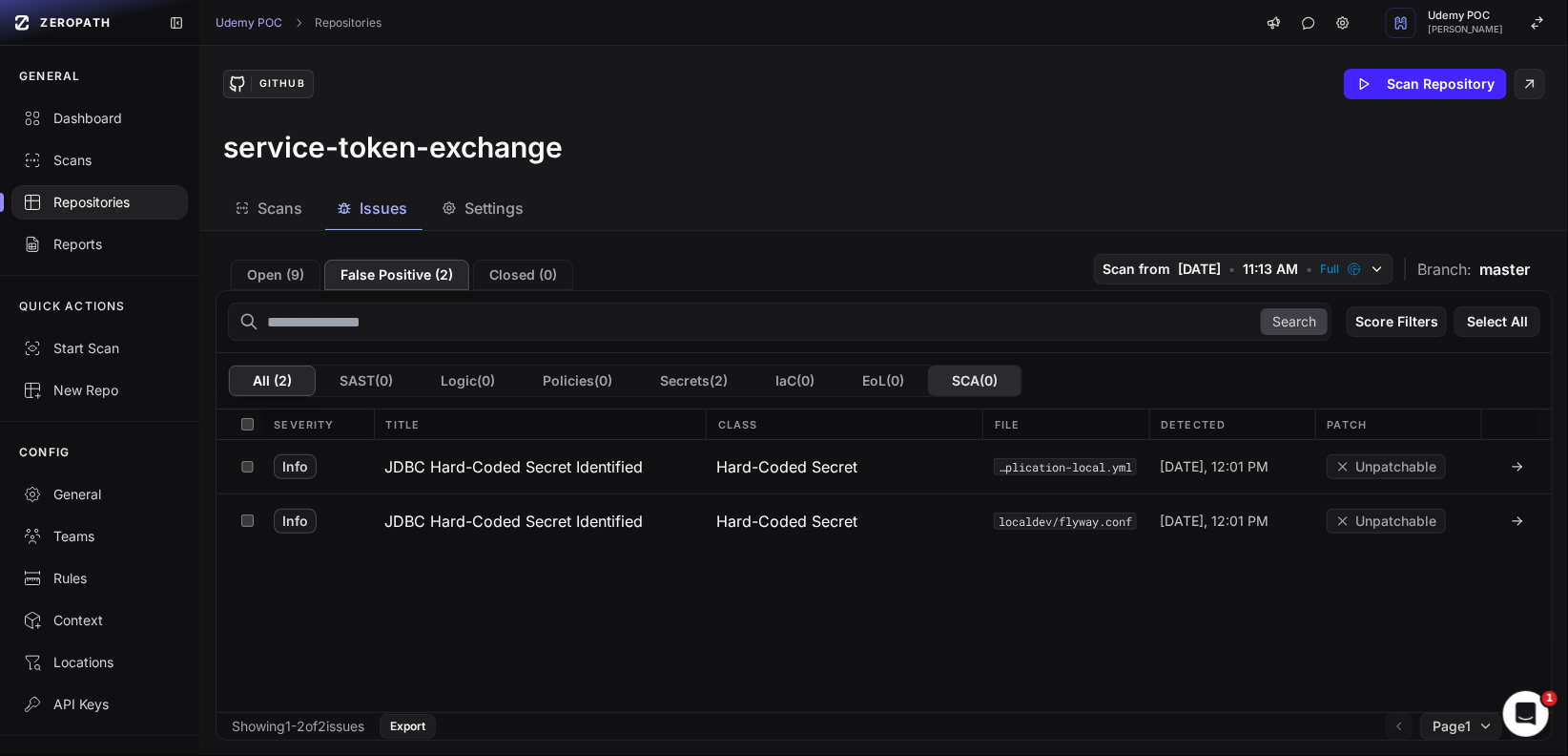
click at [971, 377] on button "SCA ( 0 )" at bounding box center [974, 380] width 93 height 30
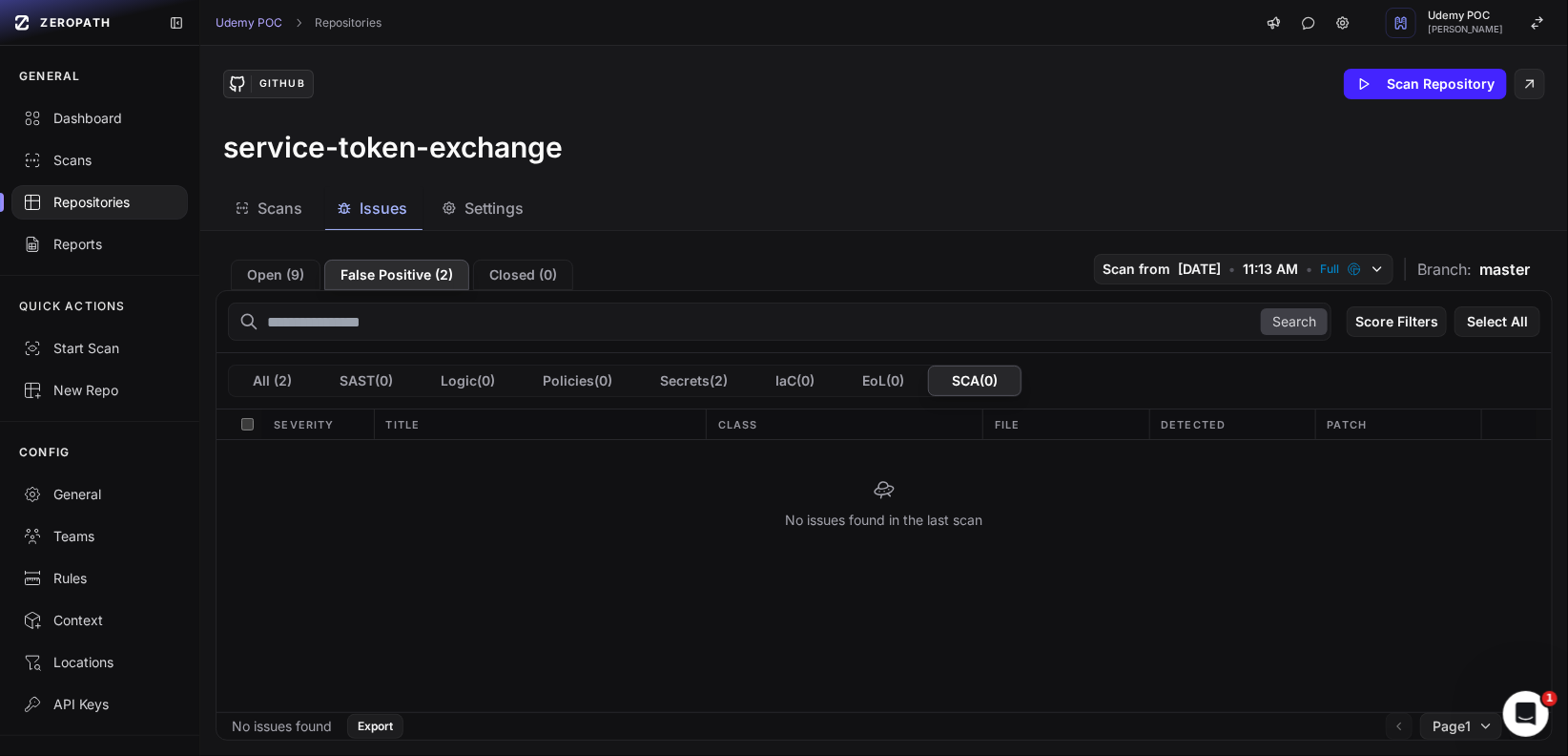
click at [428, 274] on button "False Positive ( 2 )" at bounding box center [397, 275] width 145 height 30
click at [692, 381] on button "Secrets ( 2 )" at bounding box center [694, 380] width 116 height 30
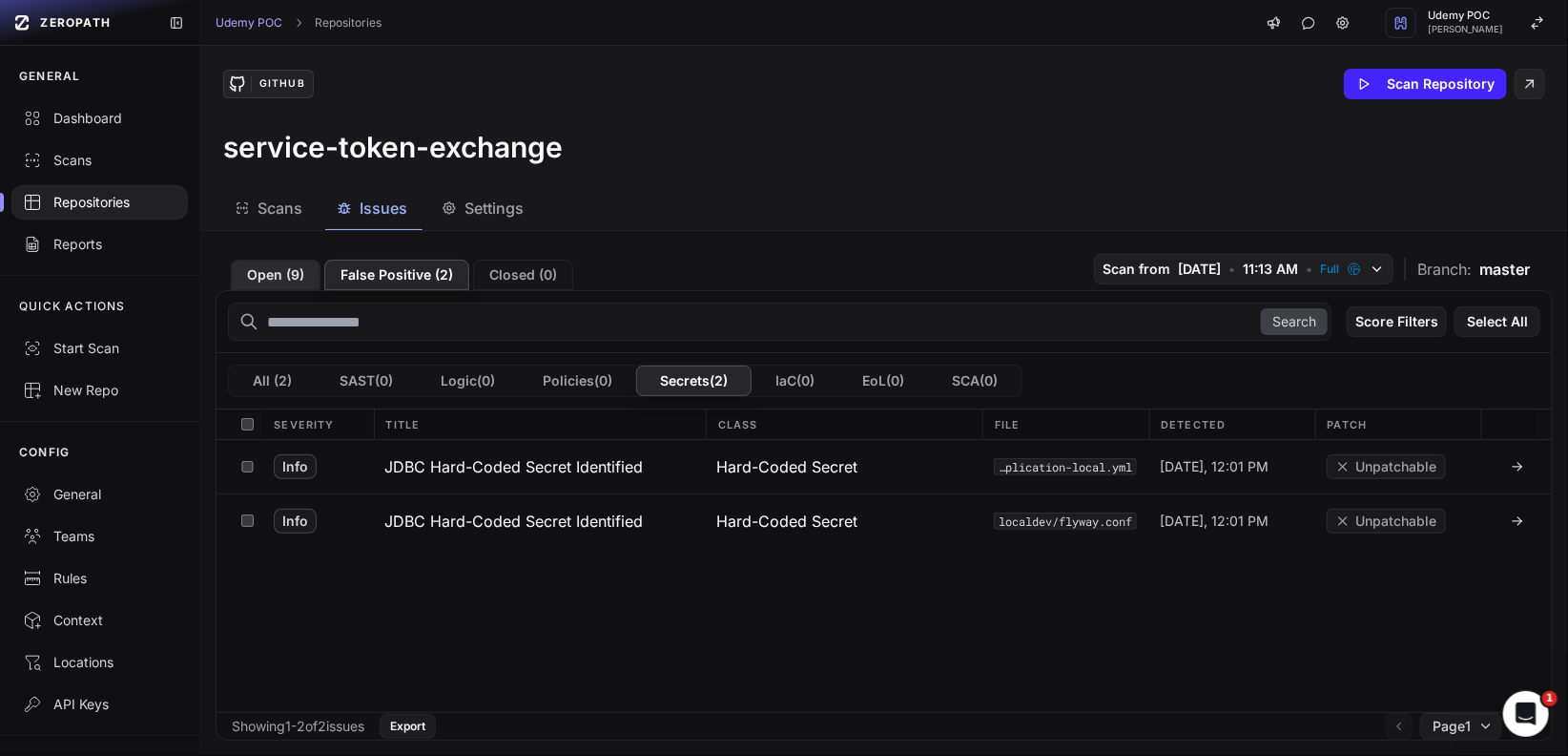
click at [307, 274] on button "Open ( 9 )" at bounding box center [276, 275] width 90 height 30
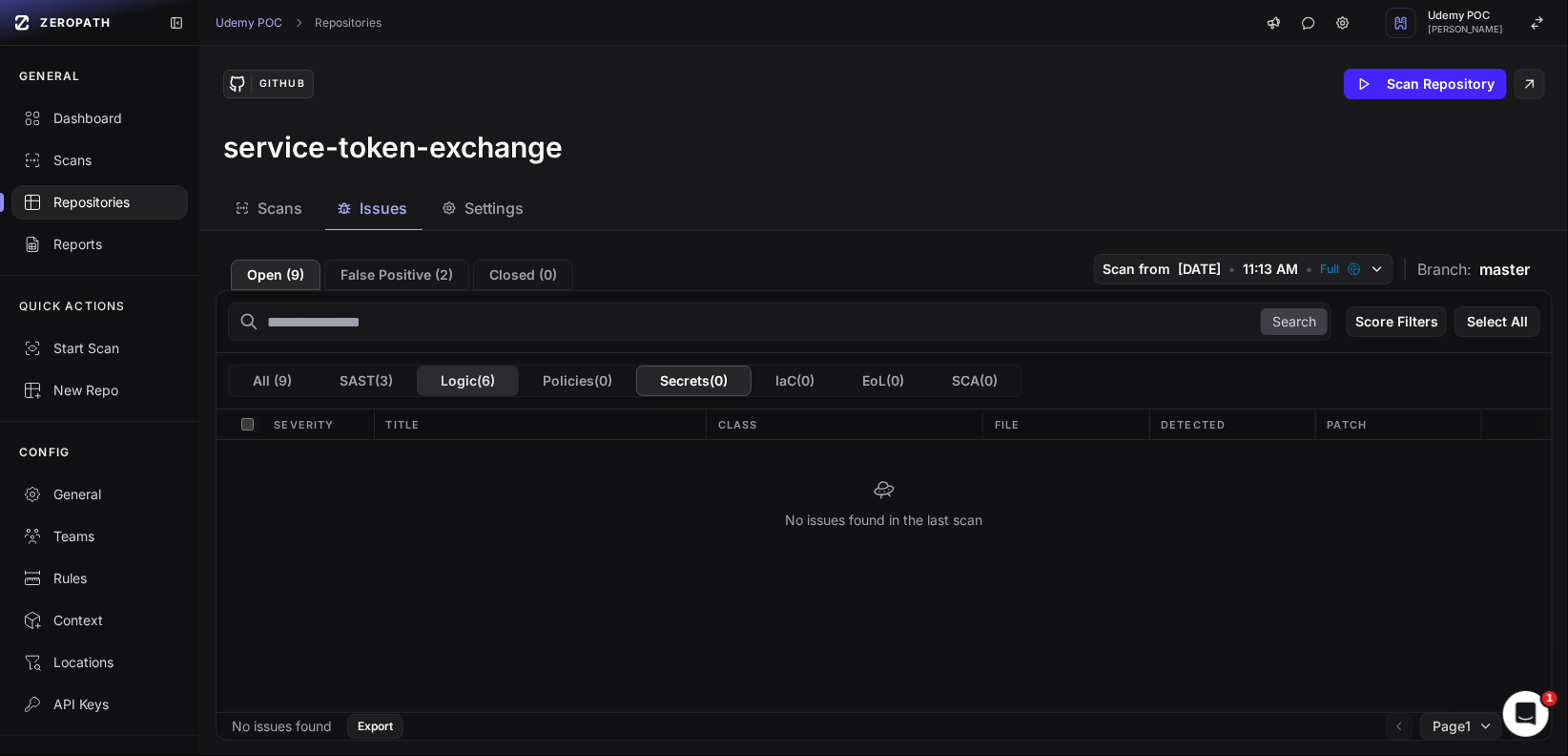
click at [460, 381] on button "Logic ( 6 )" at bounding box center [467, 380] width 102 height 30
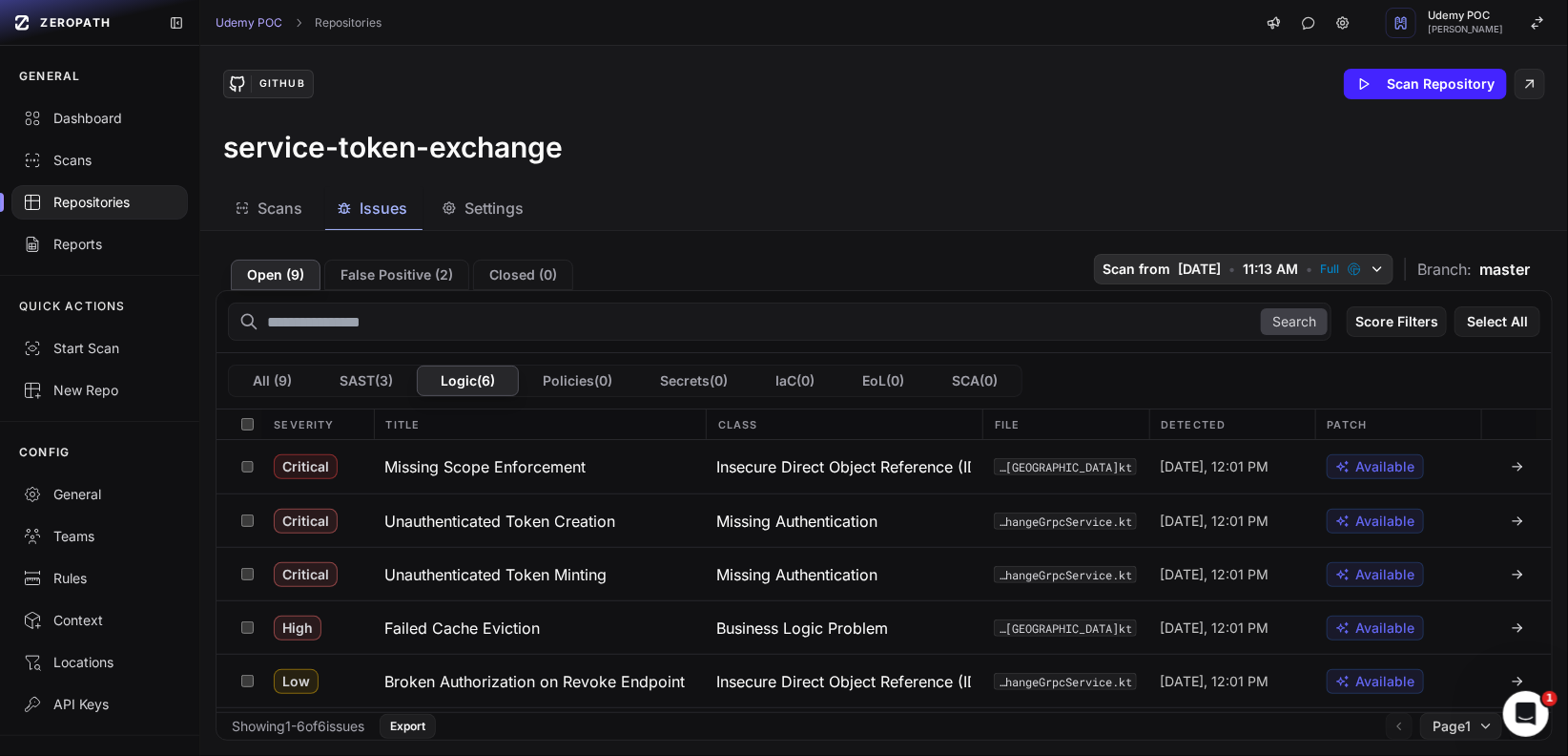
click at [1280, 272] on span "11:13 AM" at bounding box center [1270, 269] width 55 height 19
click at [1356, 215] on div "Scans Issues Settings" at bounding box center [860, 209] width 1322 height 43
click at [1480, 271] on span "master" at bounding box center [1505, 269] width 51 height 23
click at [428, 273] on button "False Positive ( 2 )" at bounding box center [397, 275] width 145 height 30
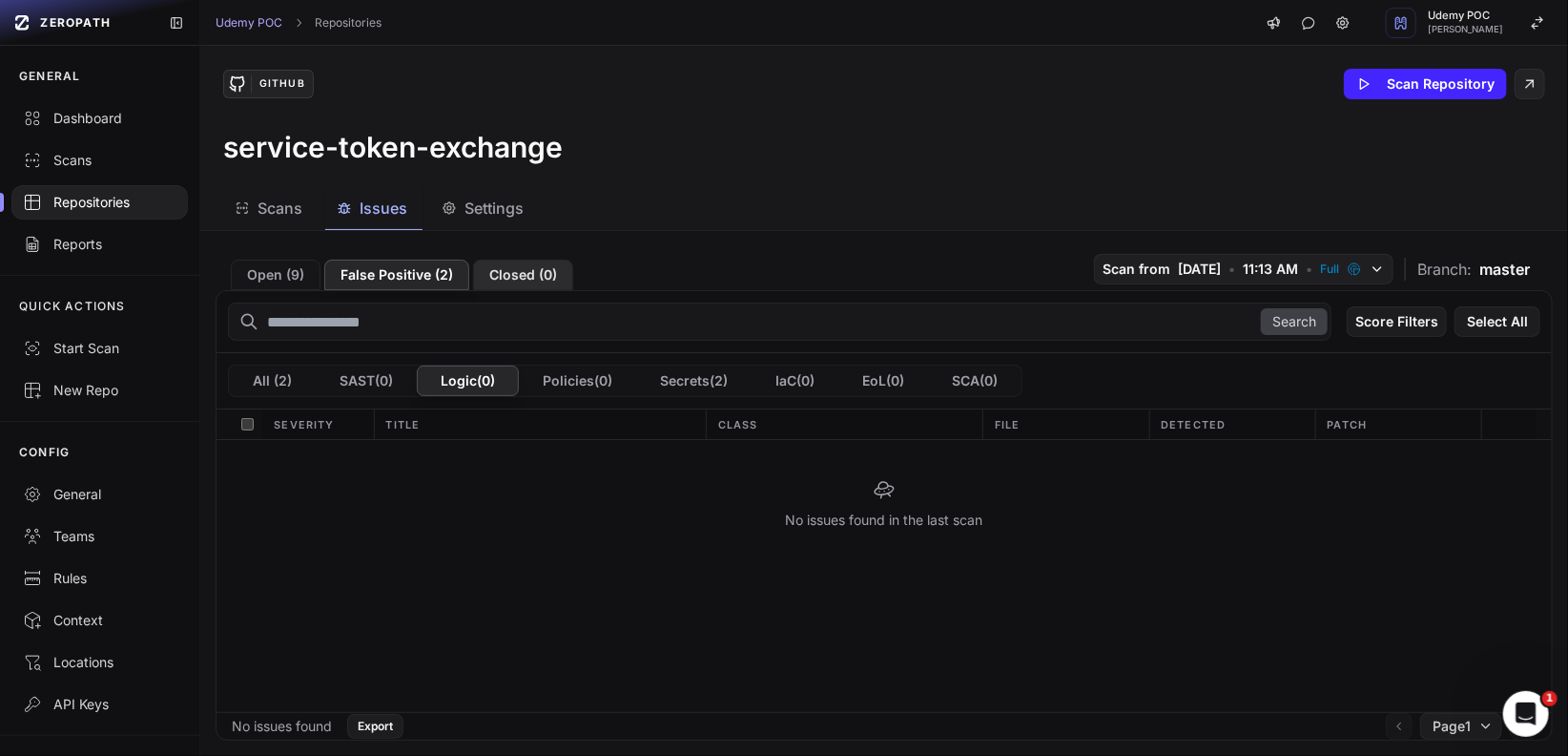
click at [544, 274] on button "Closed ( 0 )" at bounding box center [523, 275] width 100 height 30
click at [413, 279] on button "False Positive ( 2 )" at bounding box center [397, 275] width 145 height 30
click at [283, 268] on button "Open ( 9 )" at bounding box center [276, 275] width 90 height 30
